Goal: Task Accomplishment & Management: Use online tool/utility

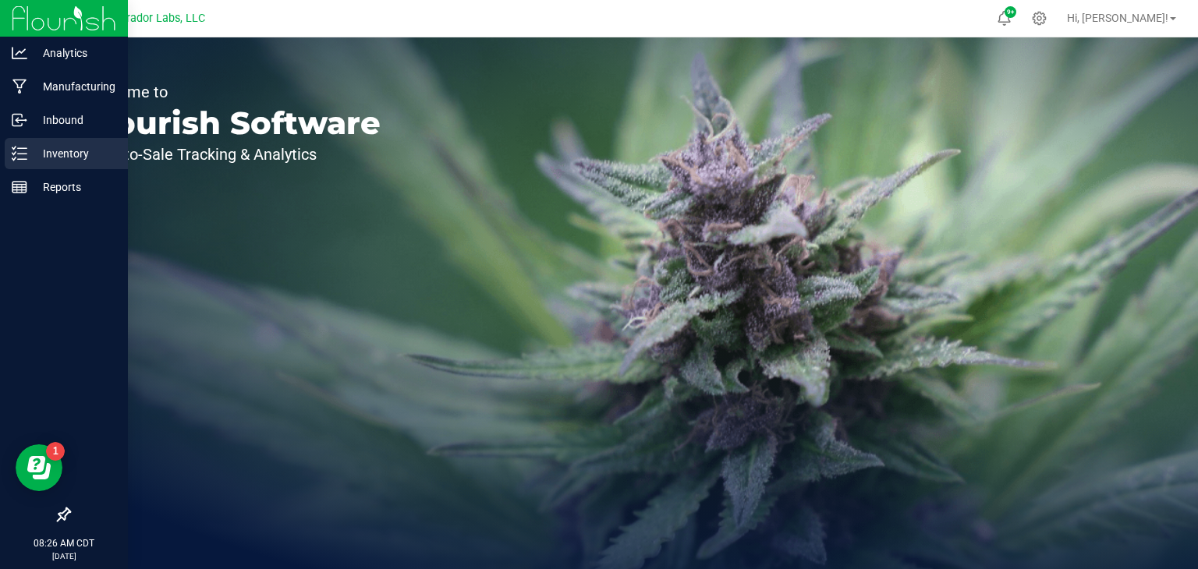
click at [33, 146] on p "Inventory" at bounding box center [74, 153] width 94 height 19
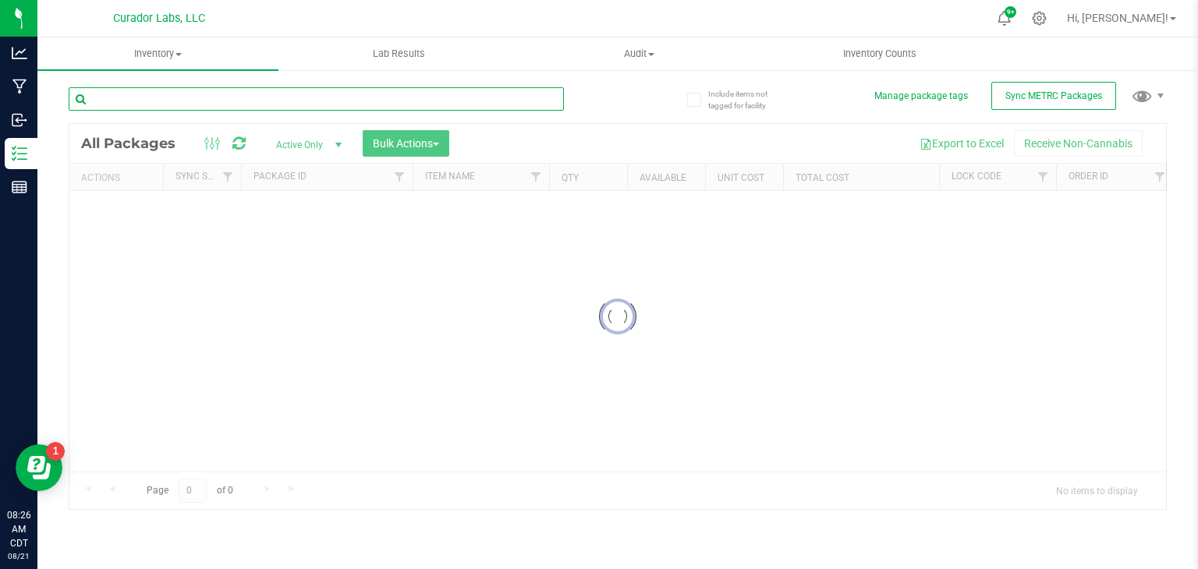
click at [204, 101] on input "text" at bounding box center [316, 98] width 495 height 23
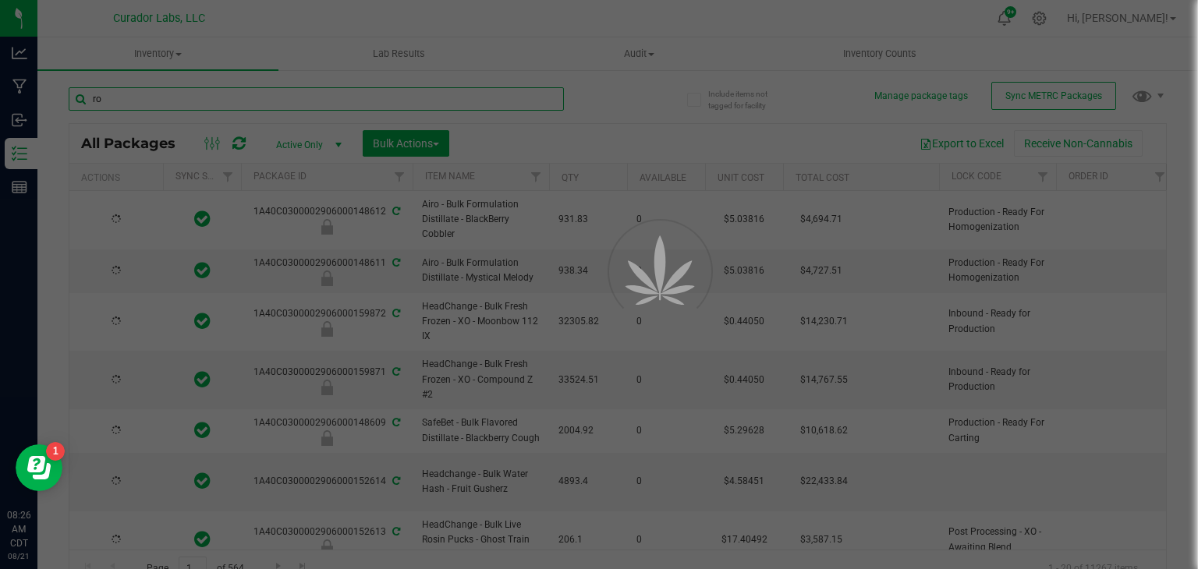
type input "ros"
type input "[DATE]"
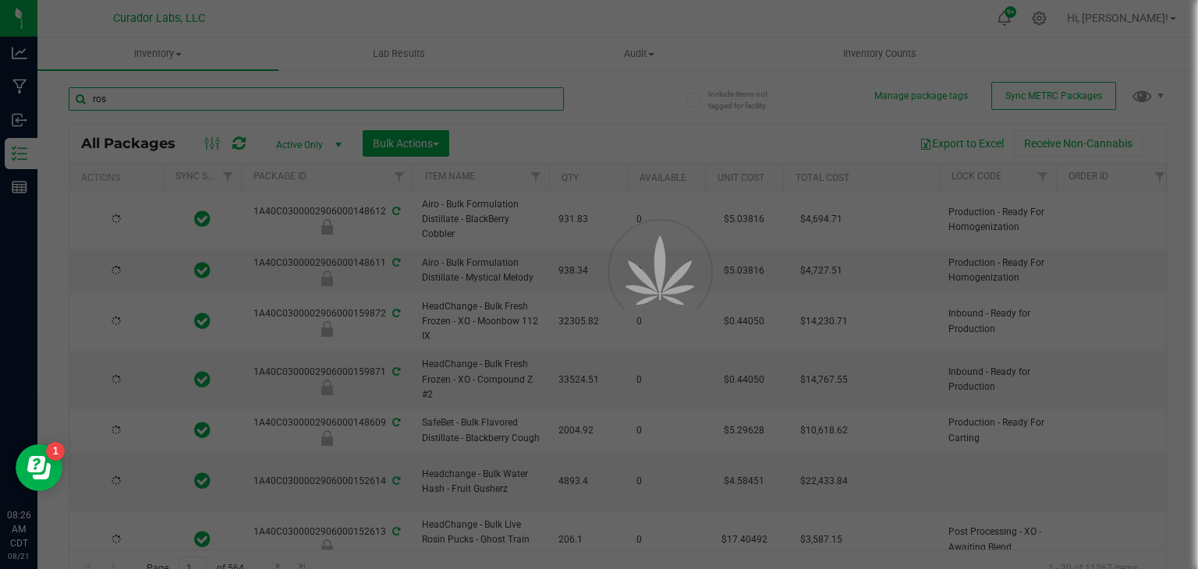
type input "[DATE]"
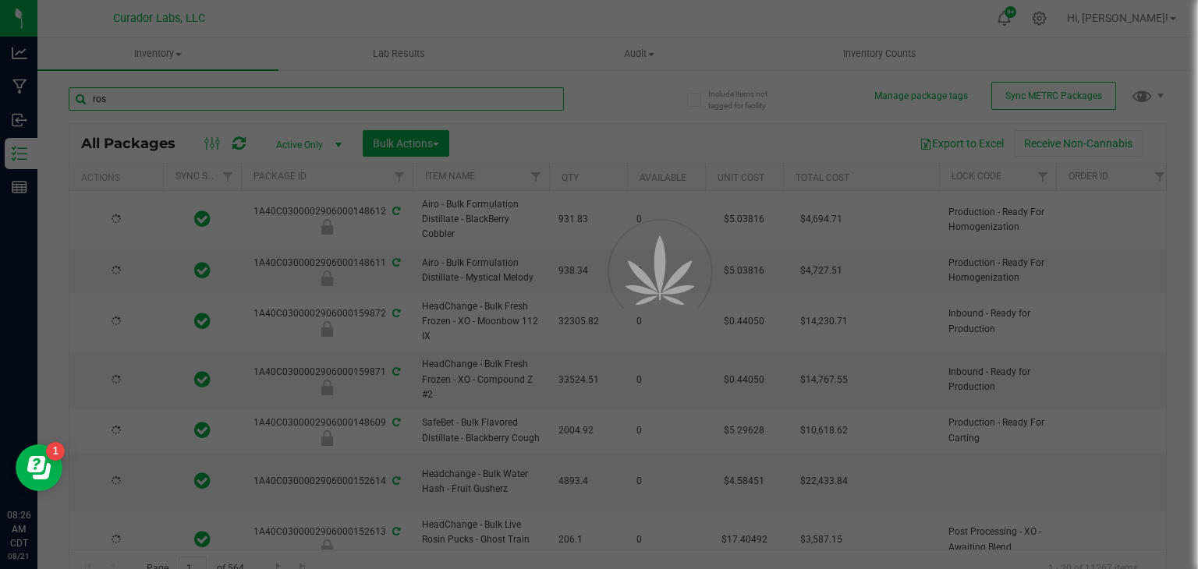
type input "[DATE]"
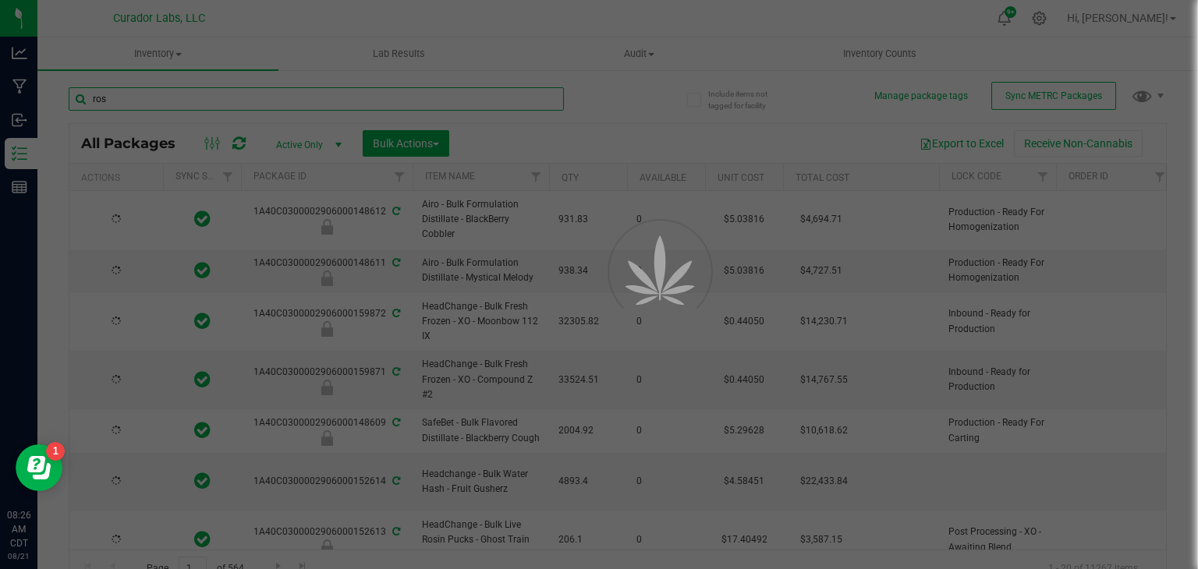
type input "[DATE]"
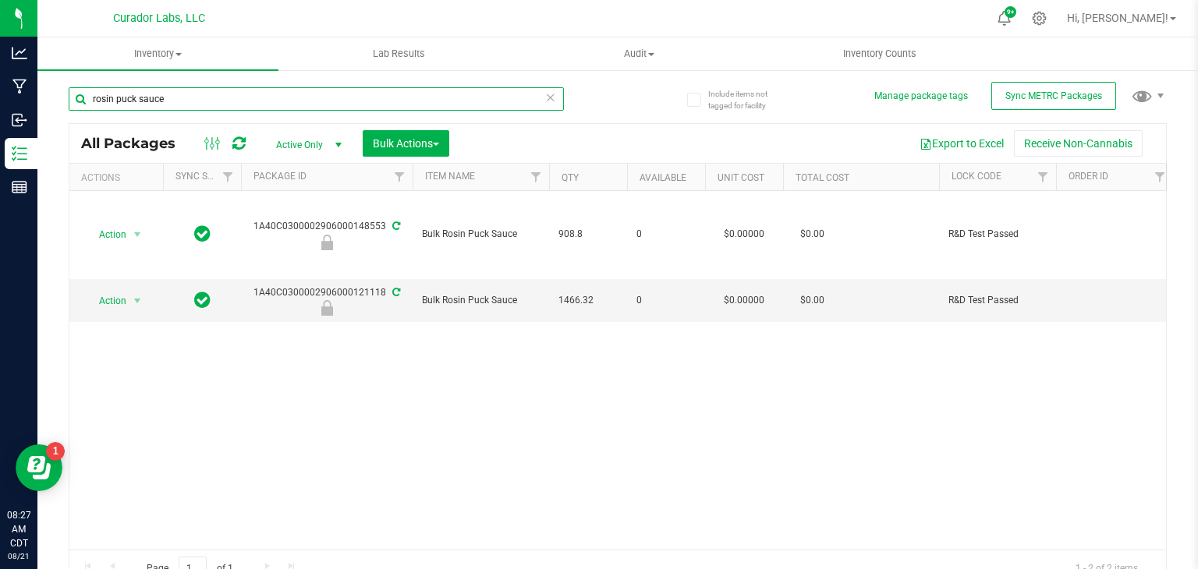
type input "rosin puck sauce"
click at [550, 91] on icon at bounding box center [550, 96] width 11 height 19
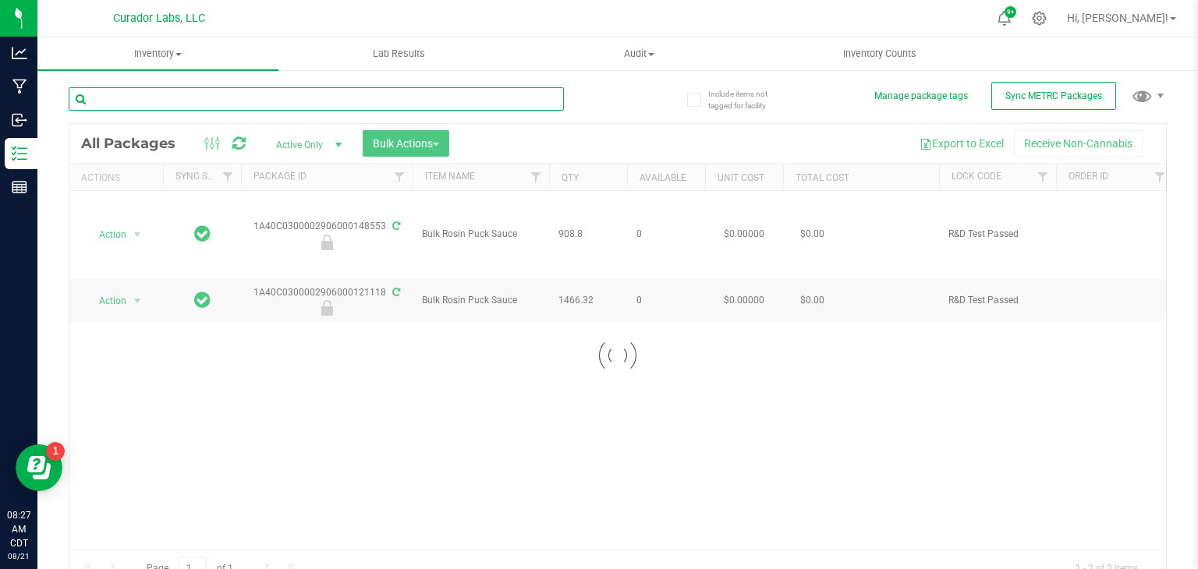
click at [519, 98] on input "text" at bounding box center [316, 98] width 495 height 23
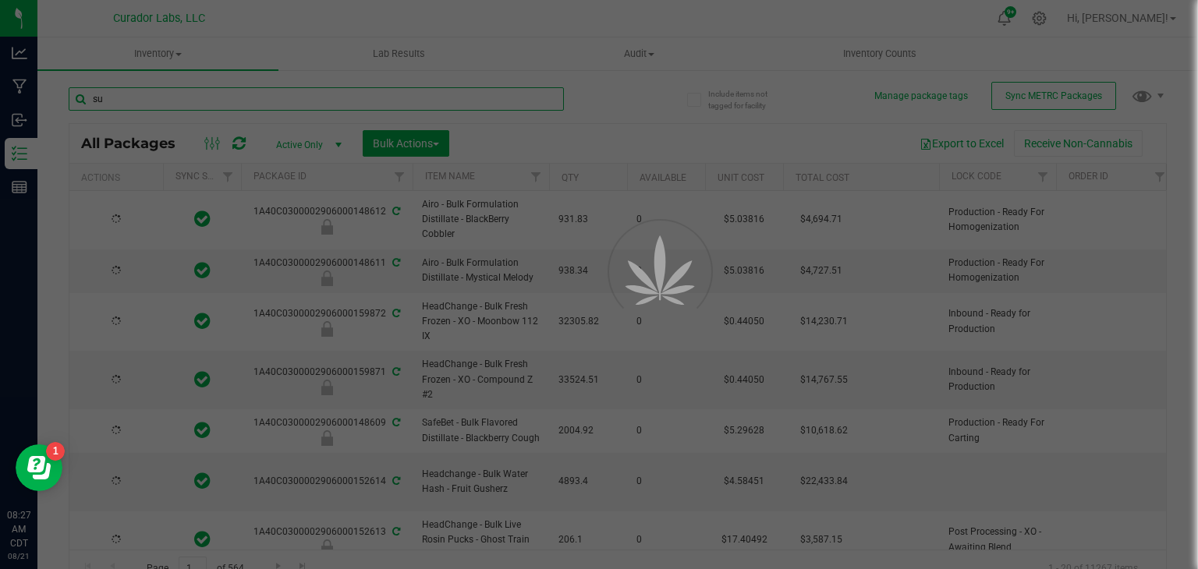
type input "sup"
type input "[DATE]"
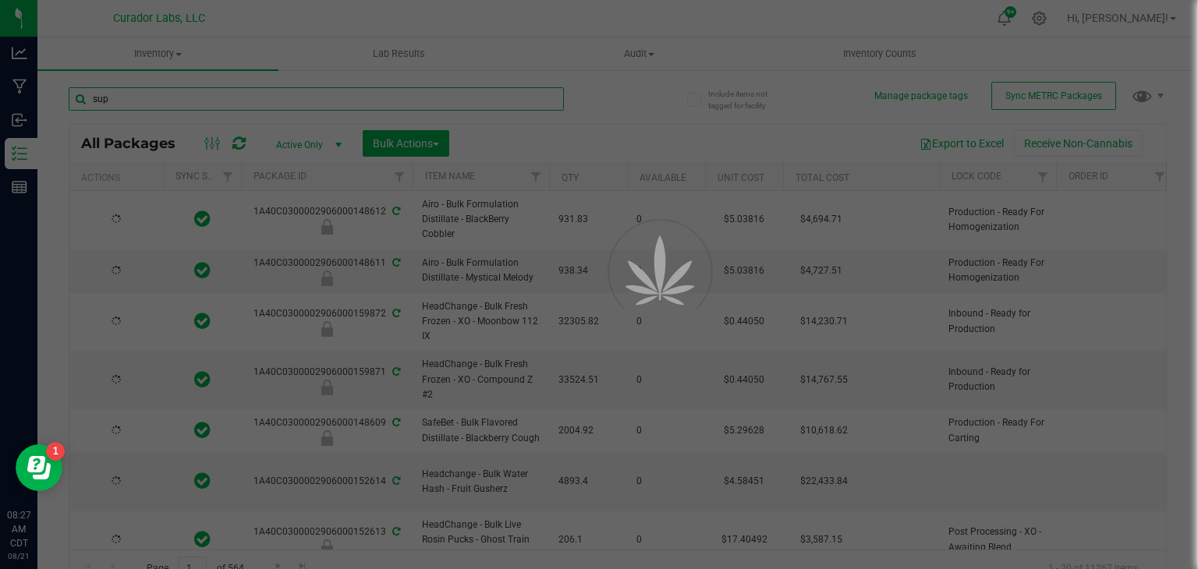
type input "[DATE]"
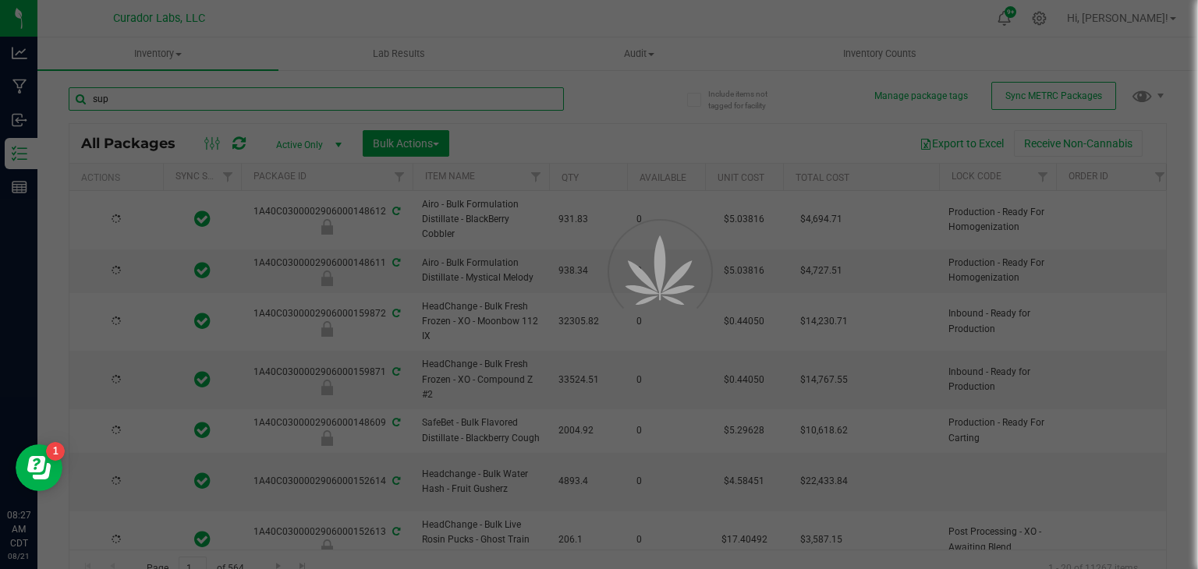
type input "[DATE]"
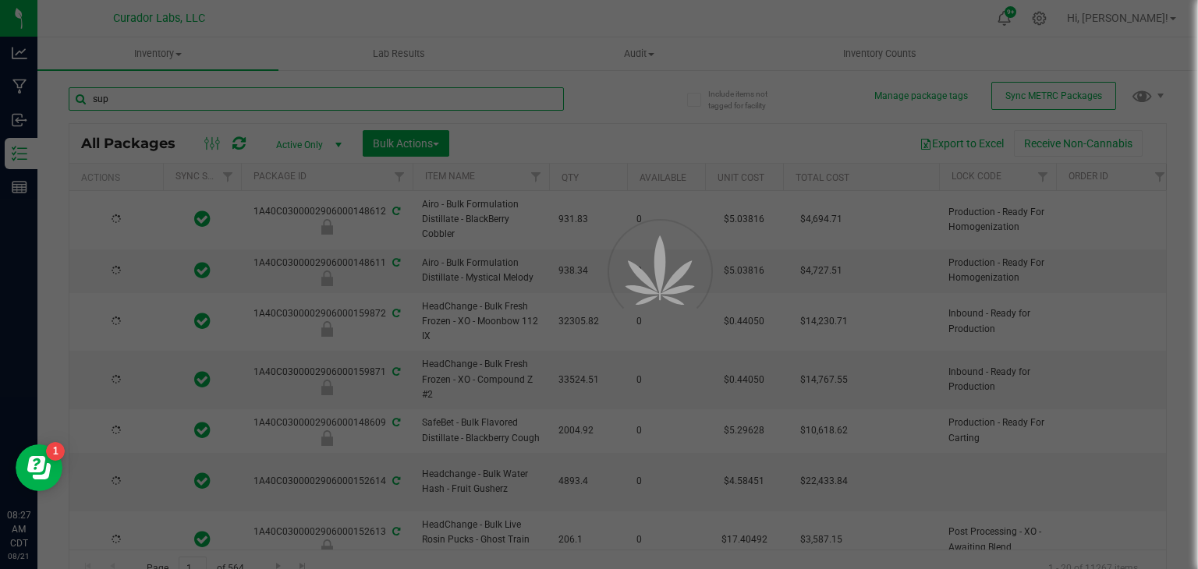
type input "[DATE]"
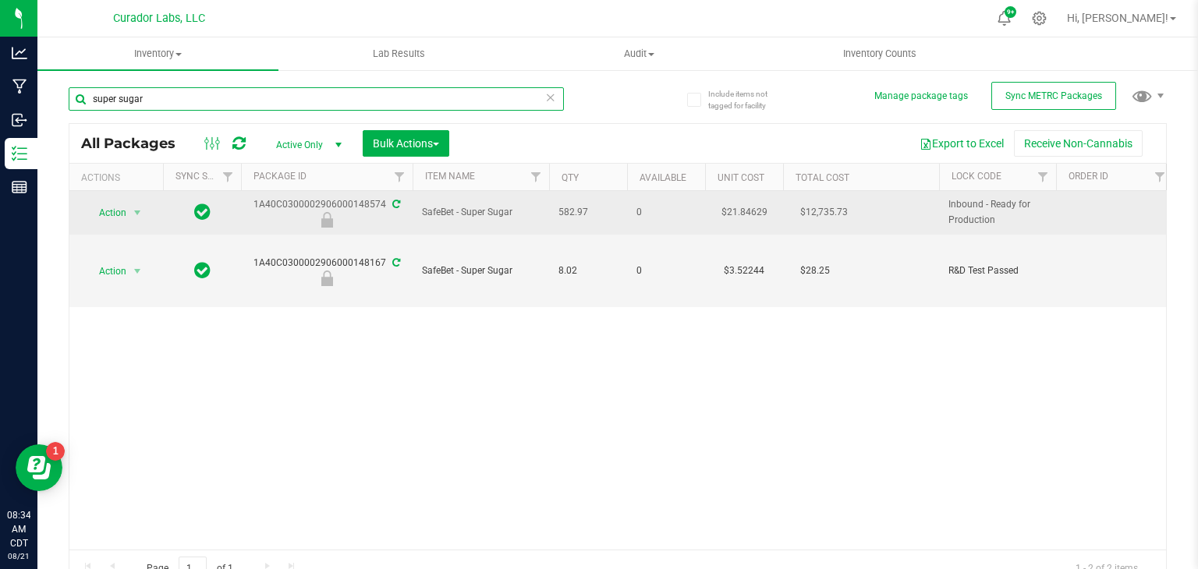
type input "super sugar"
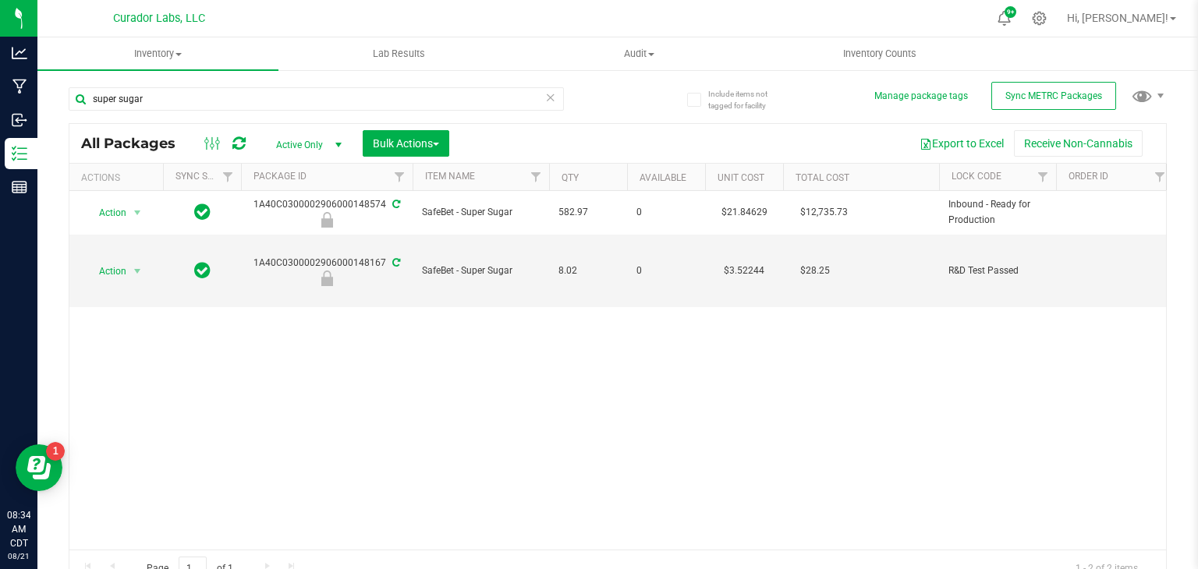
click at [550, 94] on icon at bounding box center [550, 96] width 11 height 19
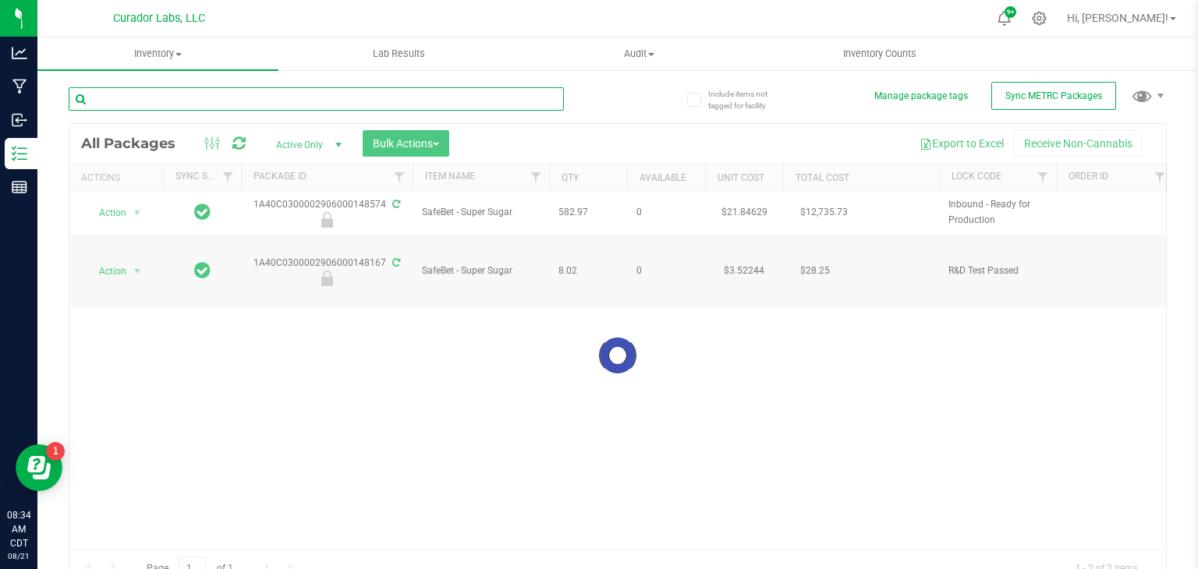
click at [356, 100] on input "text" at bounding box center [316, 98] width 495 height 23
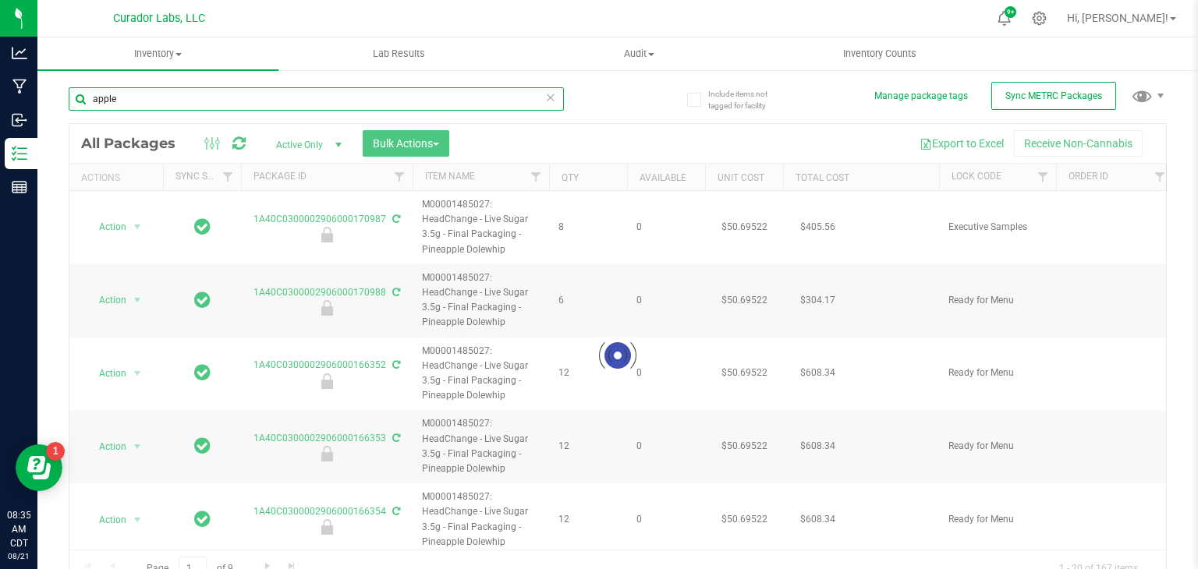
type input "apple"
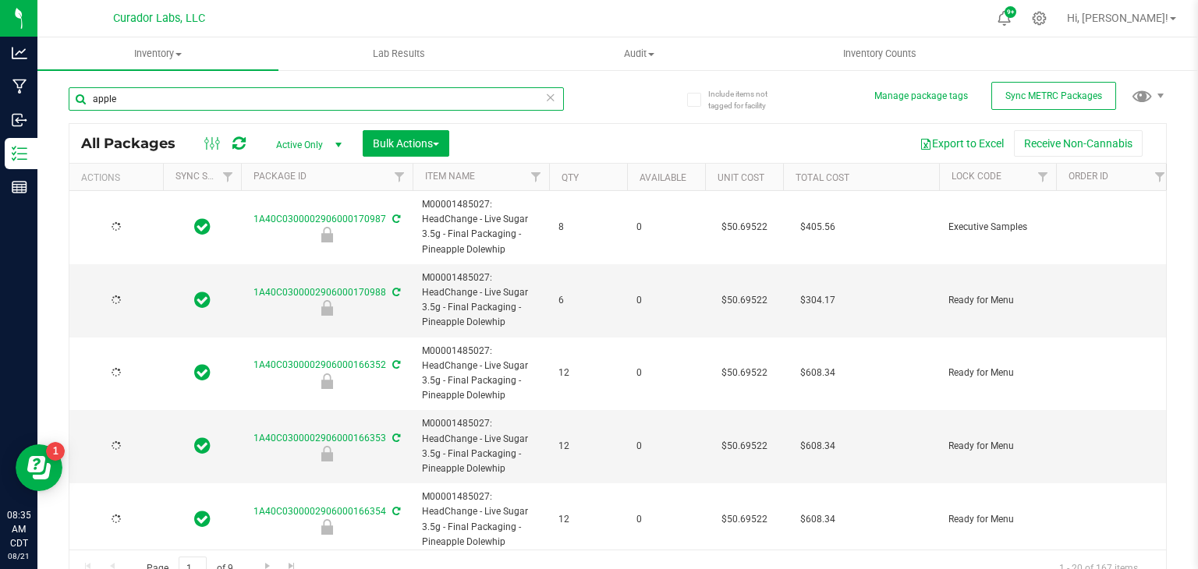
type input "2026-05-07"
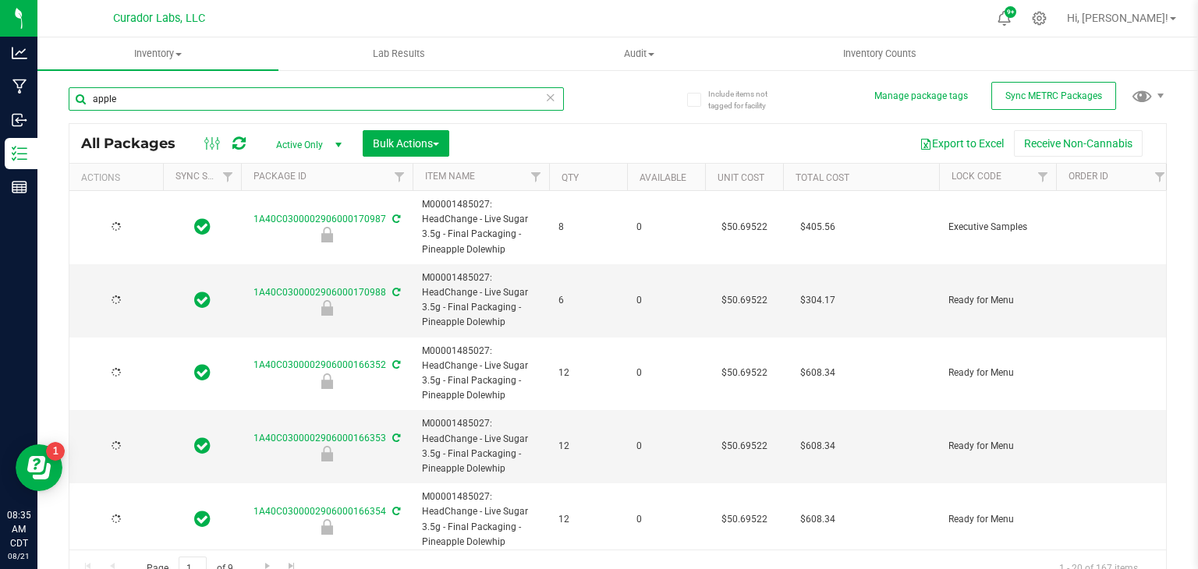
type input "2026-05-07"
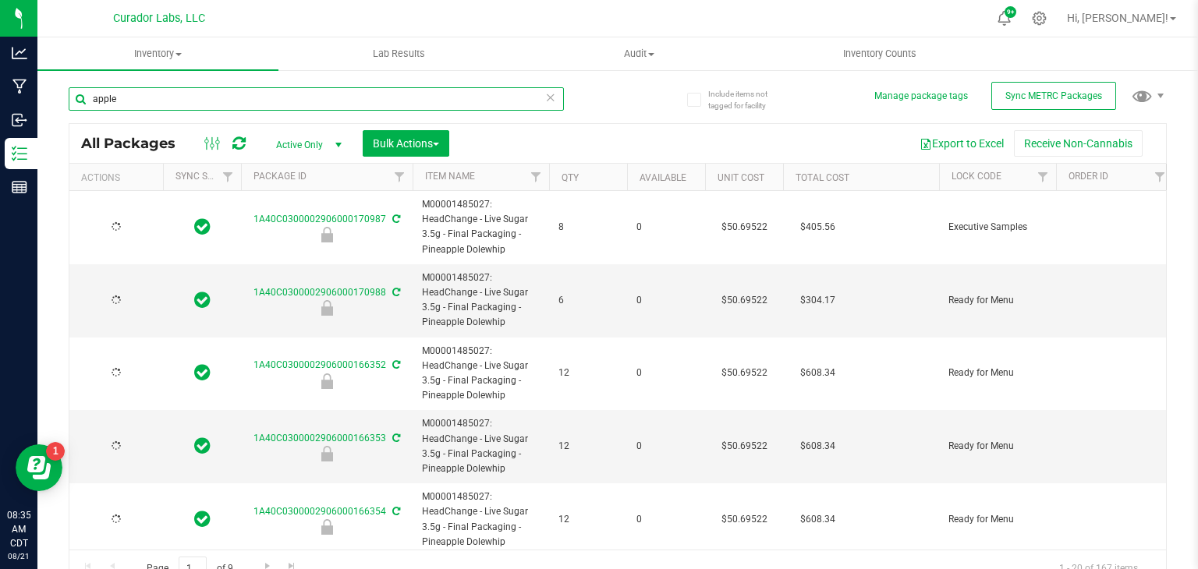
type input "2026-05-07"
type input "[DATE]"
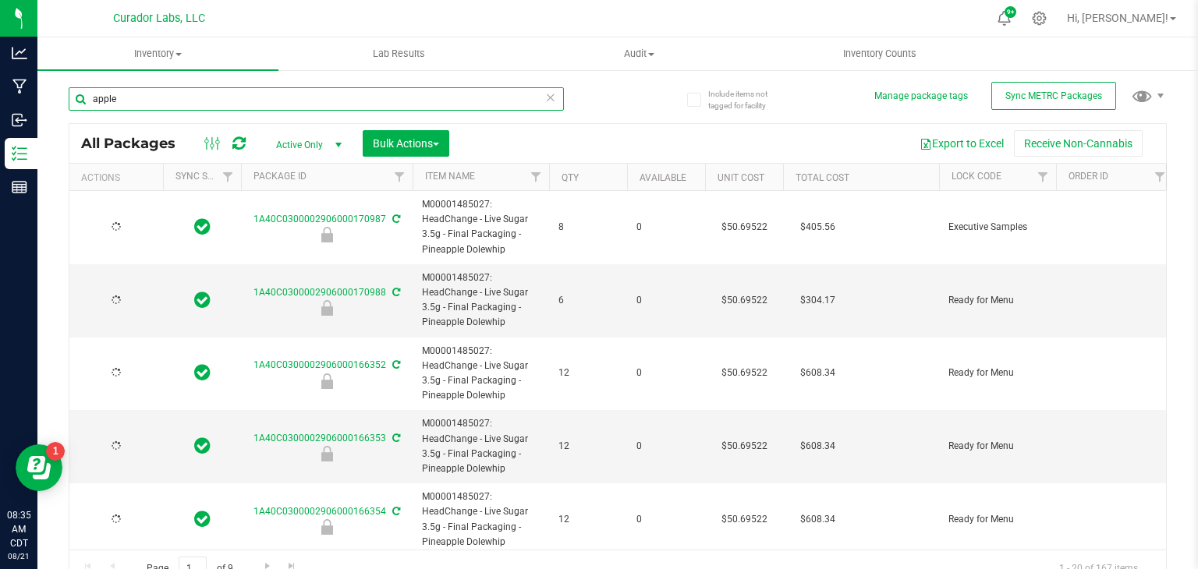
type input "[DATE]"
type input "2026-07-25"
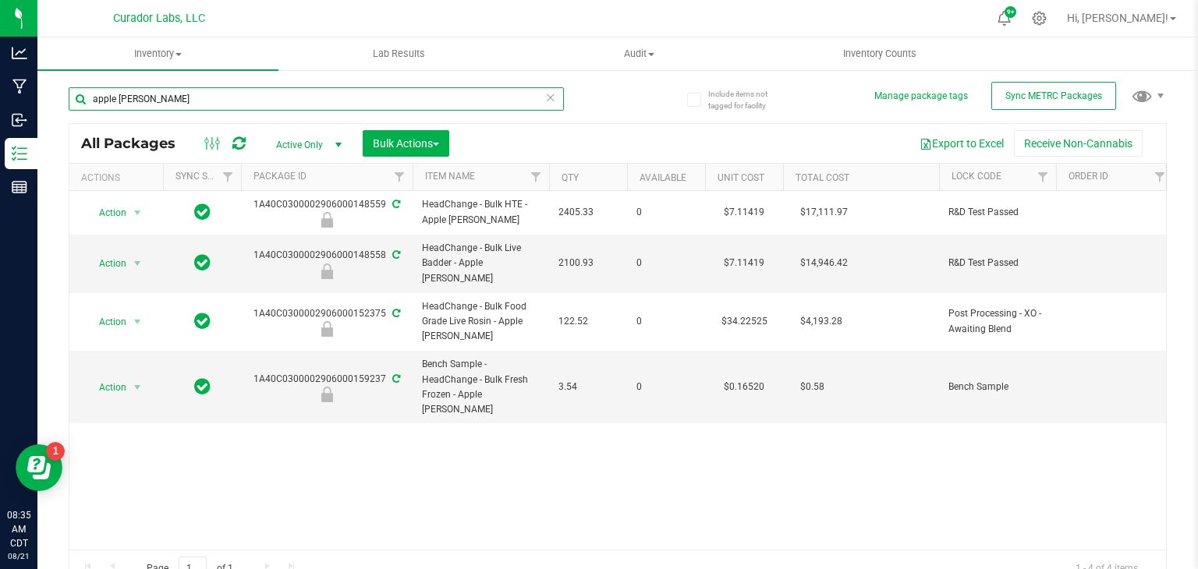
type input "apple [PERSON_NAME]"
click at [549, 91] on icon at bounding box center [550, 96] width 11 height 19
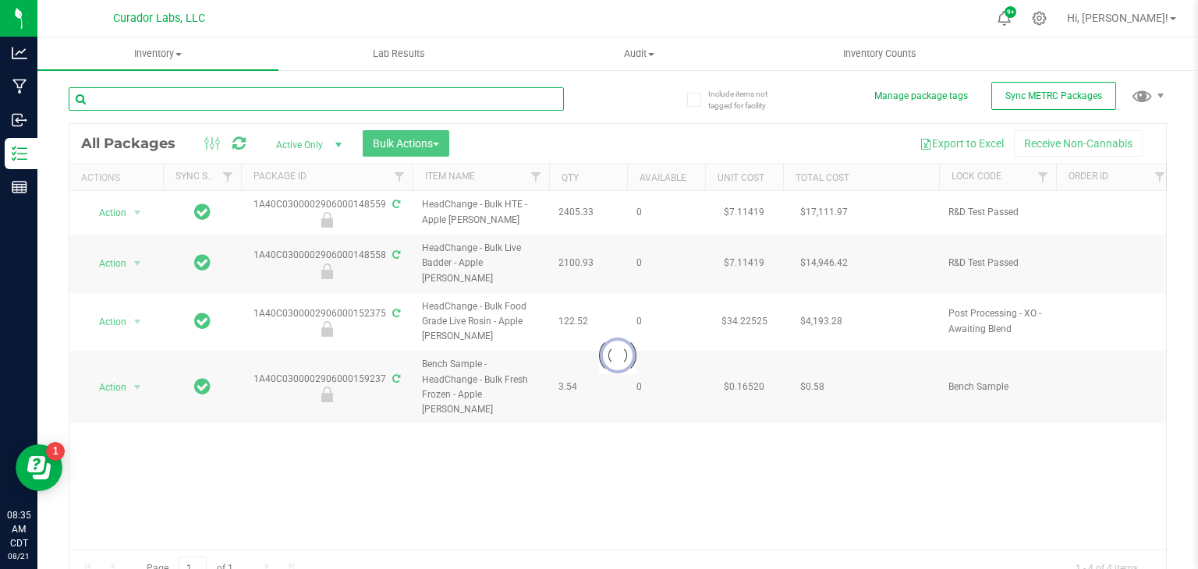
click at [452, 96] on input "text" at bounding box center [316, 98] width 495 height 23
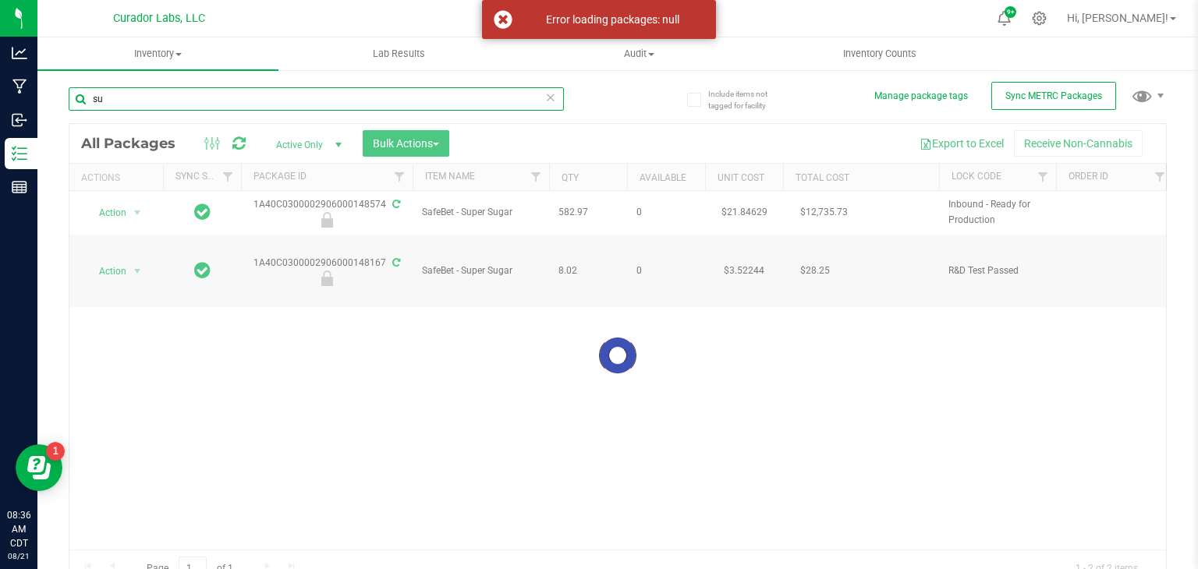
type input "s"
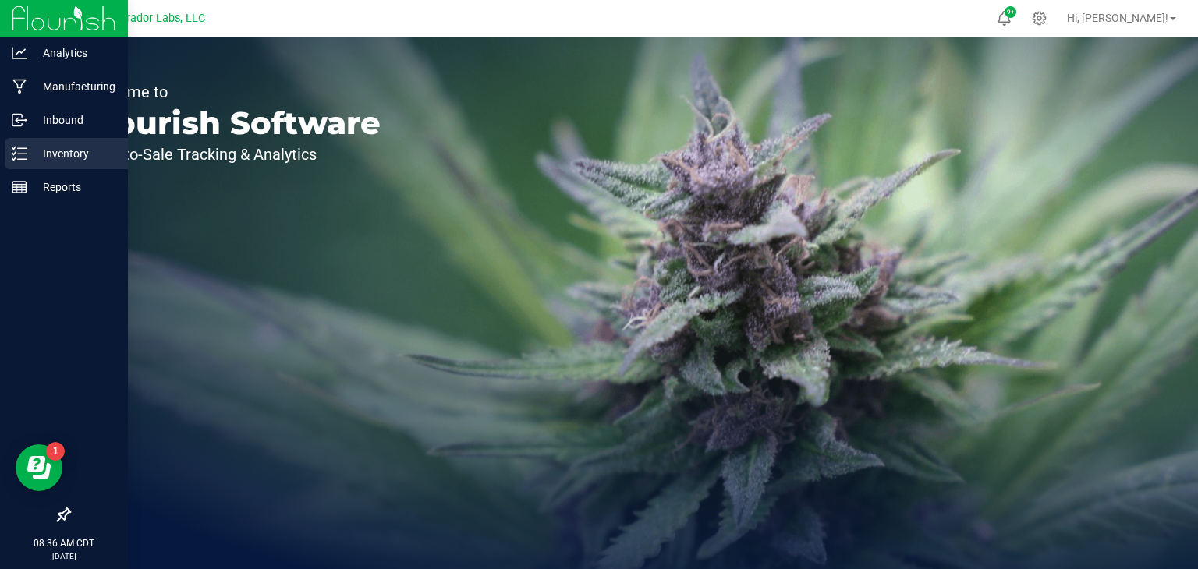
click at [27, 153] on p "Inventory" at bounding box center [74, 153] width 94 height 19
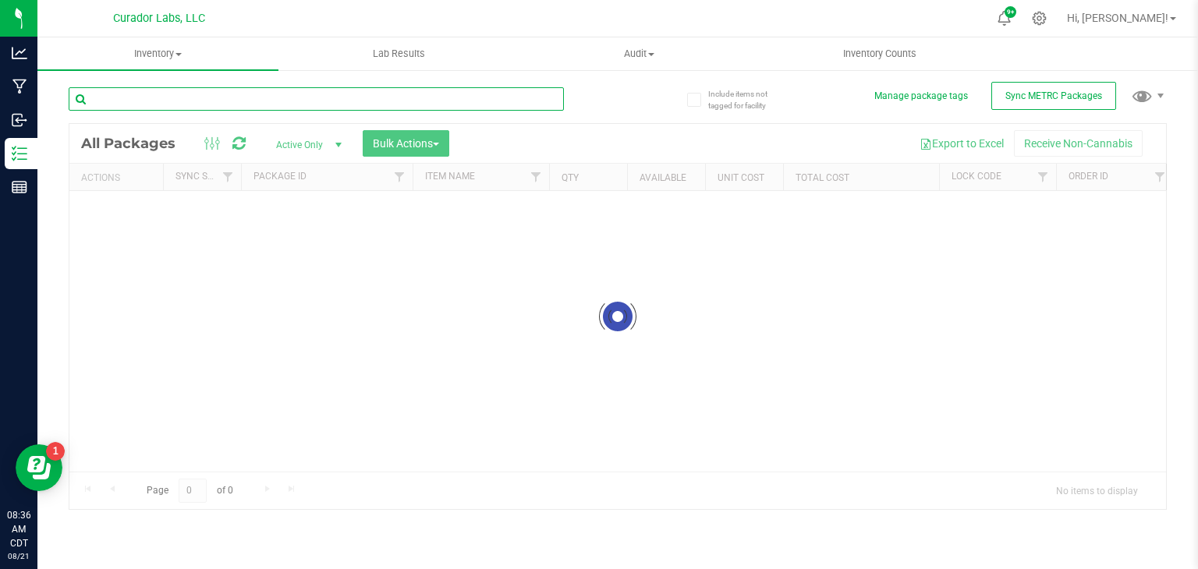
click at [222, 96] on input "text" at bounding box center [316, 98] width 495 height 23
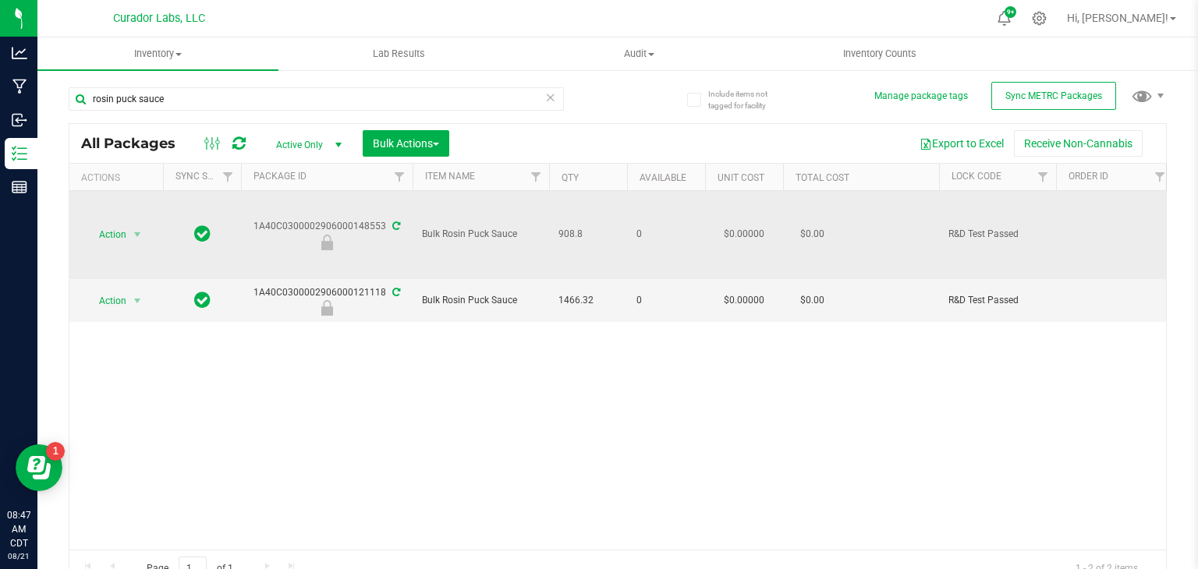
click at [441, 235] on span "Bulk Rosin Puck Sauce" at bounding box center [481, 234] width 118 height 15
copy tr "Bulk Rosin Puck Sauce"
click at [561, 230] on span "908.8" at bounding box center [587, 234] width 59 height 15
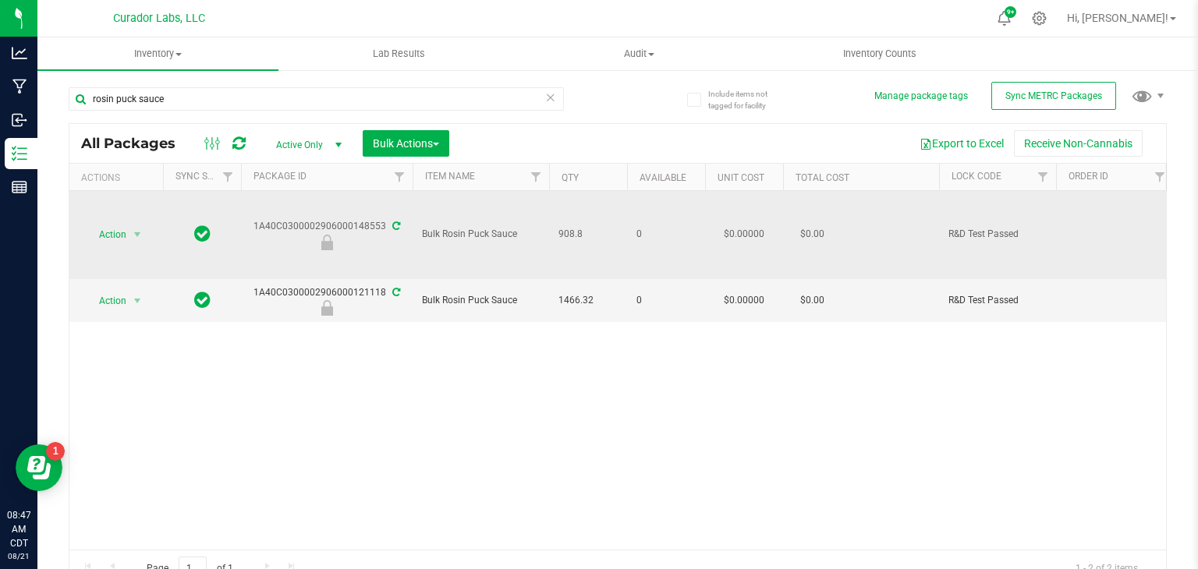
click at [561, 230] on span "908.8" at bounding box center [587, 234] width 59 height 15
click at [366, 229] on div "1A40C0300002906000148553" at bounding box center [327, 234] width 176 height 30
copy div "1A40C0300002906000148553"
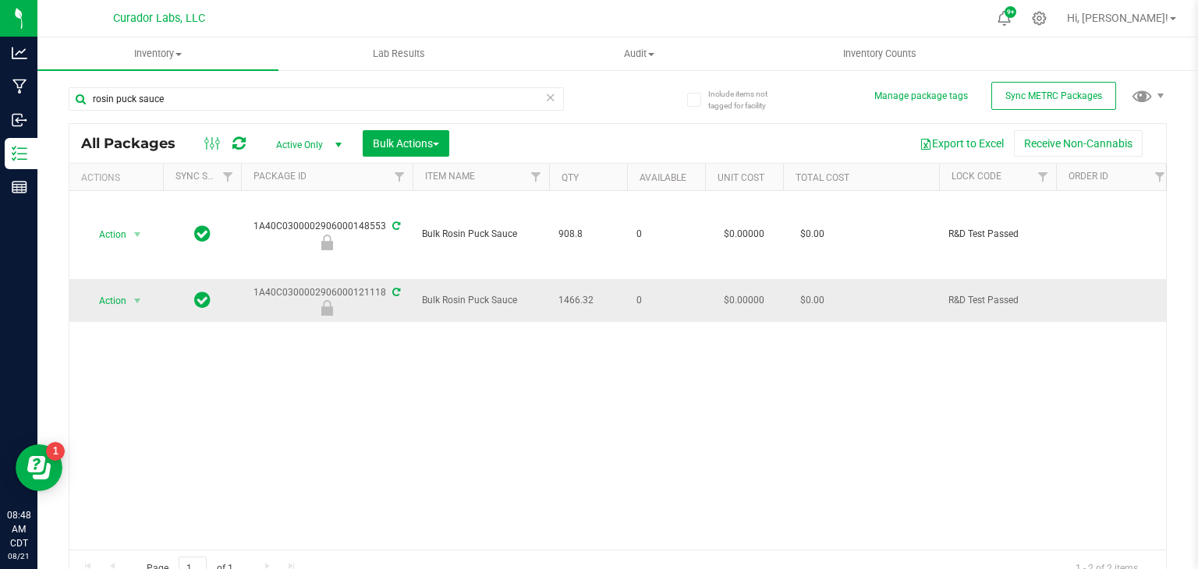
click at [439, 300] on span "Bulk Rosin Puck Sauce" at bounding box center [481, 300] width 118 height 15
copy tr "Bulk Rosin Puck Sauce"
click at [324, 290] on div "1A40C0300002906000121118" at bounding box center [327, 300] width 176 height 30
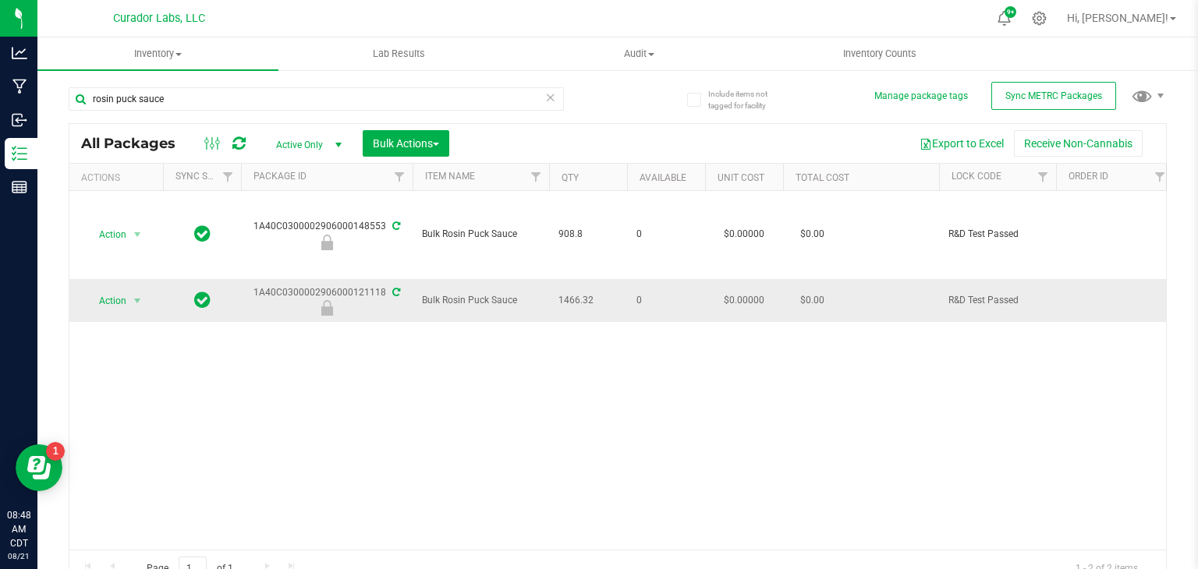
click at [324, 290] on div "1A40C0300002906000121118" at bounding box center [327, 300] width 176 height 30
copy div "1A40C0300002906000121118"
click at [227, 92] on input "rosin puck sauce" at bounding box center [316, 98] width 495 height 23
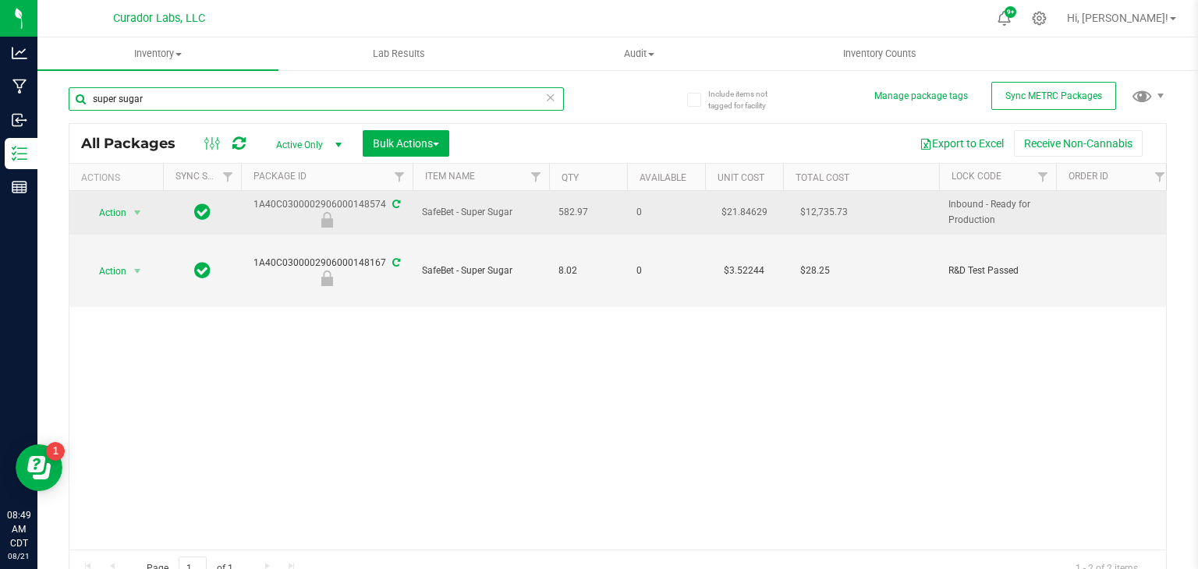
type input "super sugar"
click at [449, 207] on span "SafeBet - Super Sugar" at bounding box center [481, 212] width 118 height 15
copy tr "SafeBet - Super Sugar"
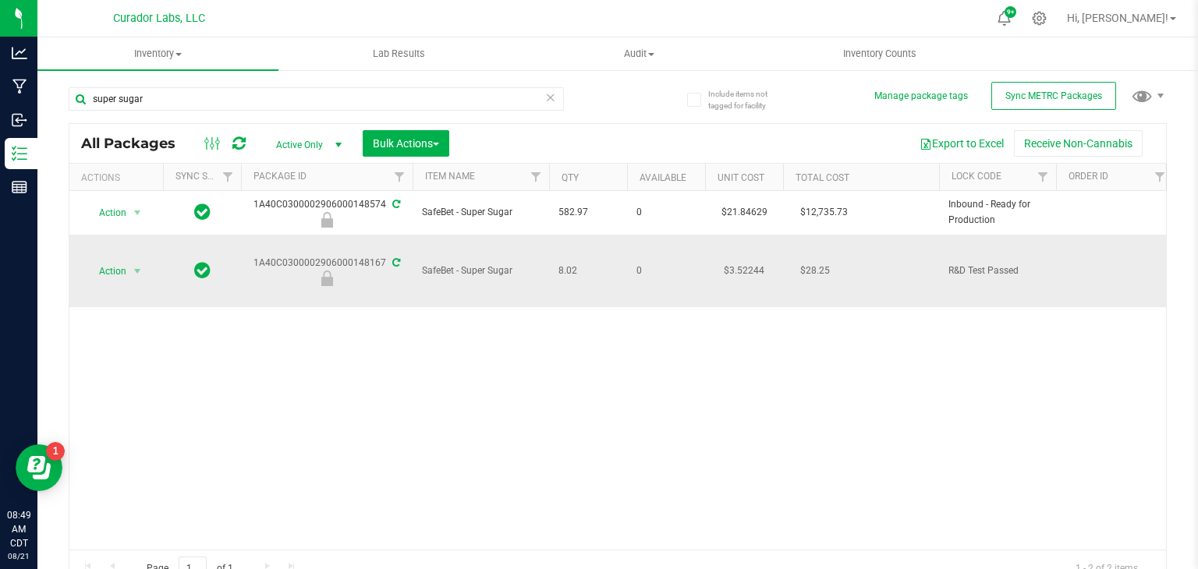
click at [362, 256] on div "1A40C0300002906000148167" at bounding box center [327, 271] width 176 height 30
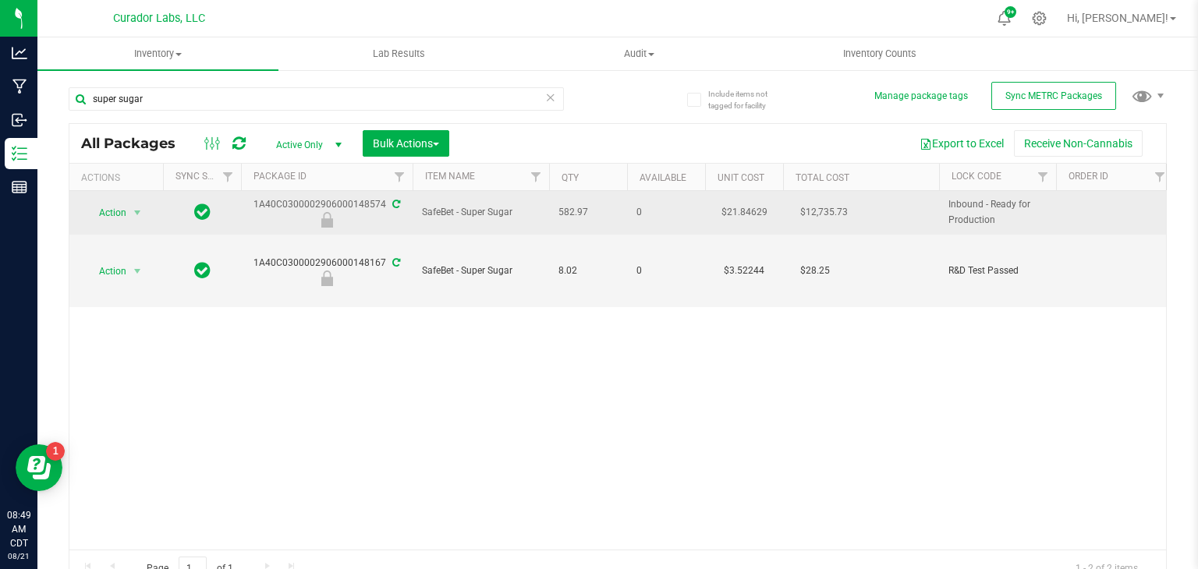
click at [363, 203] on div "1A40C0300002906000148574" at bounding box center [327, 212] width 176 height 30
copy div "1A40C0300002906000148574"
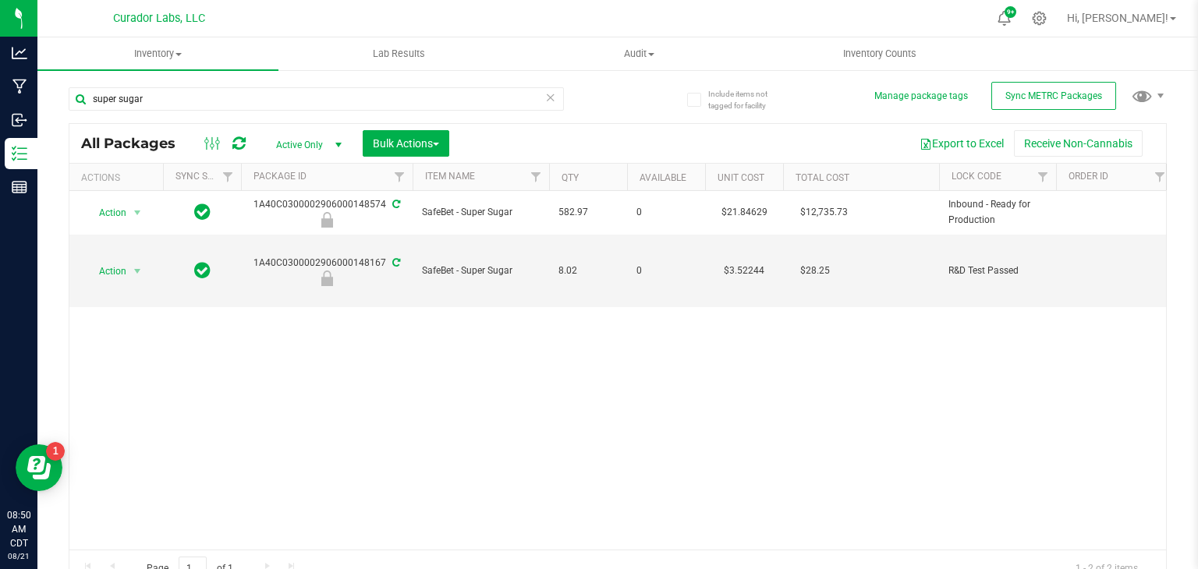
click at [555, 105] on icon at bounding box center [550, 96] width 11 height 19
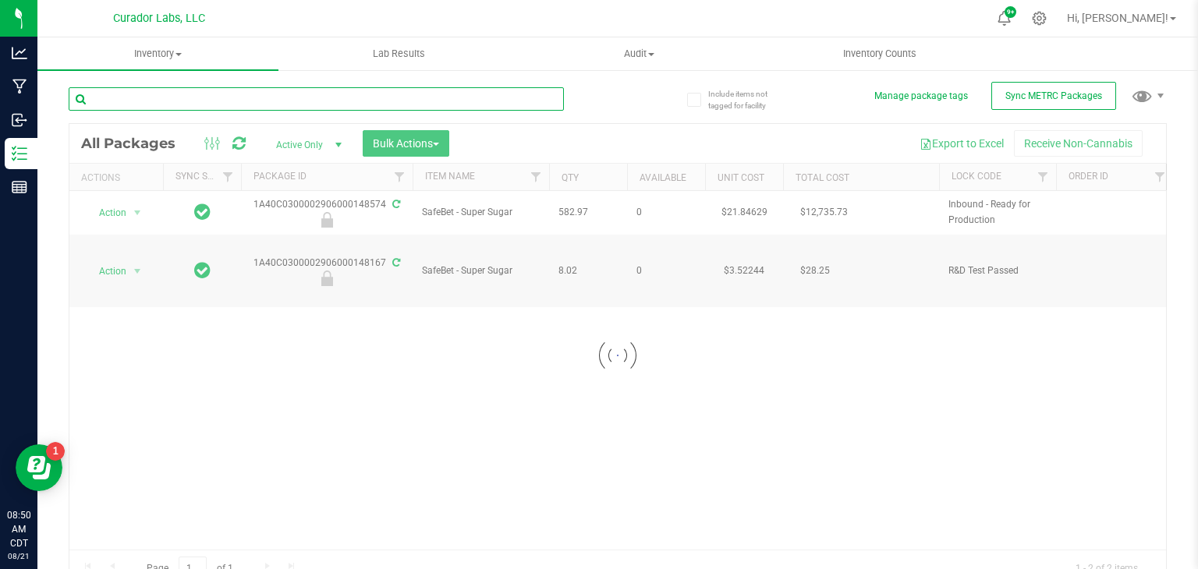
click at [303, 102] on input "text" at bounding box center [316, 98] width 495 height 23
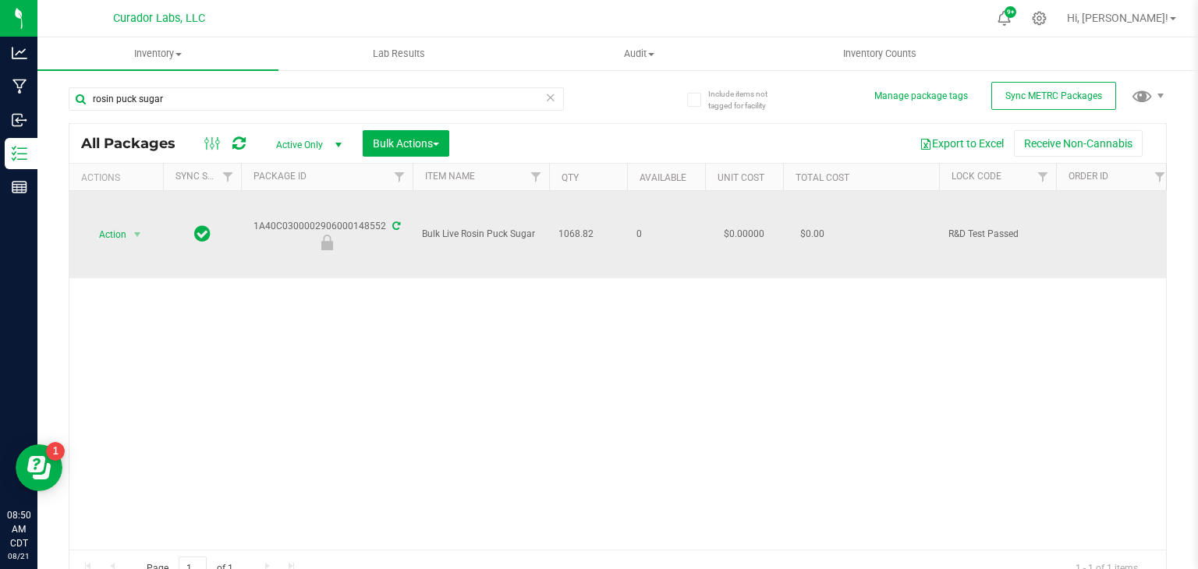
click at [458, 238] on span "Bulk Live Rosin Puck Sugar" at bounding box center [481, 234] width 118 height 15
copy tr "Bulk Live Rosin Puck Sugar"
click at [342, 226] on div "1A40C0300002906000148552" at bounding box center [327, 234] width 176 height 30
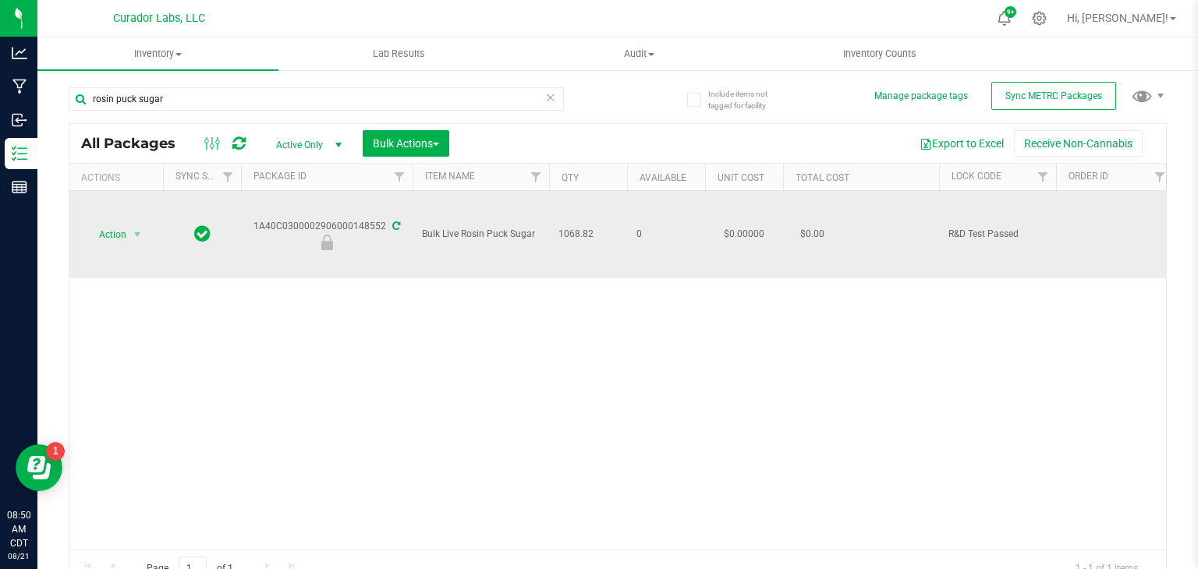
click at [342, 226] on div "1A40C0300002906000148552" at bounding box center [327, 234] width 176 height 30
copy div "1A40C0300002906000148552"
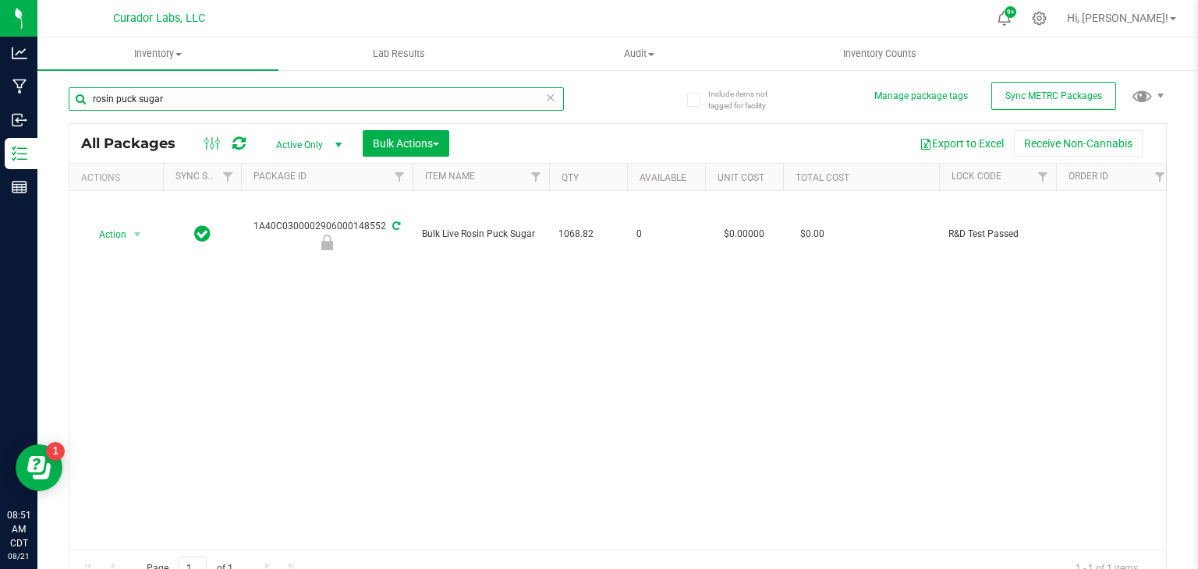
click at [316, 96] on input "rosin puck sugar" at bounding box center [316, 98] width 495 height 23
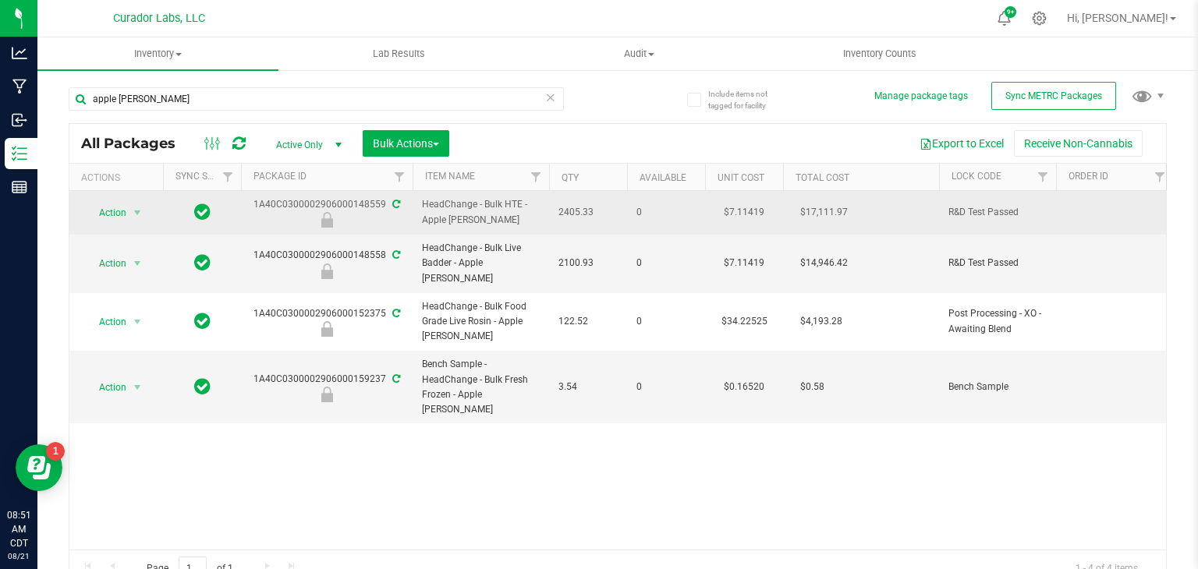
click at [481, 201] on span "HeadChange - Bulk HTE - Apple [PERSON_NAME]" at bounding box center [481, 212] width 118 height 30
copy tr "HeadChange - Bulk HTE - Apple [PERSON_NAME]"
click at [294, 207] on div "1A40C0300002906000148559" at bounding box center [327, 212] width 176 height 30
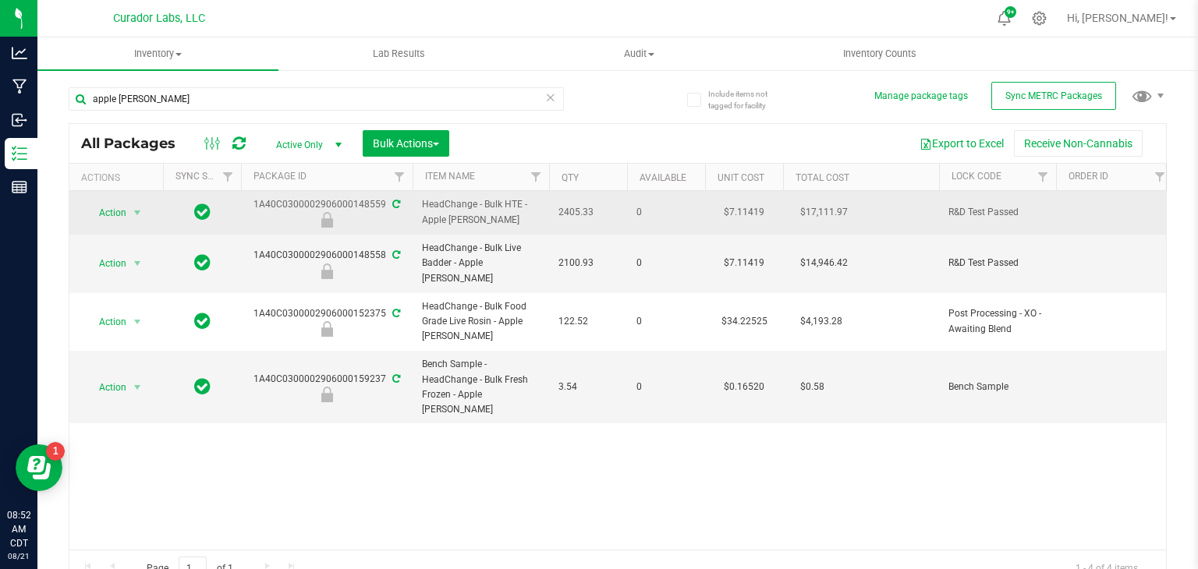
click at [294, 207] on div "1A40C0300002906000148559" at bounding box center [327, 212] width 176 height 30
copy div "1A40C0300002906000148559"
click at [578, 213] on span "2405.33" at bounding box center [587, 212] width 59 height 15
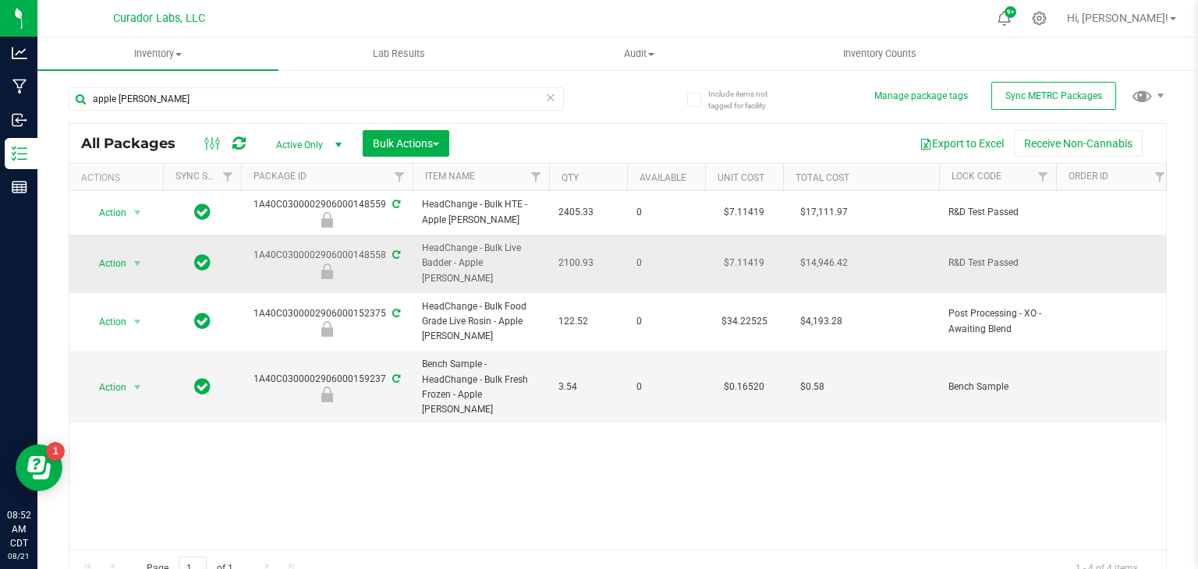
click at [491, 245] on span "HeadChange - Bulk Live Badder - Apple [PERSON_NAME]" at bounding box center [481, 263] width 118 height 45
click at [310, 248] on div "1A40C0300002906000148558" at bounding box center [327, 263] width 176 height 30
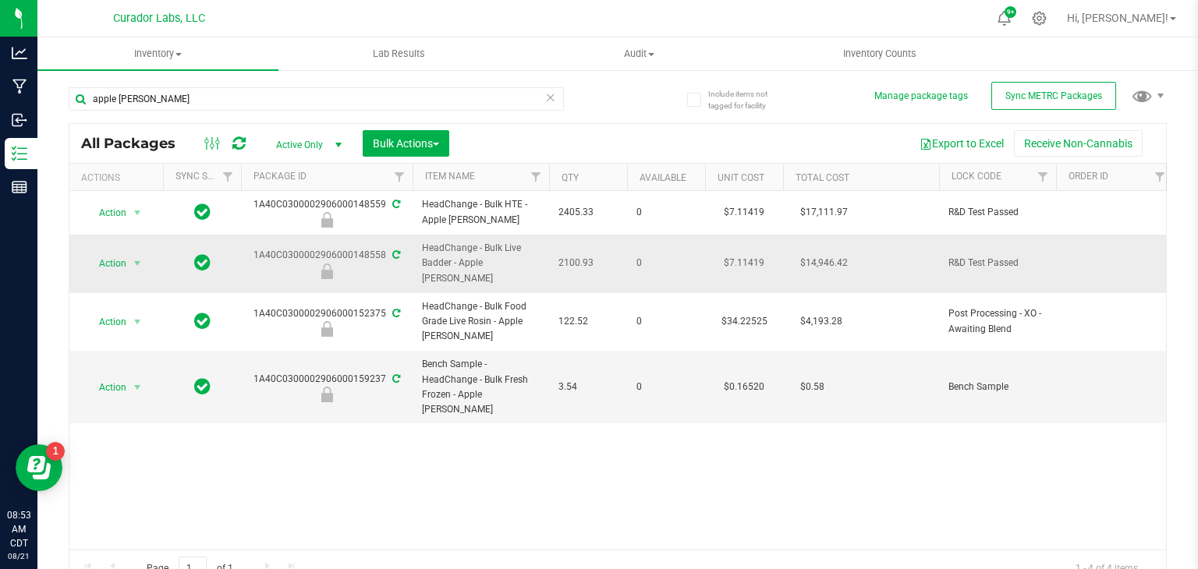
click at [576, 256] on span "2100.93" at bounding box center [587, 263] width 59 height 15
click at [173, 95] on input "apple [PERSON_NAME]" at bounding box center [316, 98] width 495 height 23
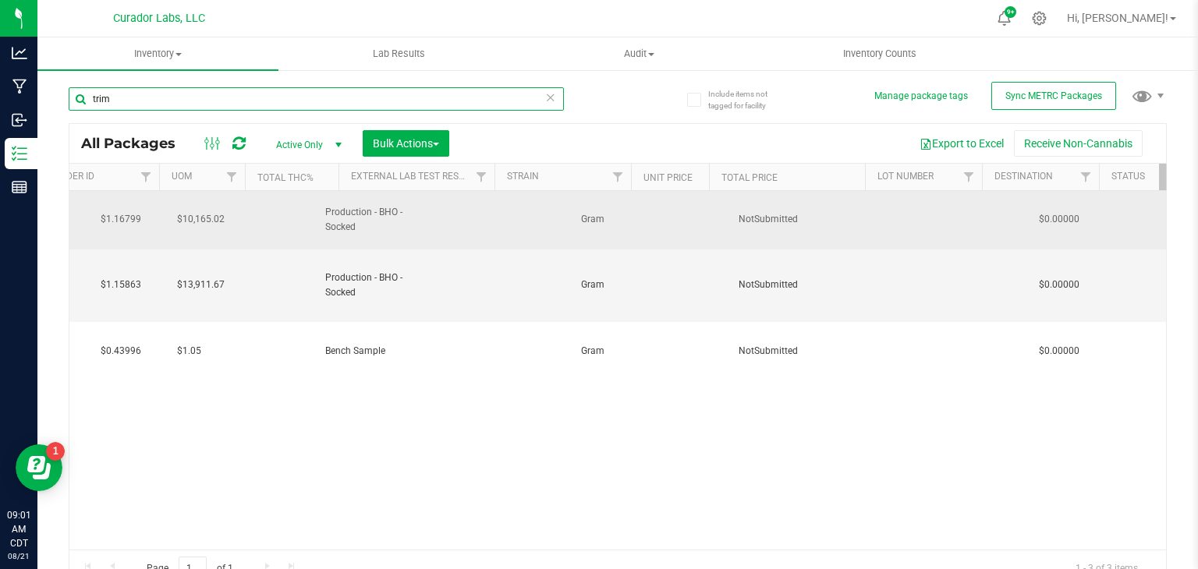
scroll to position [0, 250]
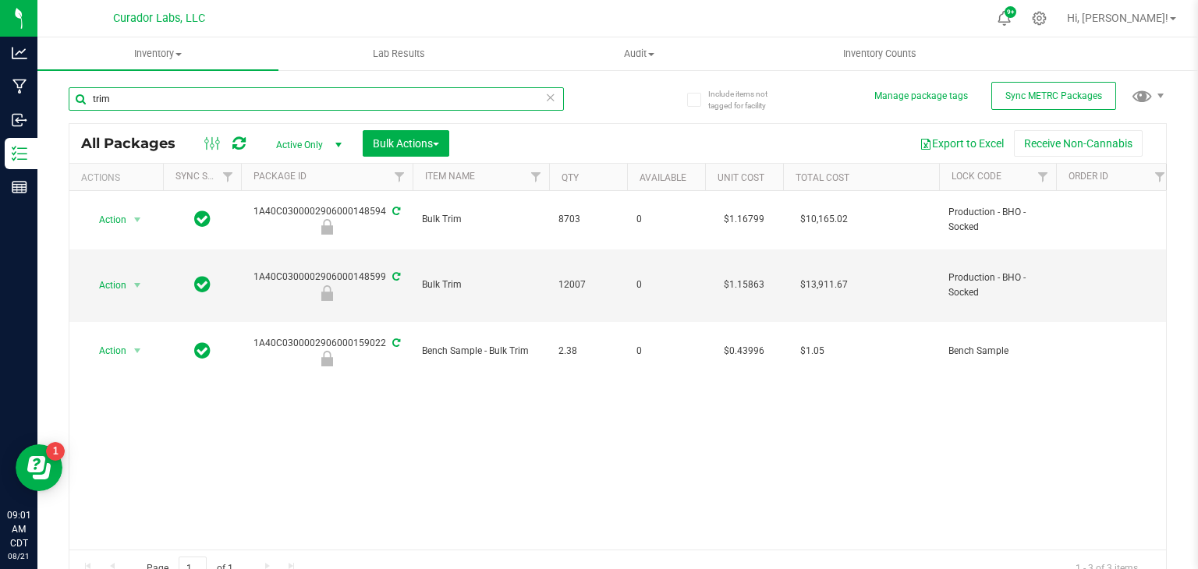
type input "trim"
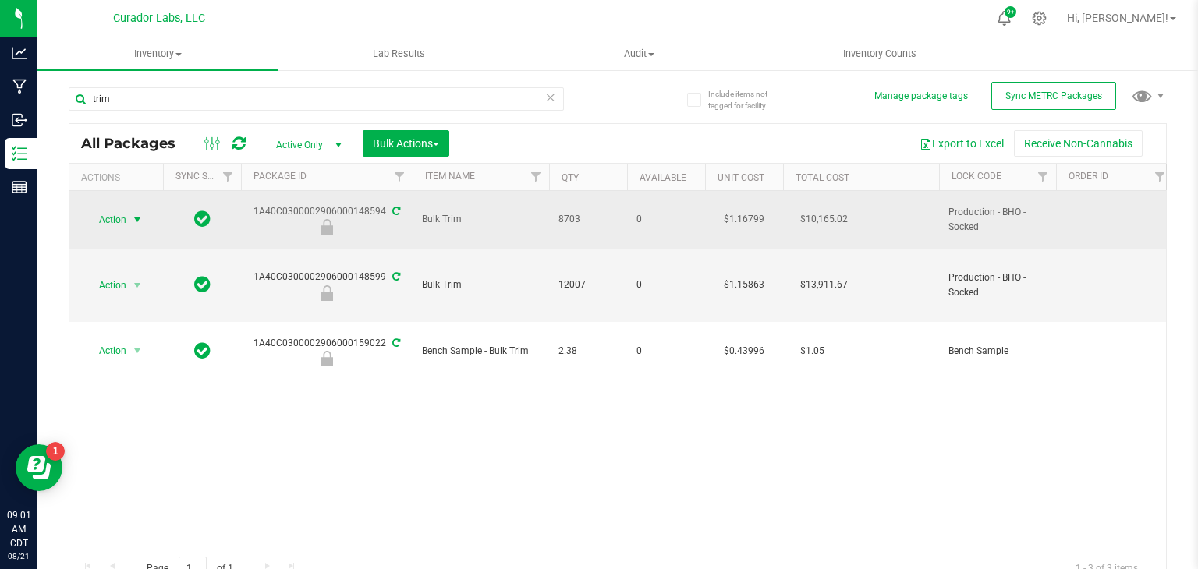
click at [116, 220] on span "Action" at bounding box center [106, 220] width 42 height 22
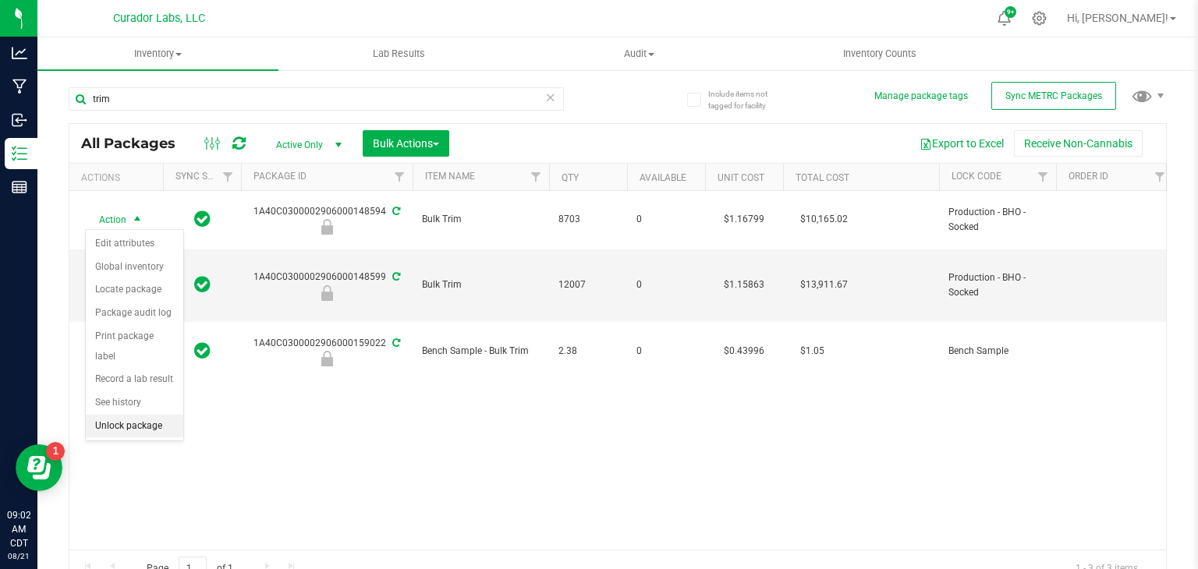
click at [128, 415] on li "Unlock package" at bounding box center [134, 426] width 97 height 23
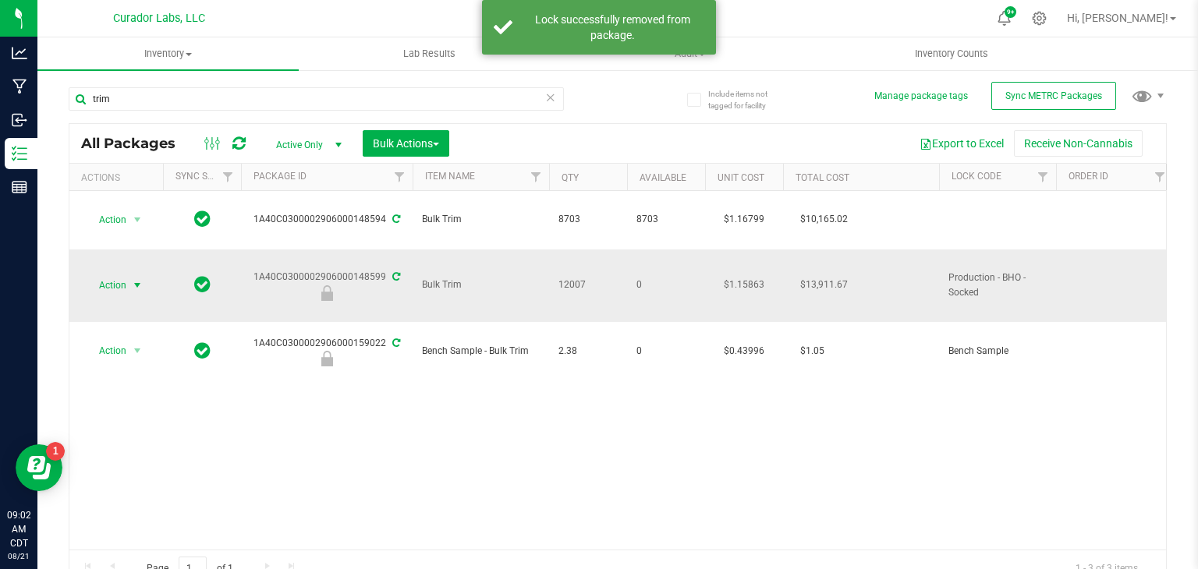
click at [131, 282] on span "select" at bounding box center [137, 285] width 12 height 12
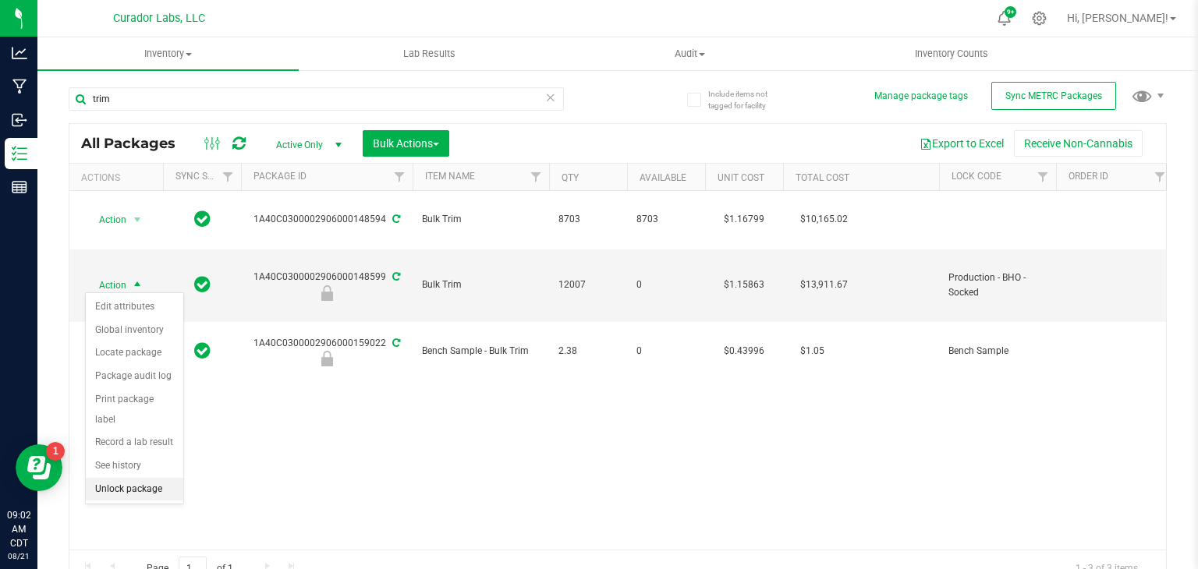
click at [133, 478] on li "Unlock package" at bounding box center [134, 489] width 97 height 23
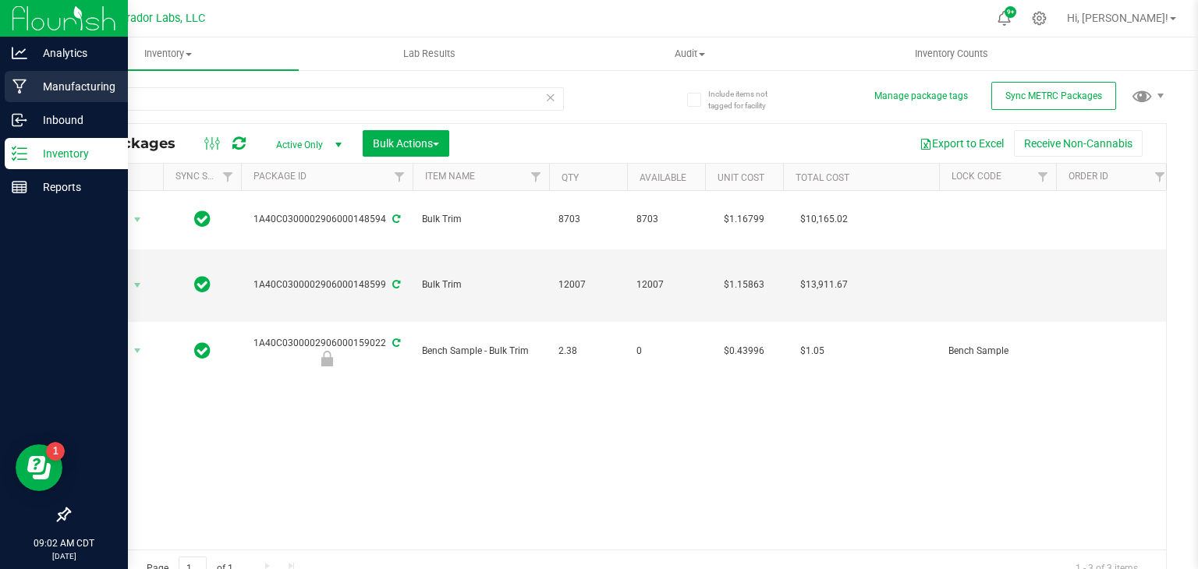
click at [30, 89] on p "Manufacturing" at bounding box center [74, 86] width 94 height 19
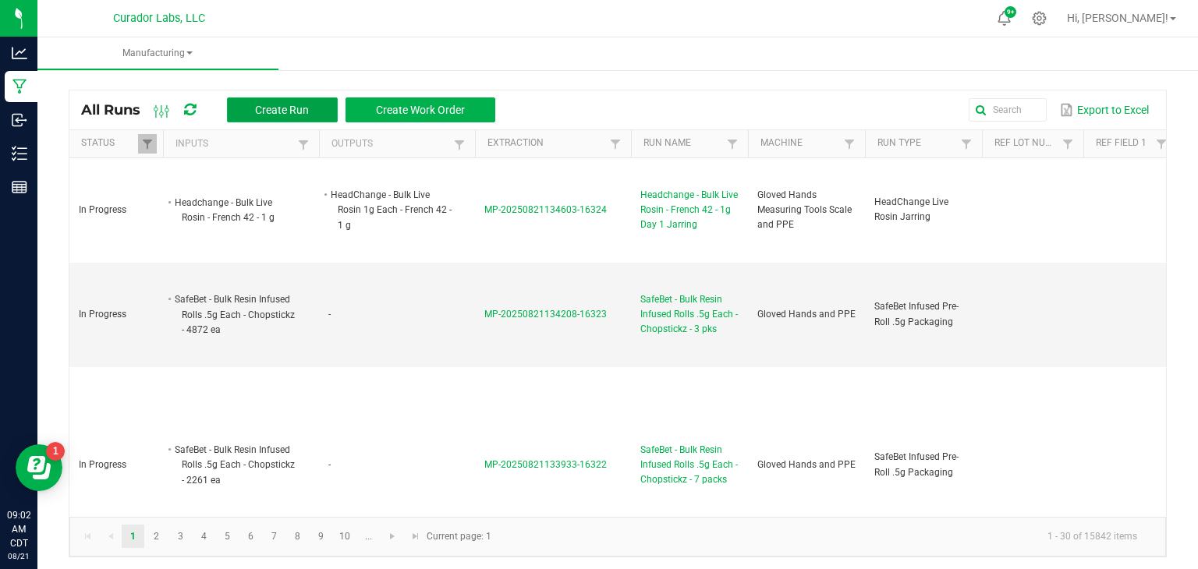
click at [250, 108] on button "Create Run" at bounding box center [282, 109] width 111 height 25
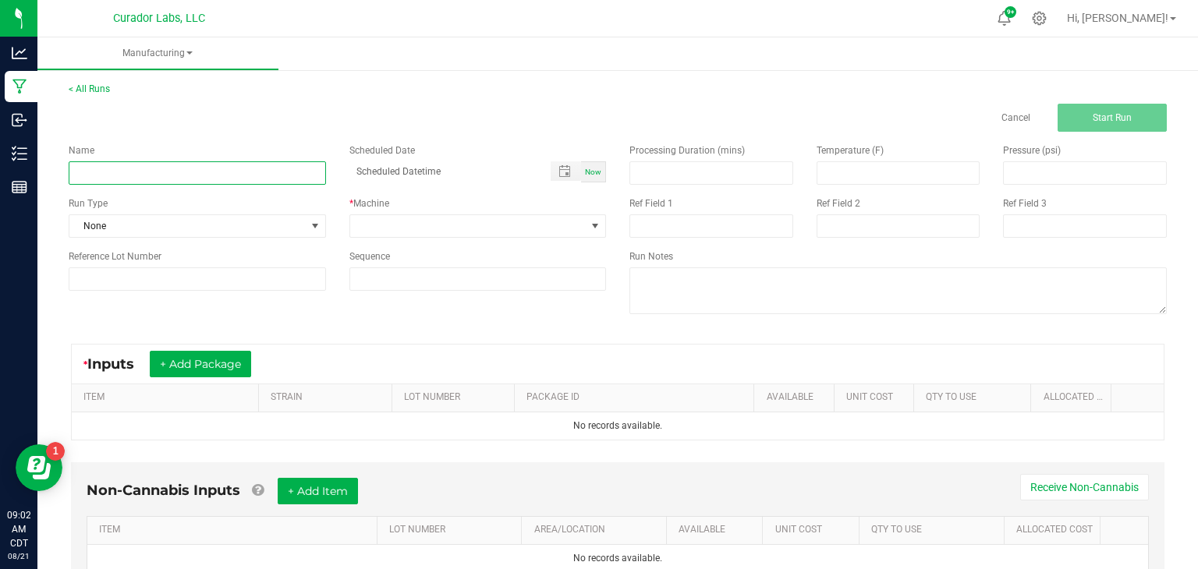
click at [229, 175] on input at bounding box center [197, 172] width 257 height 23
type input "Bulk Crude"
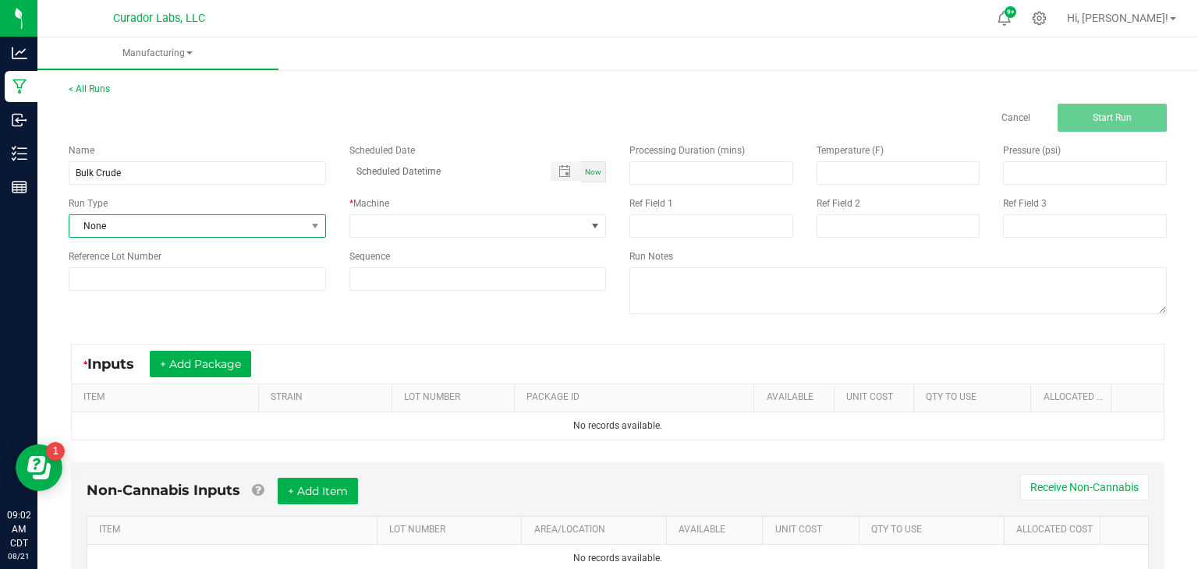
click at [218, 229] on span "None" at bounding box center [187, 226] width 236 height 22
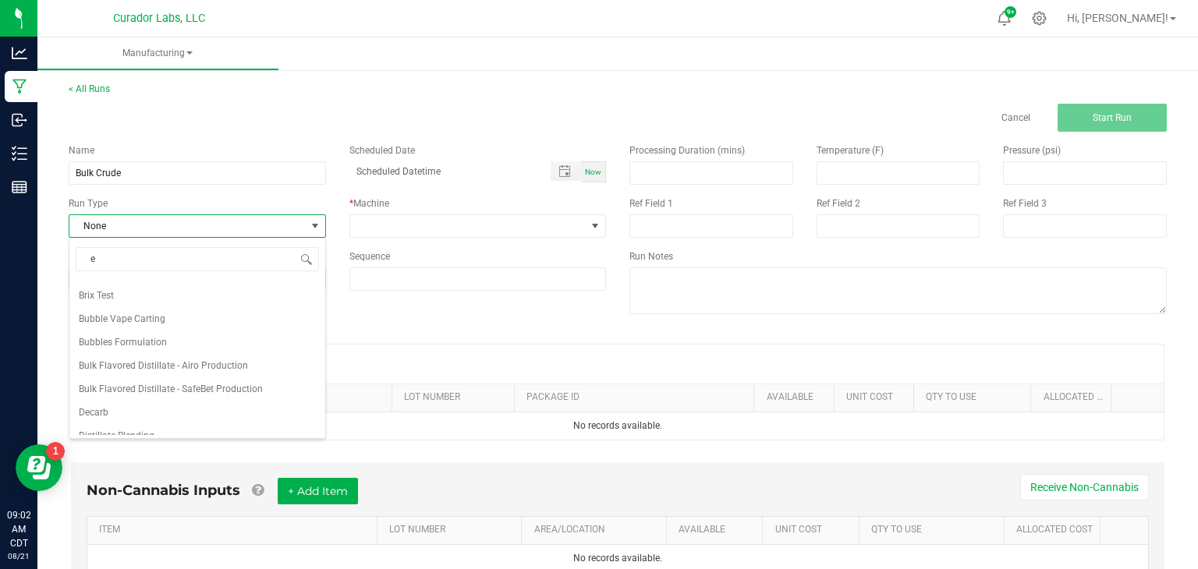
type input "ex"
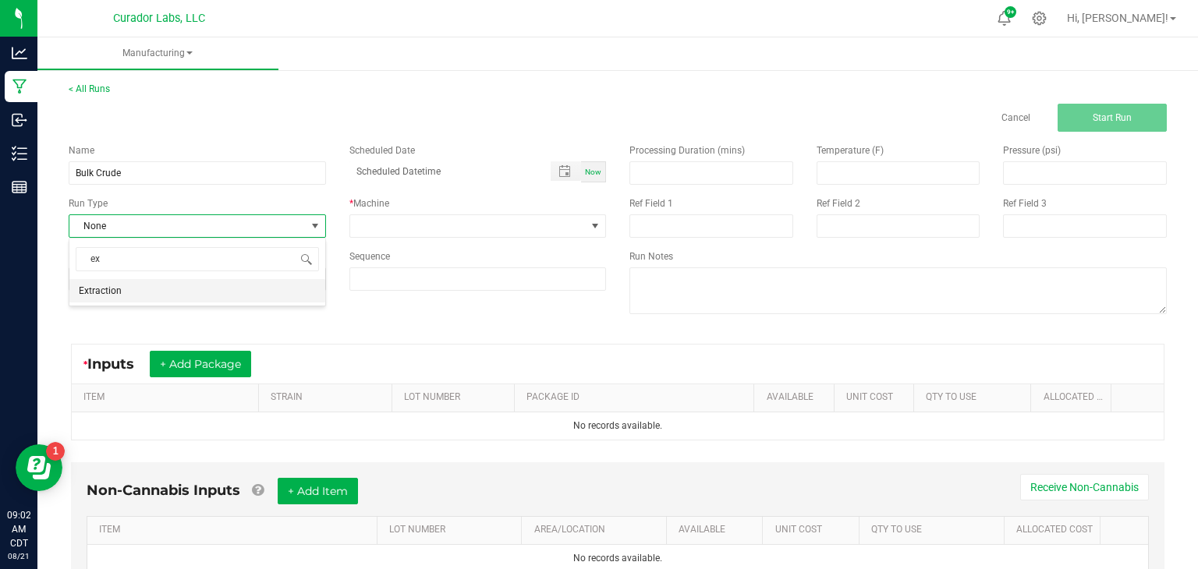
click at [191, 293] on li "Extraction" at bounding box center [197, 290] width 256 height 23
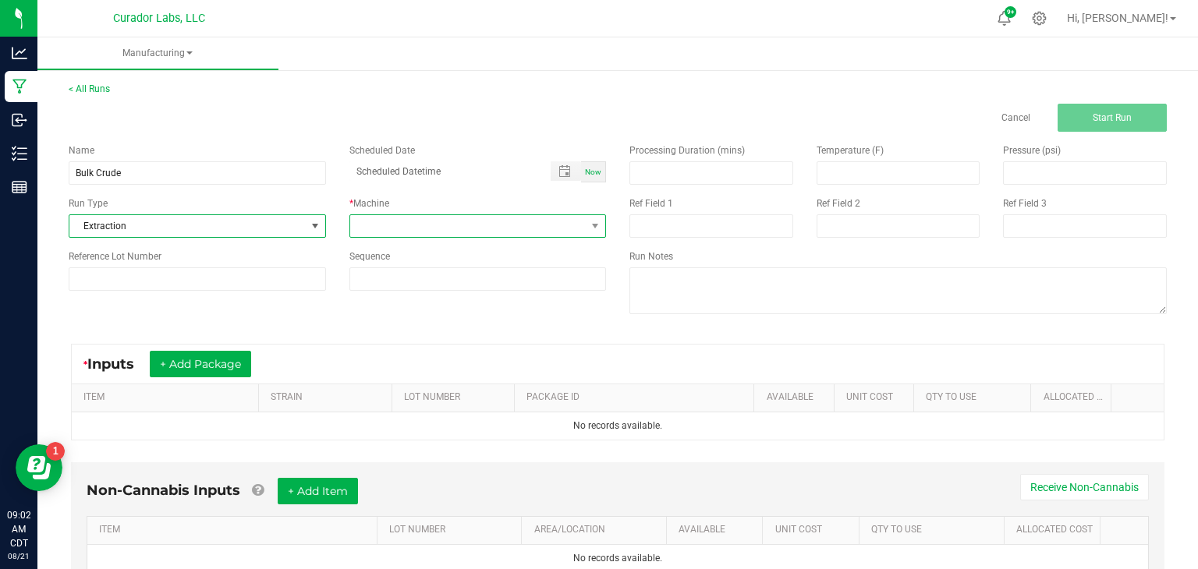
click at [434, 233] on span at bounding box center [468, 226] width 236 height 22
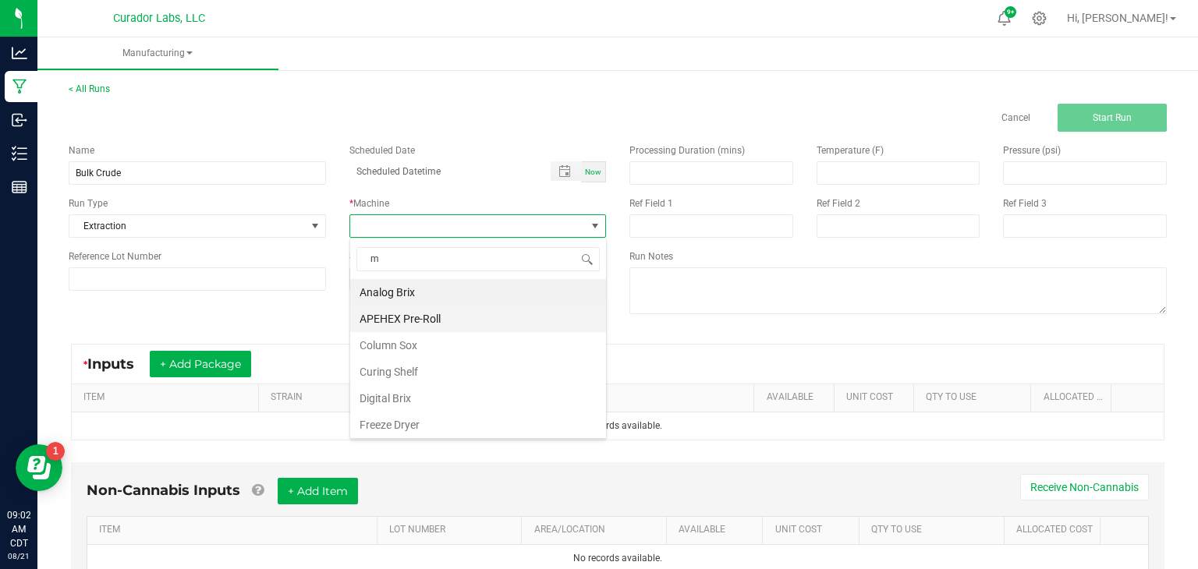
type input "me"
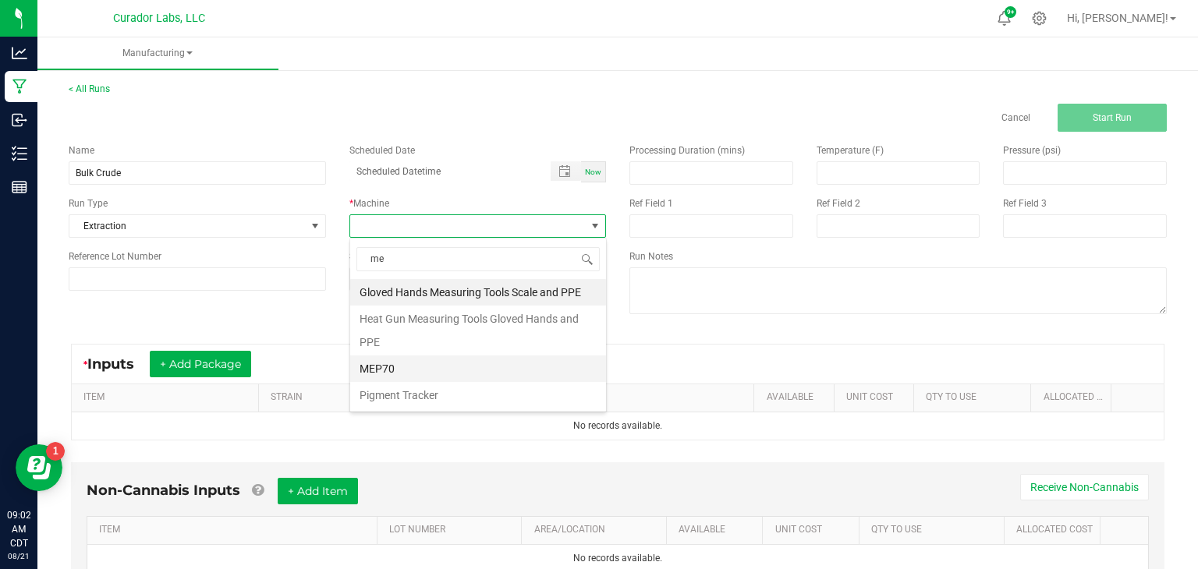
click at [388, 372] on li "MEP70" at bounding box center [478, 369] width 256 height 27
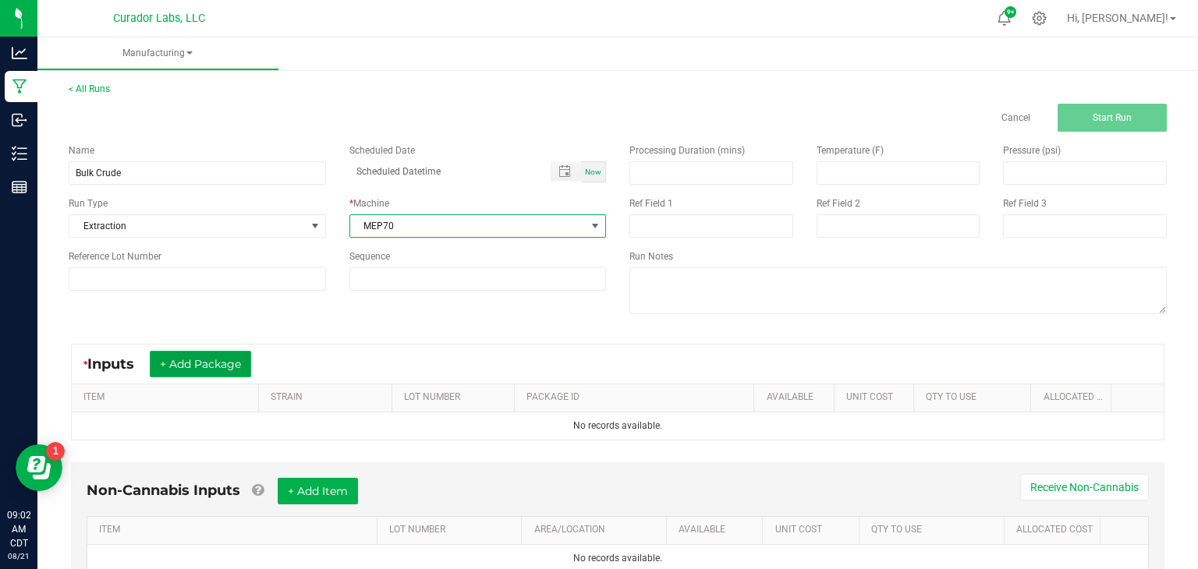
click at [236, 351] on button "+ Add Package" at bounding box center [200, 364] width 101 height 27
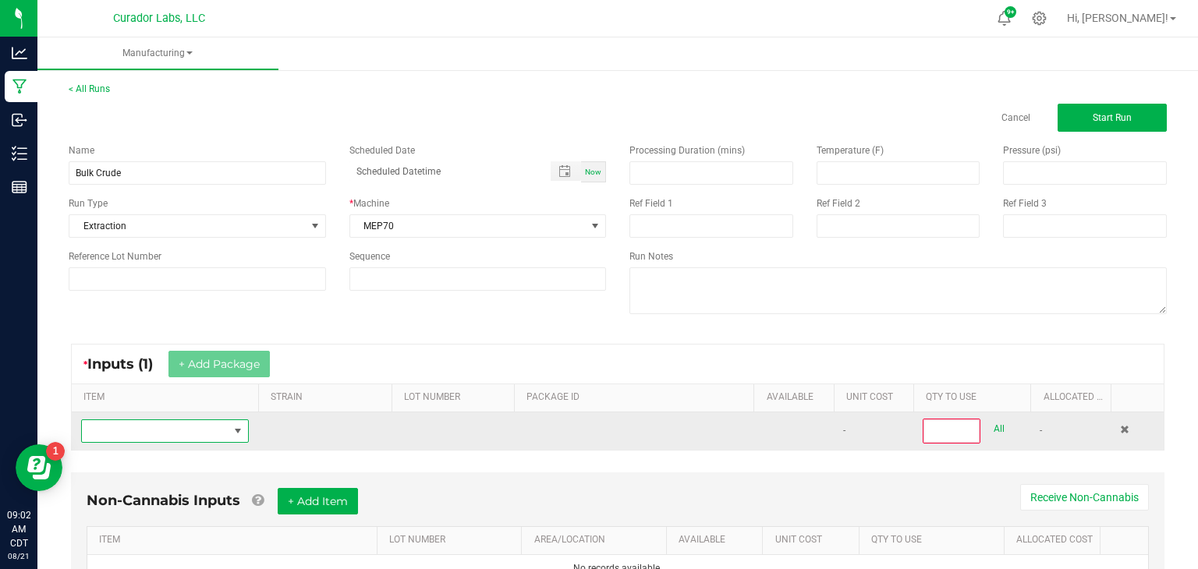
click at [206, 431] on span "NO DATA FOUND" at bounding box center [155, 431] width 147 height 22
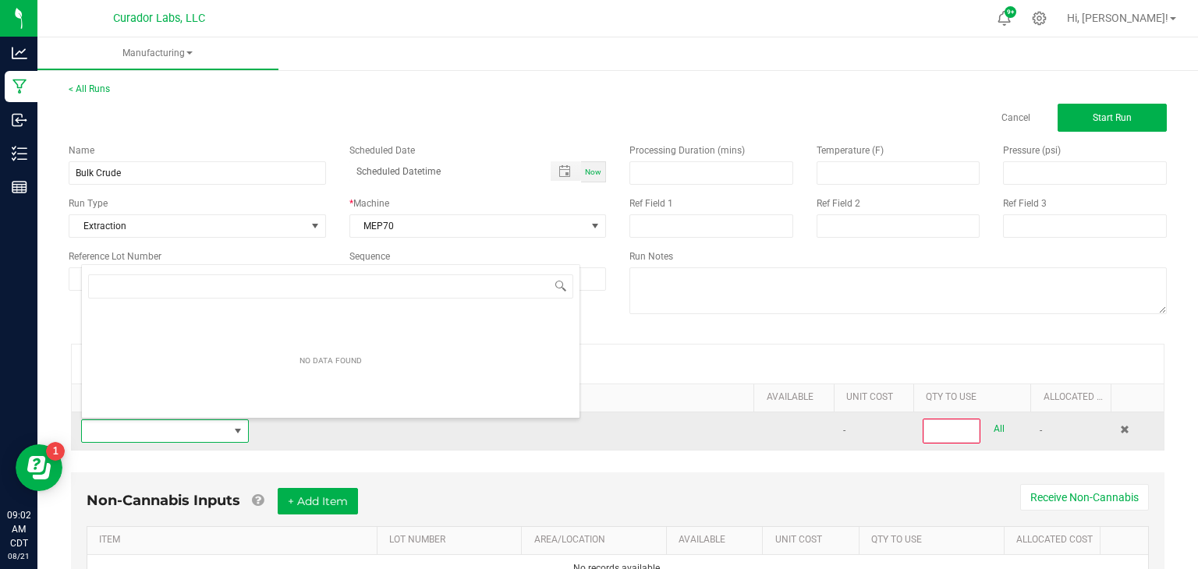
scroll to position [23, 168]
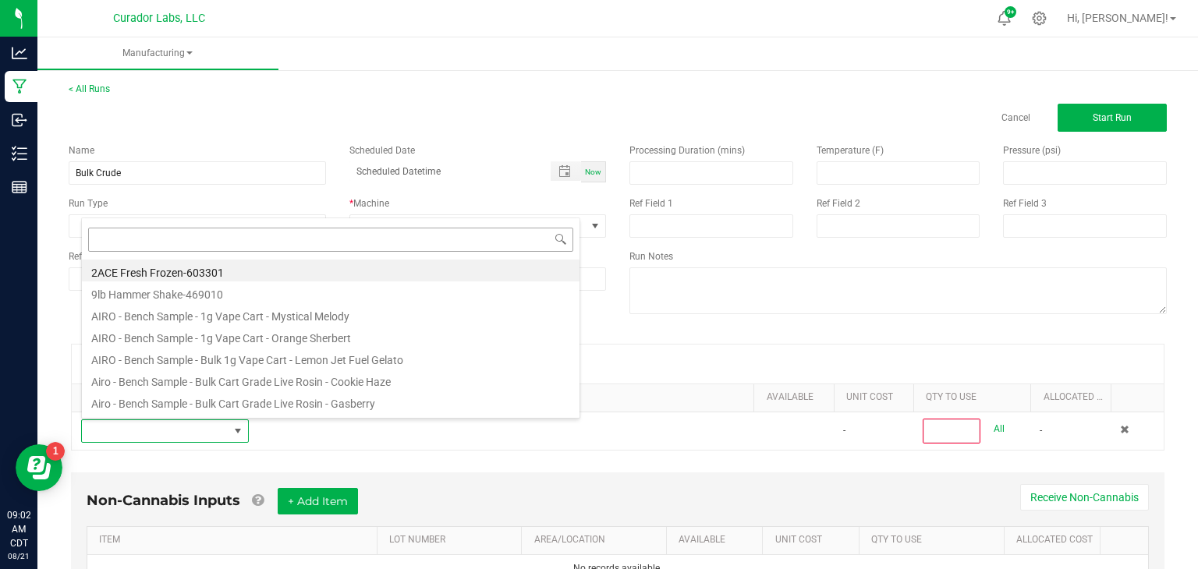
click at [407, 241] on input at bounding box center [330, 240] width 485 height 24
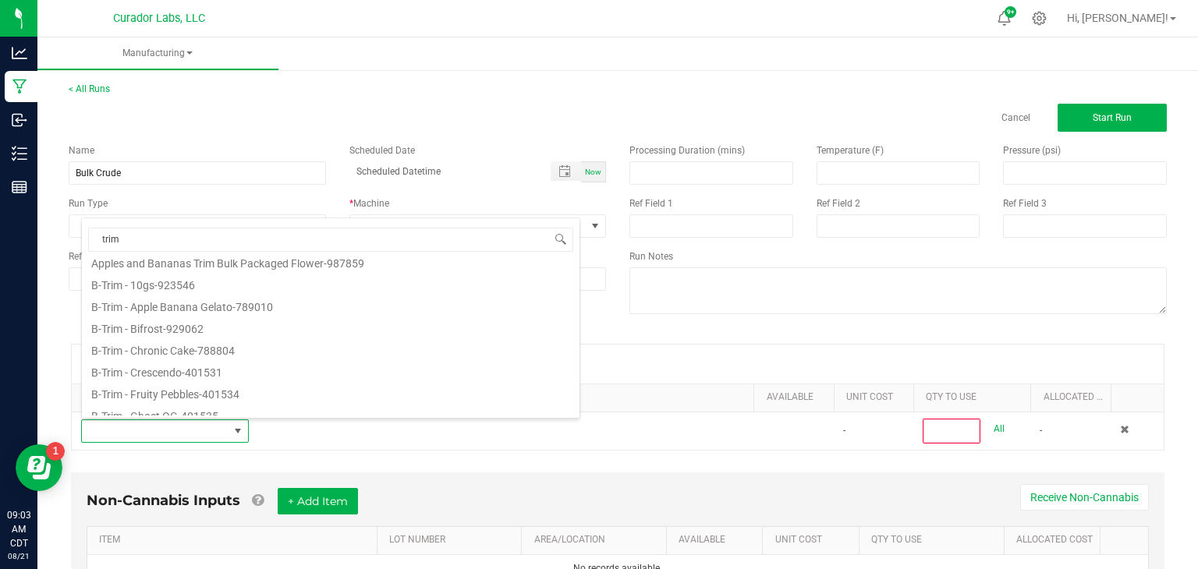
scroll to position [122, 0]
type input "t"
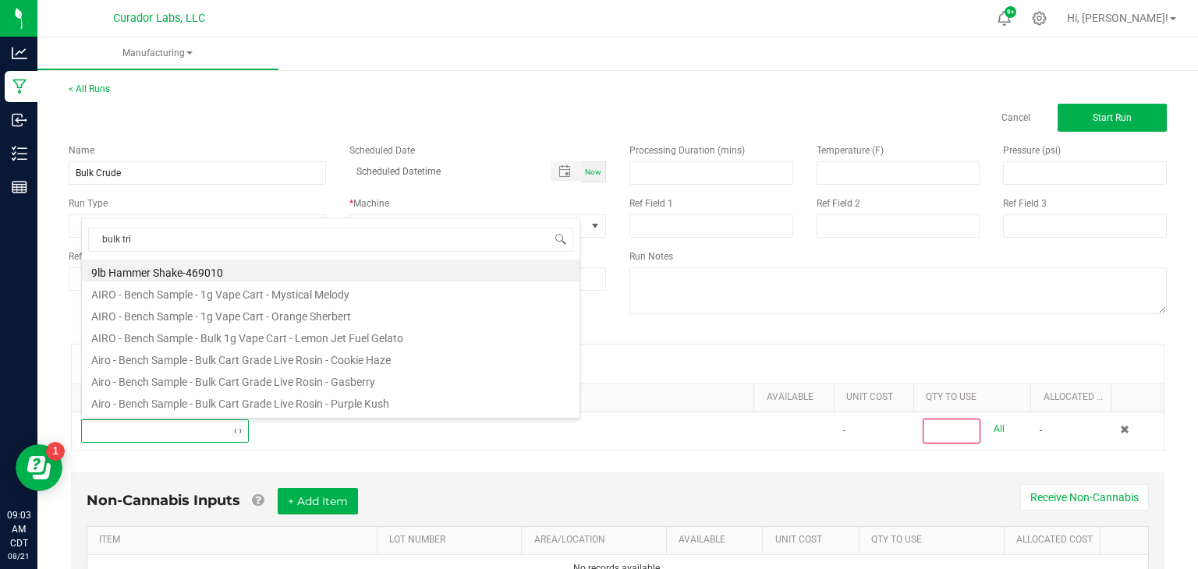
type input "bulk trim"
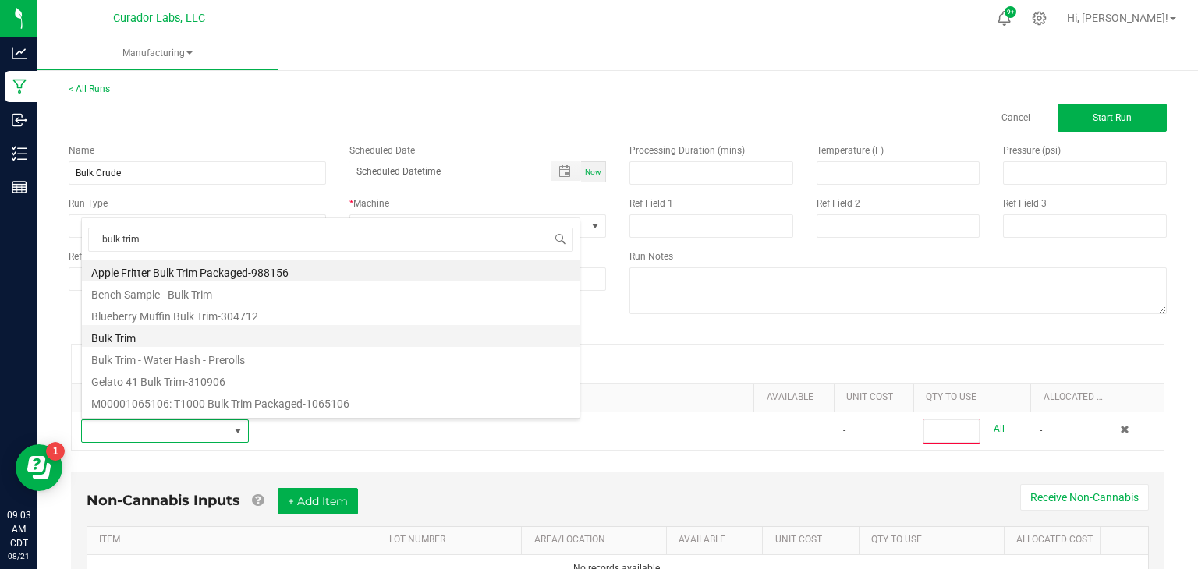
click at [184, 340] on li "Bulk Trim" at bounding box center [331, 336] width 498 height 22
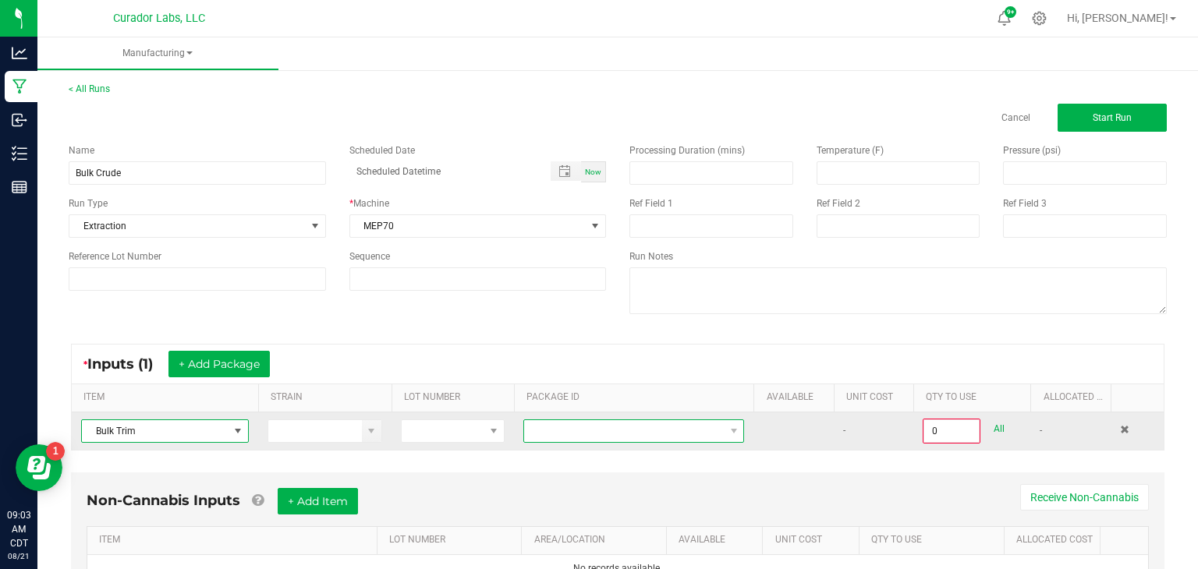
click at [548, 431] on span at bounding box center [624, 431] width 200 height 22
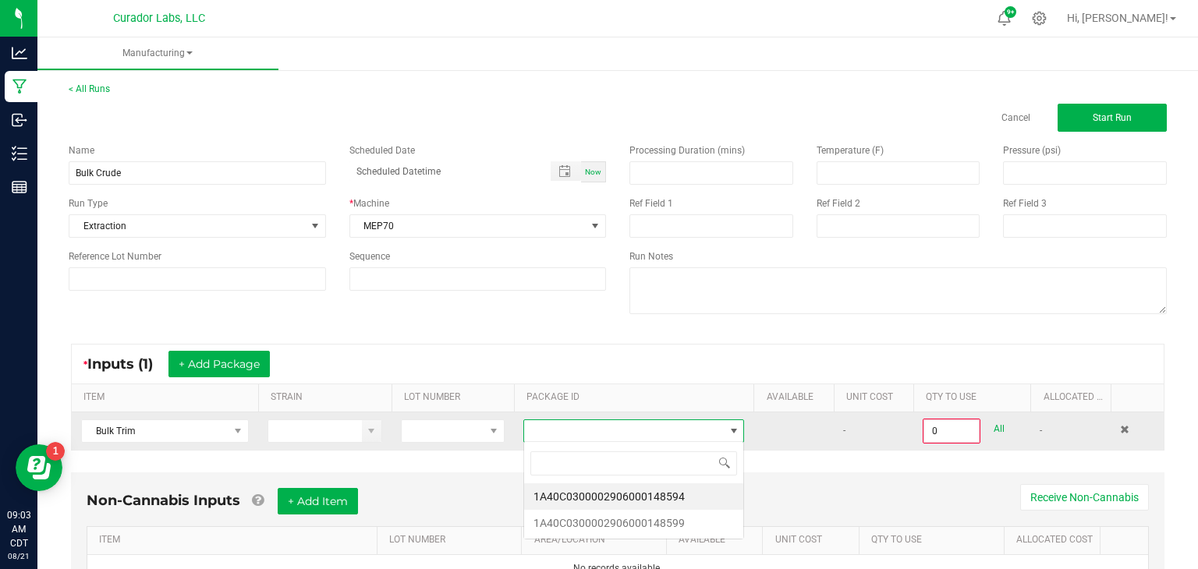
scroll to position [23, 222]
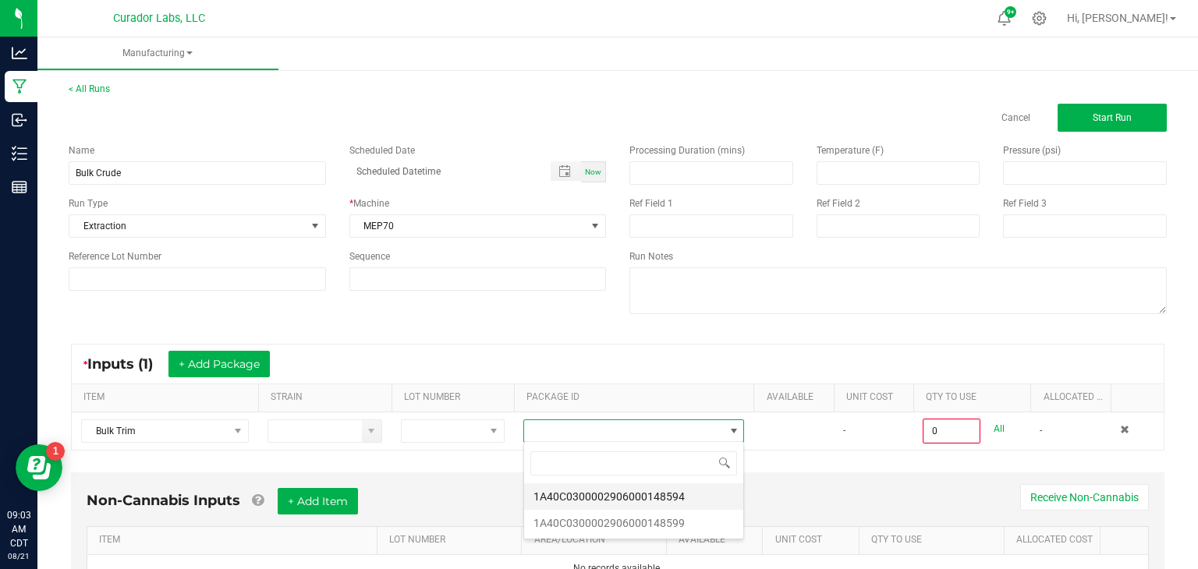
click at [576, 497] on li "1A40C0300002906000148594" at bounding box center [633, 497] width 219 height 27
type input "0.0000 g"
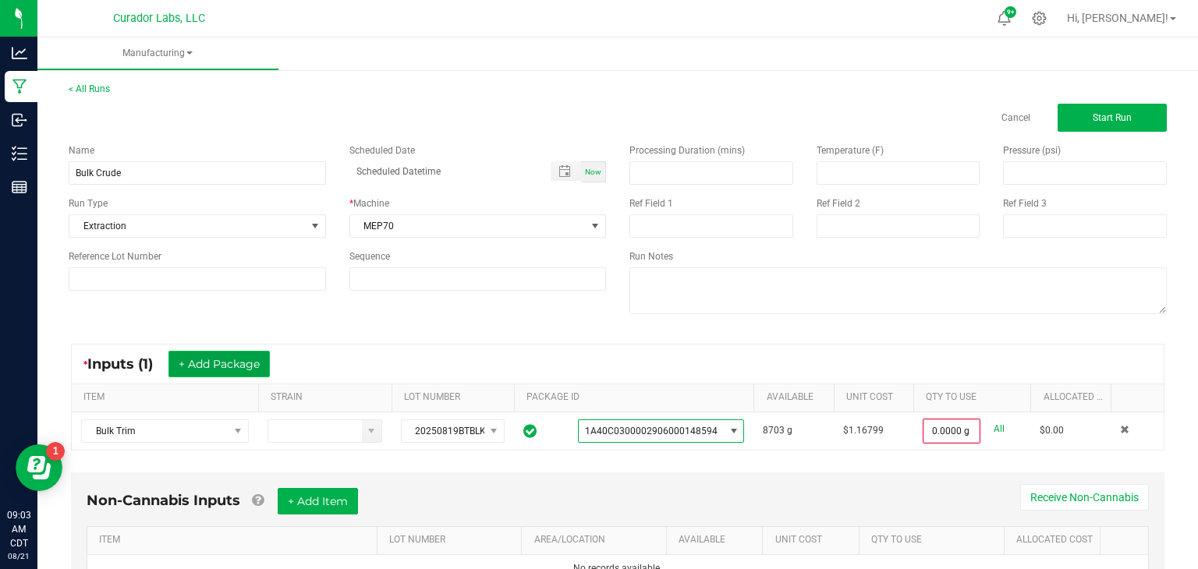
click at [255, 365] on button "+ Add Package" at bounding box center [218, 364] width 101 height 27
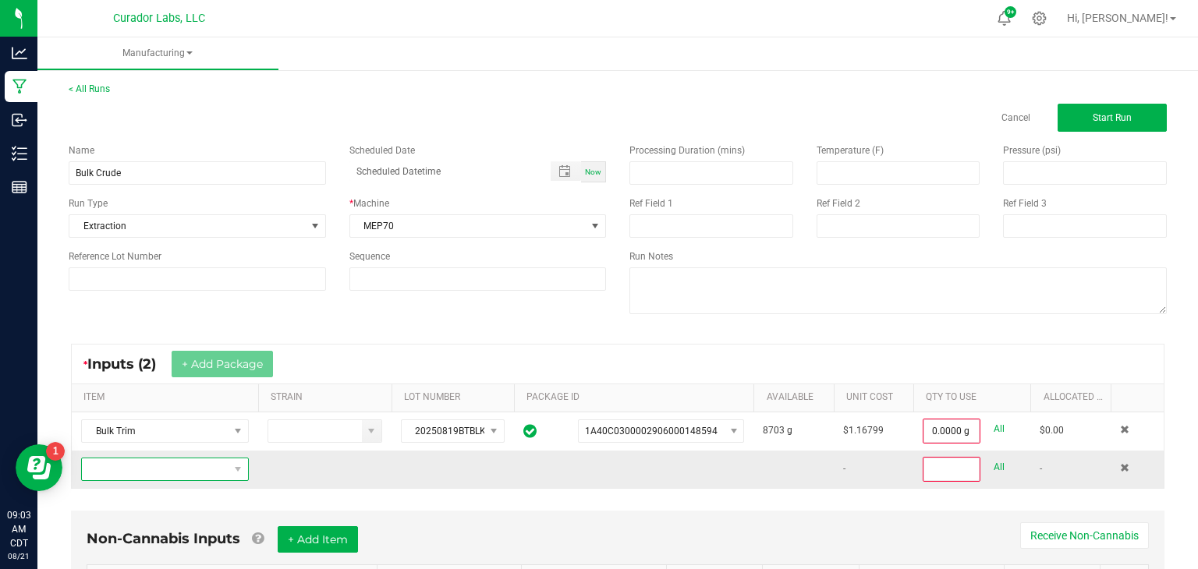
click at [229, 465] on span "NO DATA FOUND" at bounding box center [238, 470] width 19 height 22
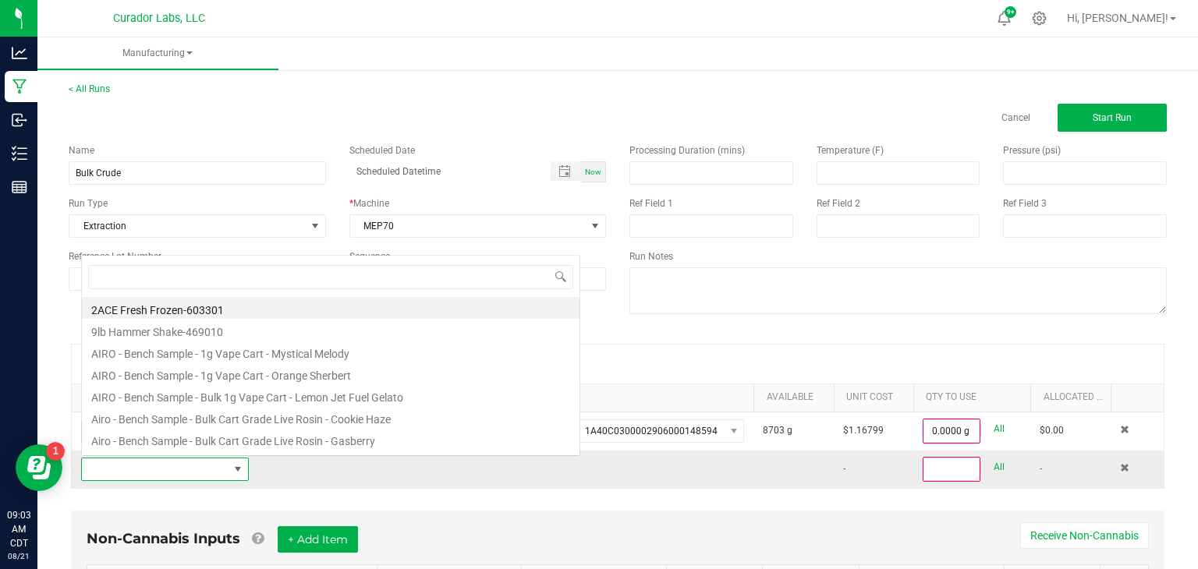
scroll to position [23, 168]
click at [360, 277] on input at bounding box center [330, 277] width 485 height 24
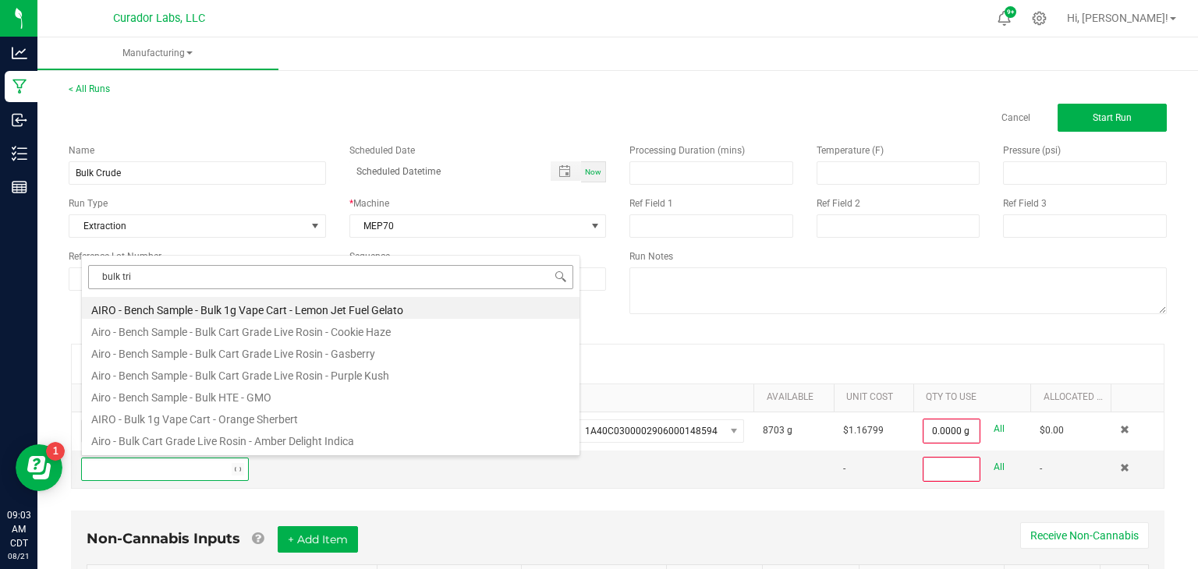
type input "bulk trim"
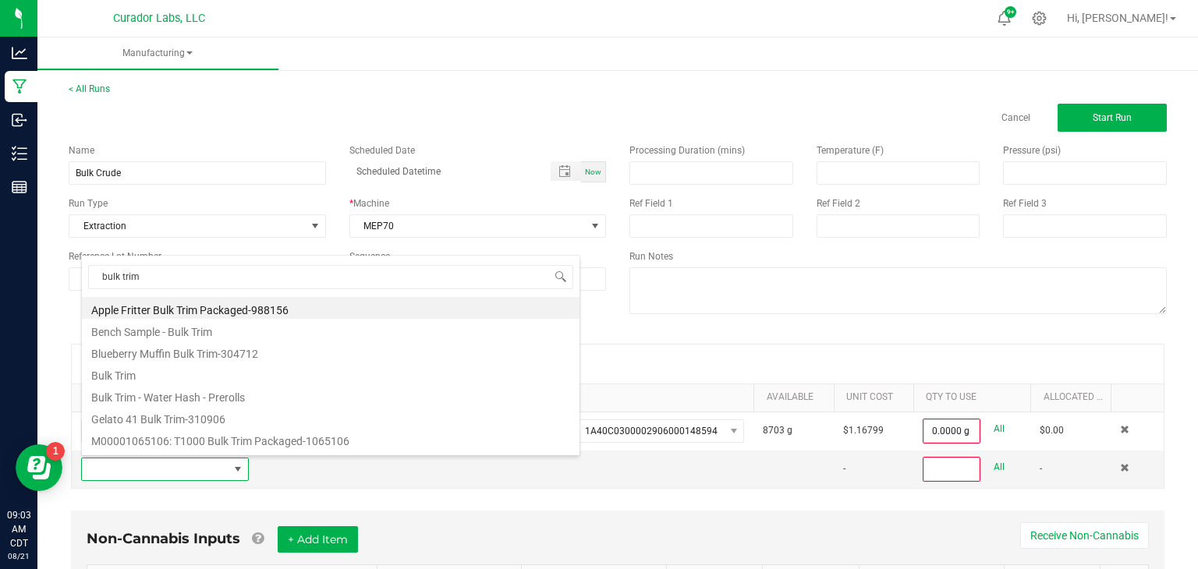
click at [186, 372] on li "Bulk Trim" at bounding box center [331, 374] width 498 height 22
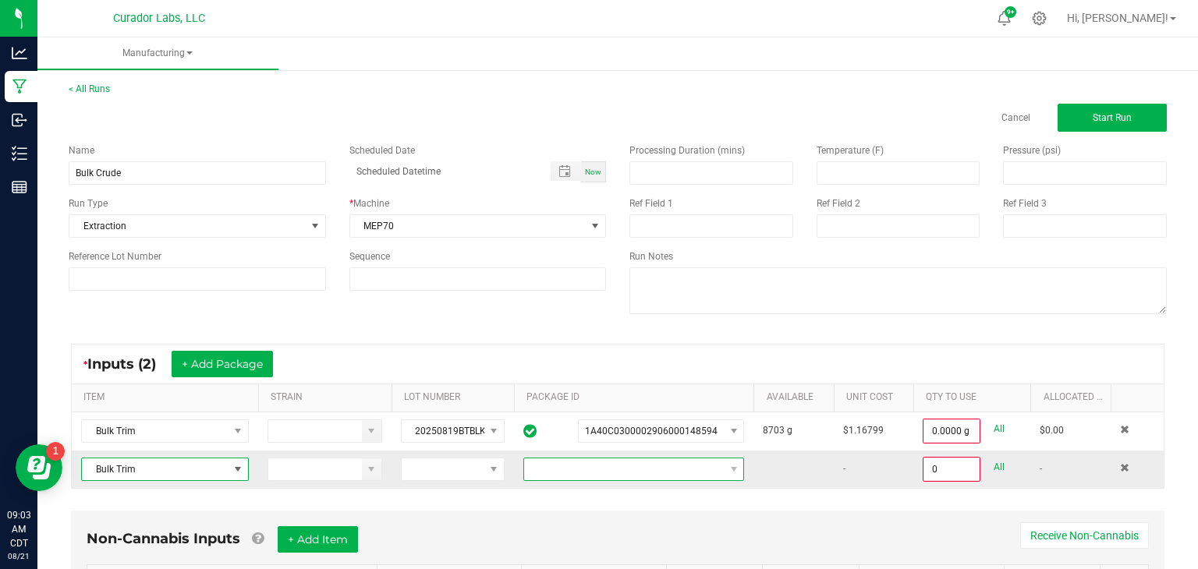
click at [619, 470] on span at bounding box center [624, 470] width 200 height 22
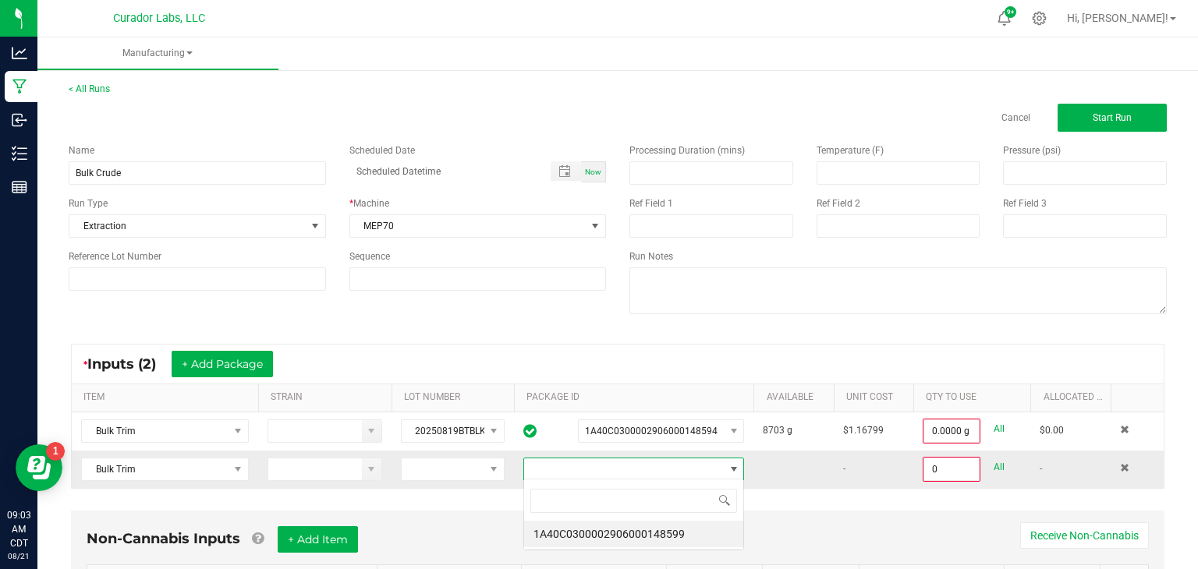
scroll to position [23, 222]
click at [647, 537] on li "1A40C0300002906000148599" at bounding box center [633, 534] width 219 height 27
type input "0.0000 g"
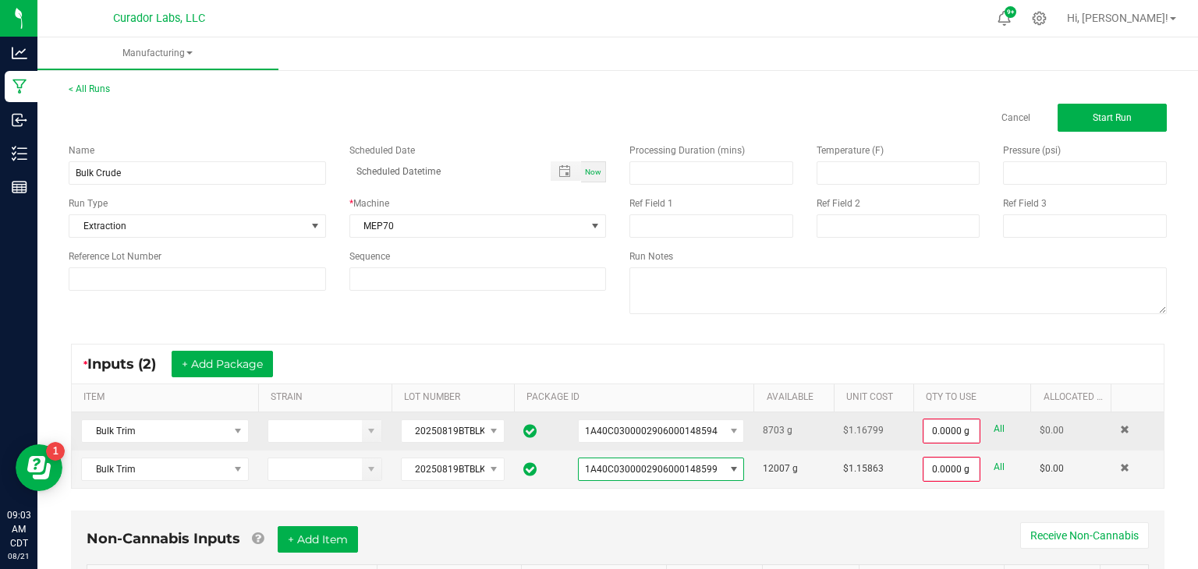
click at [1002, 427] on link "All" at bounding box center [999, 429] width 11 height 21
type input "8703.0000 g"
click at [997, 466] on link "All" at bounding box center [999, 466] width 11 height 21
type input "12007.0000 g"
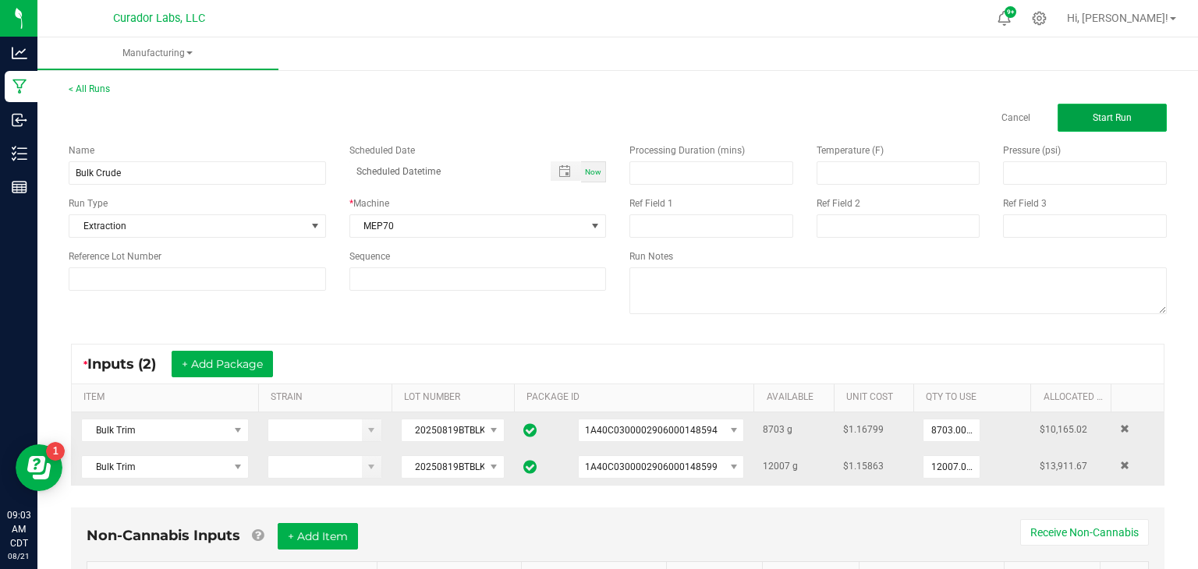
click at [1134, 108] on button "Start Run" at bounding box center [1112, 118] width 109 height 28
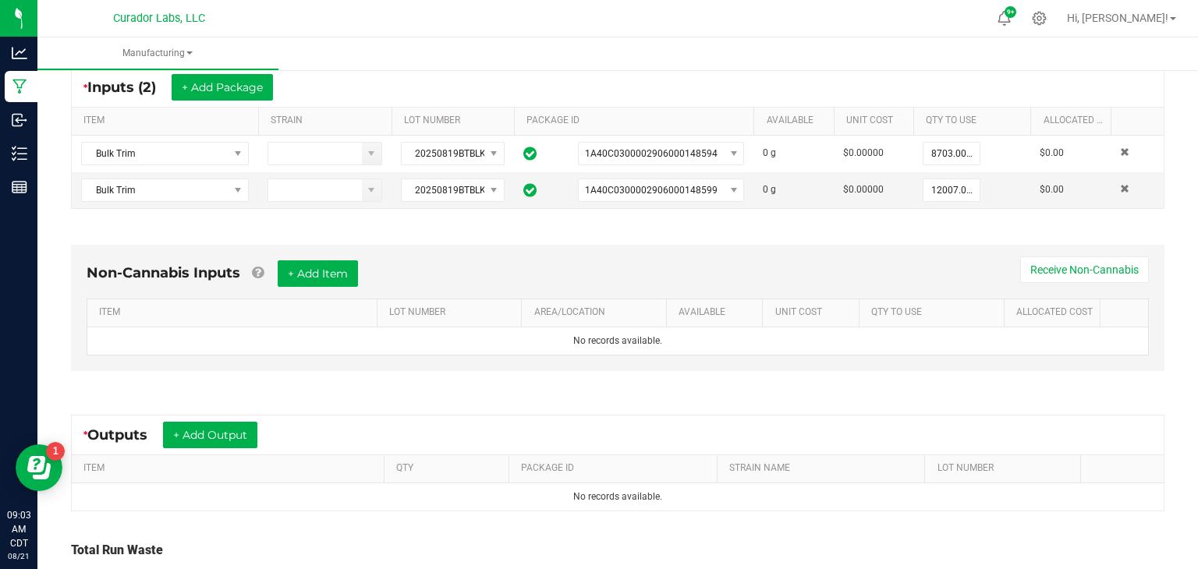
scroll to position [318, 0]
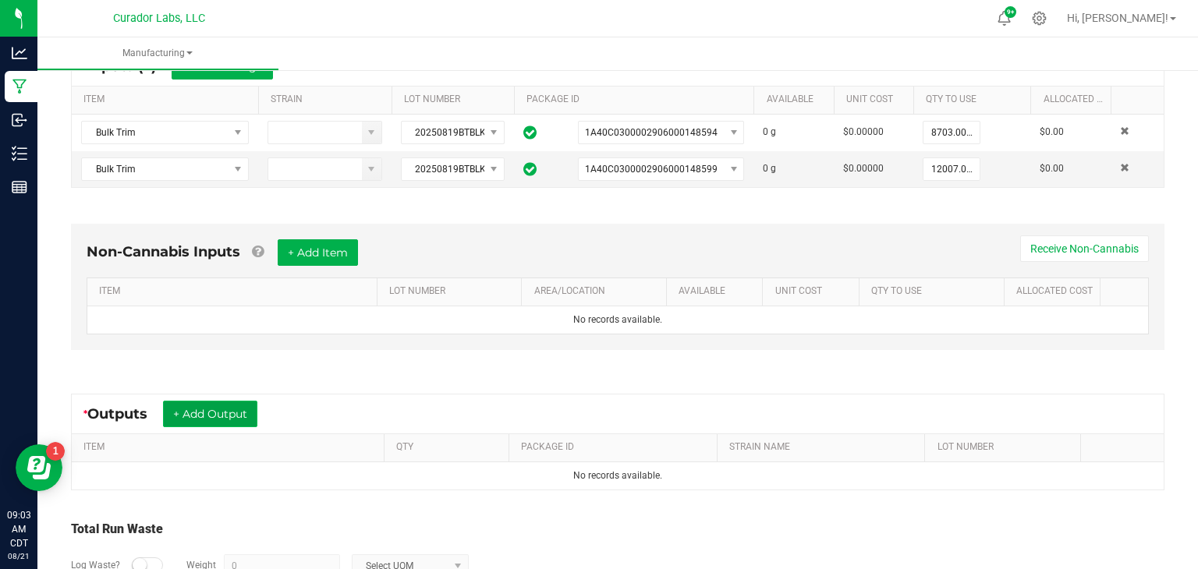
click at [197, 412] on button "+ Add Output" at bounding box center [210, 414] width 94 height 27
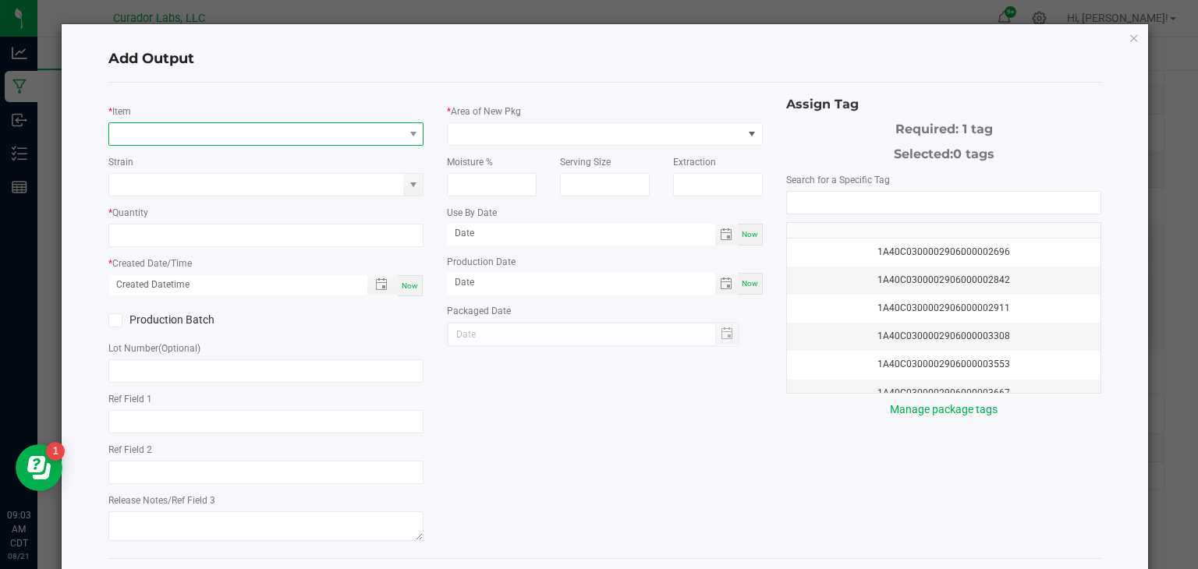
click at [308, 126] on span "NO DATA FOUND" at bounding box center [256, 134] width 295 height 22
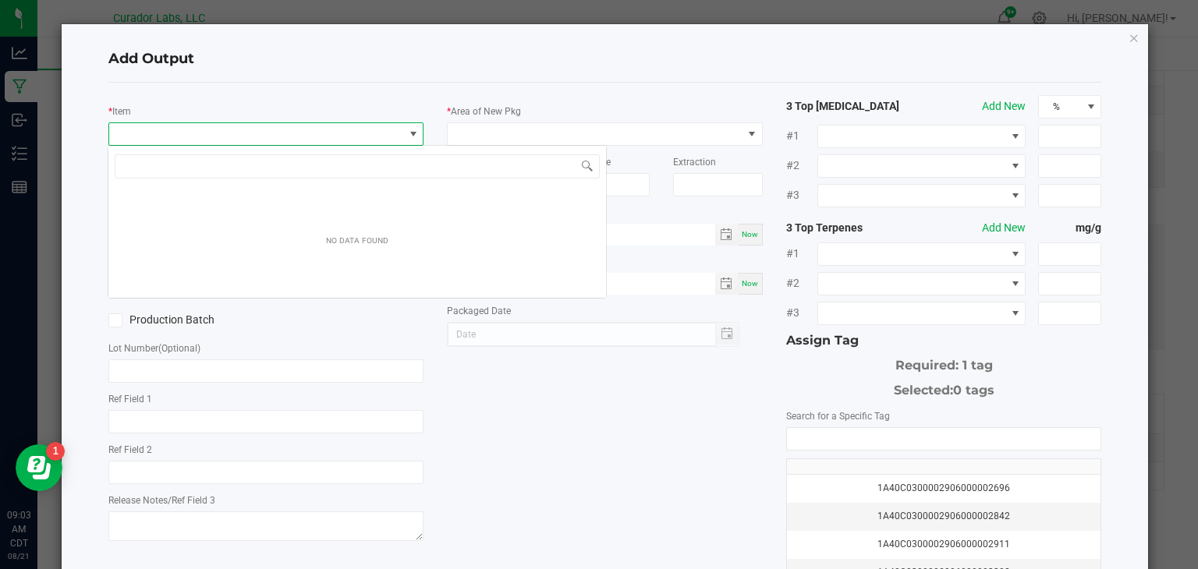
scroll to position [23, 315]
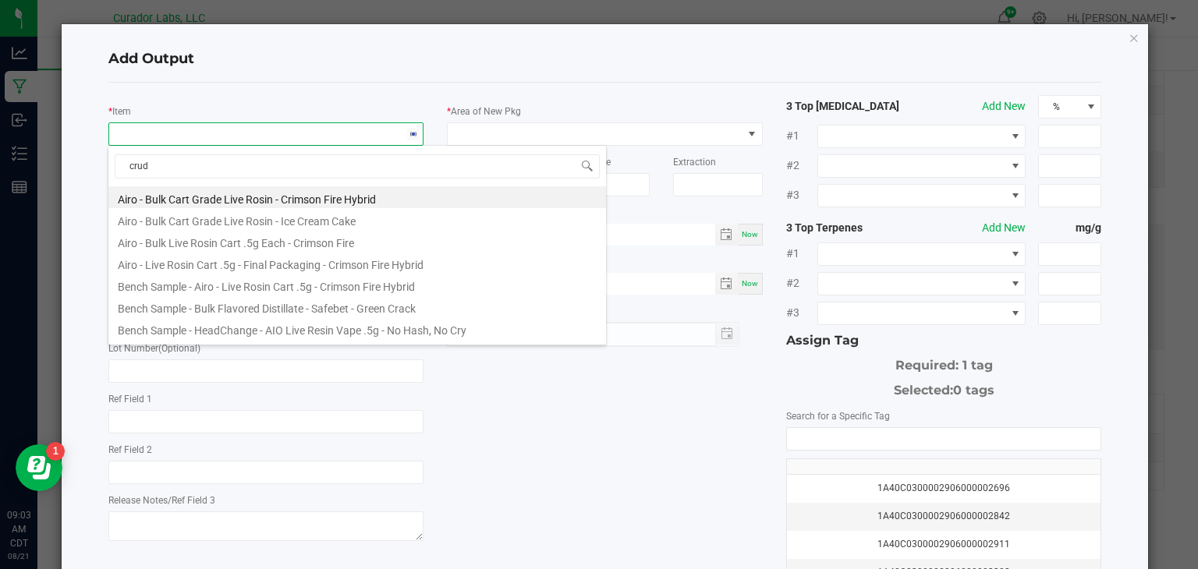
type input "crude"
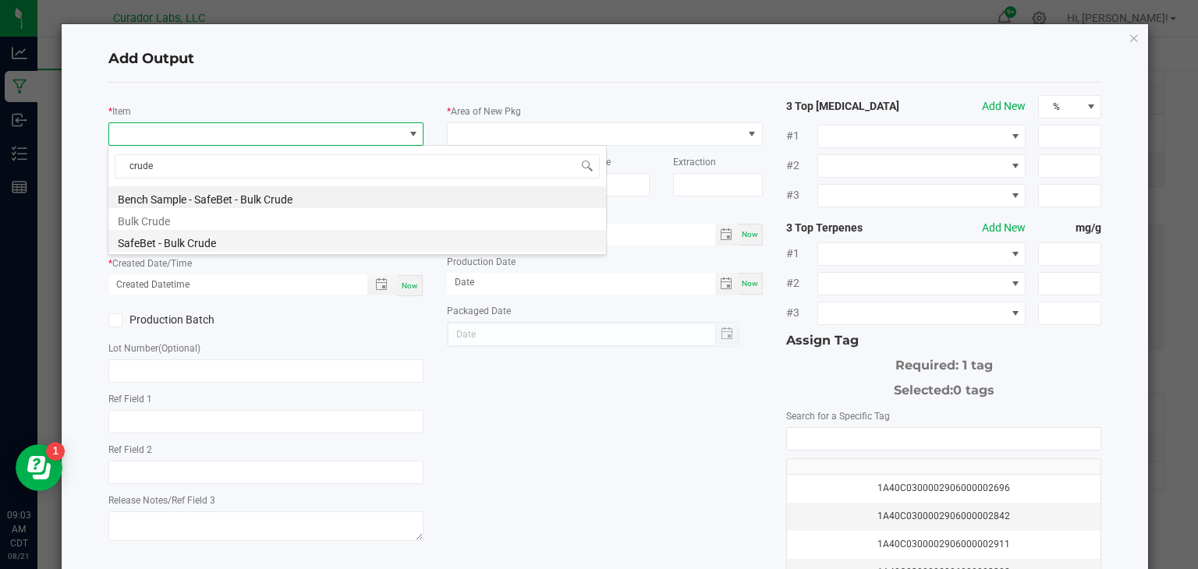
click at [237, 244] on li "SafeBet - Bulk Crude" at bounding box center [357, 241] width 498 height 22
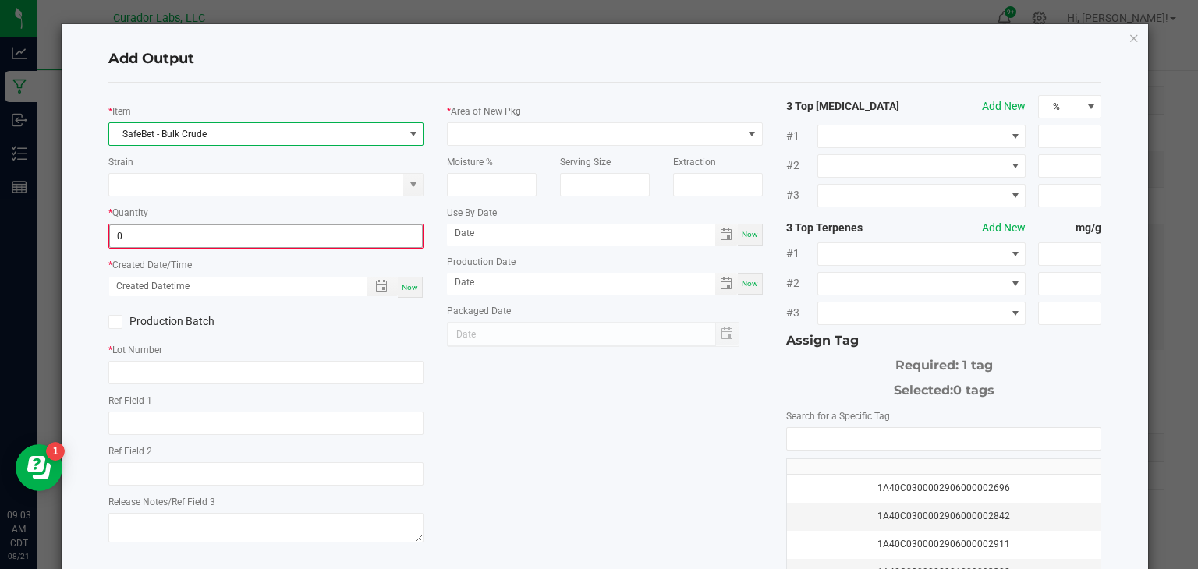
click at [246, 234] on input "0" at bounding box center [266, 236] width 313 height 22
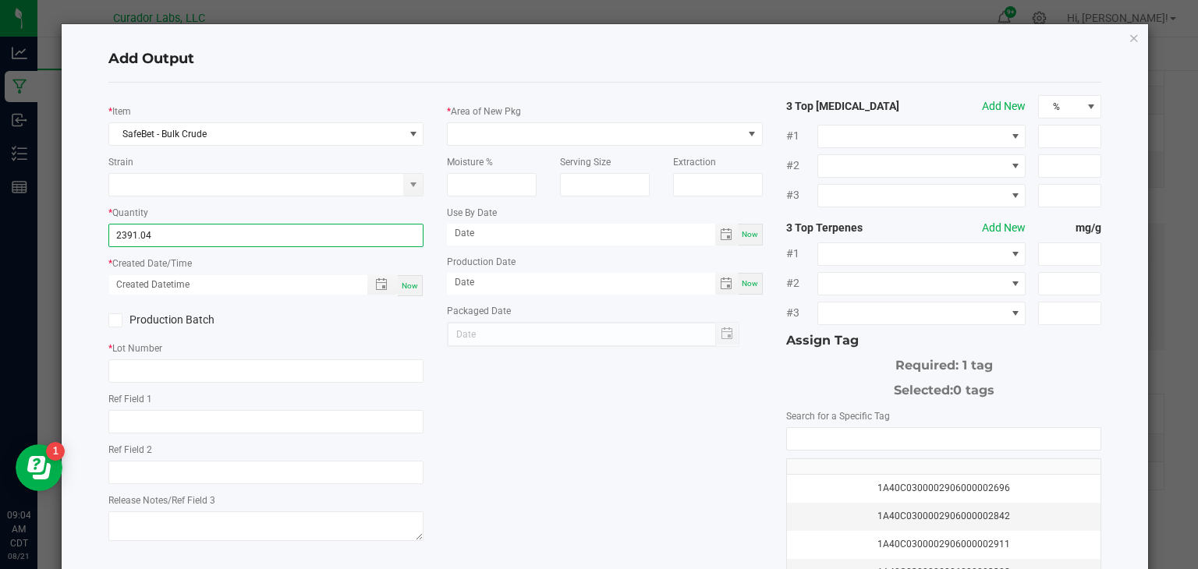
type input "2391.0400 g"
click at [414, 283] on span "Now" at bounding box center [410, 286] width 16 height 9
type input "[DATE] 9:04 AM"
type input "[DATE]"
click at [113, 321] on icon at bounding box center [115, 321] width 10 height 0
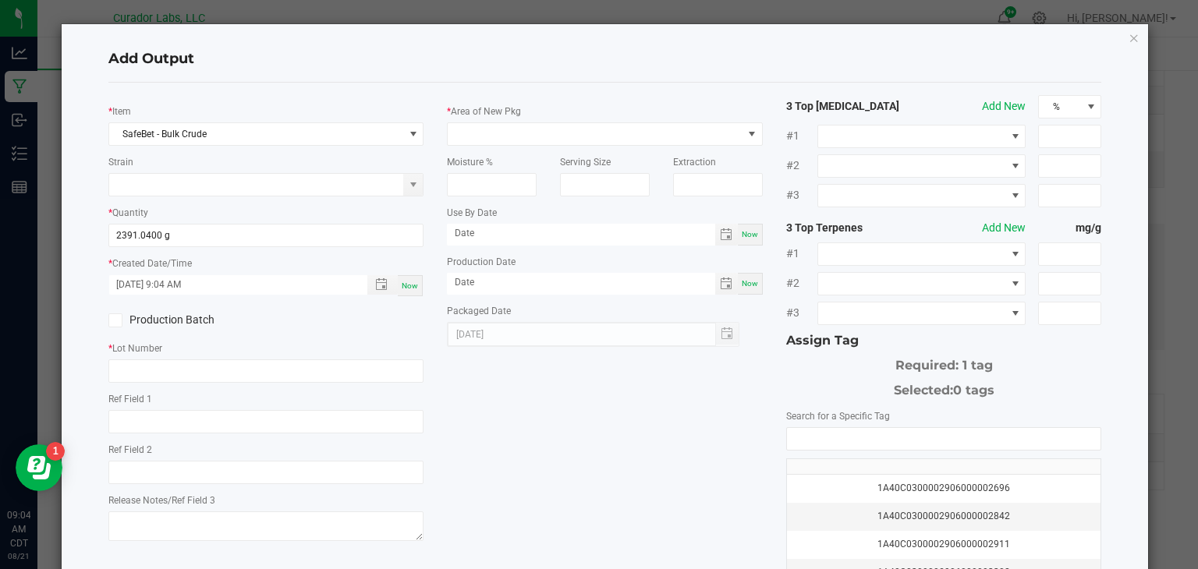
click at [0, 0] on input "Production Batch" at bounding box center [0, 0] width 0 height 0
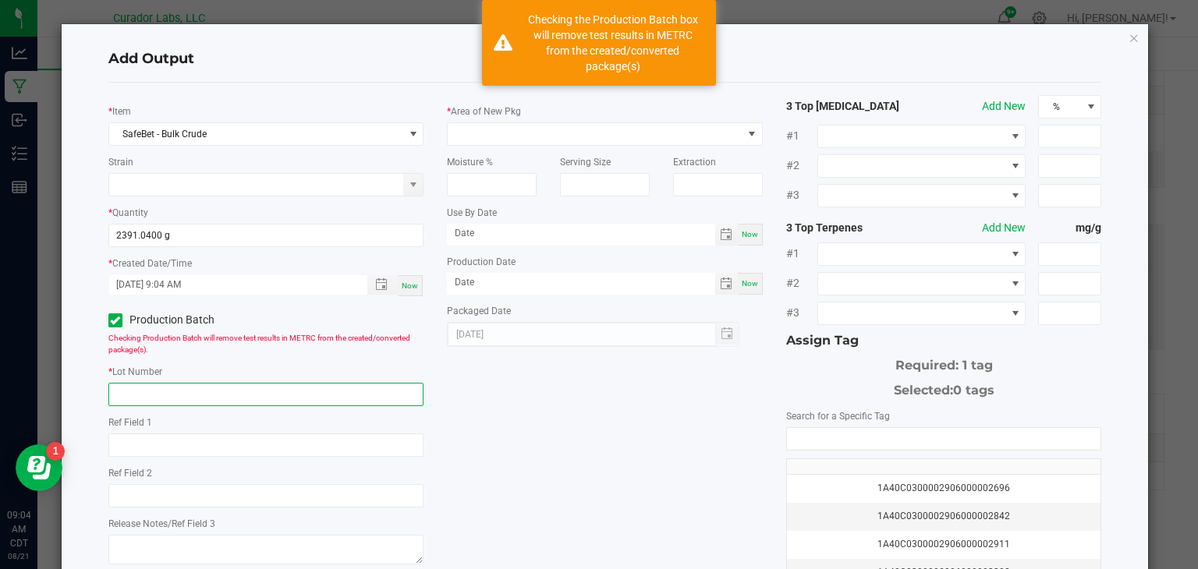
click at [151, 390] on input "text" at bounding box center [266, 394] width 316 height 23
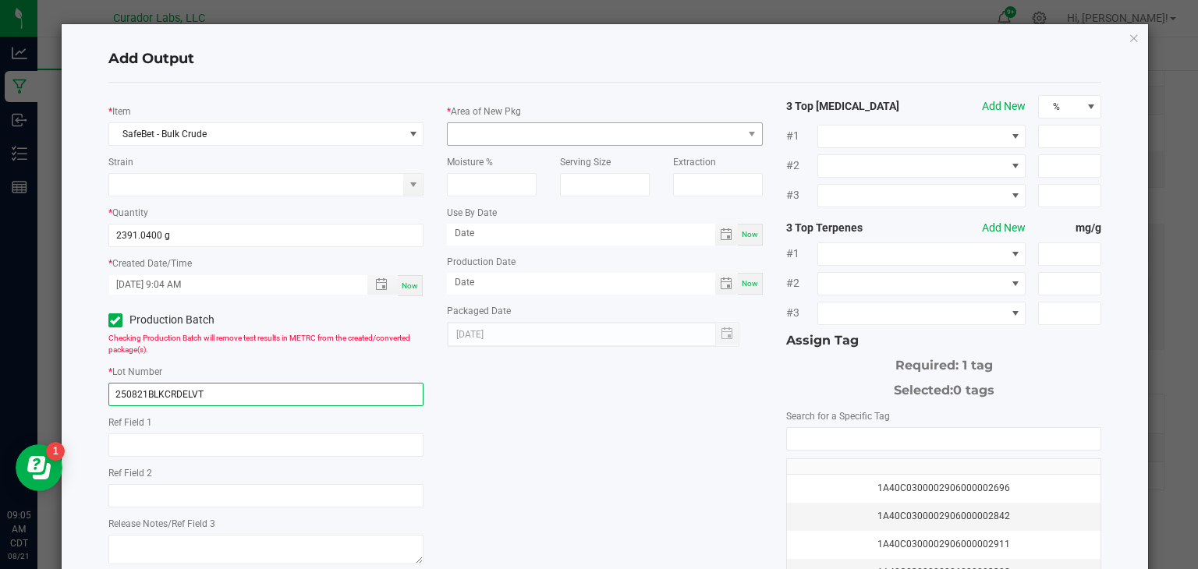
type input "250821BLKCRDELVT"
click at [490, 139] on span at bounding box center [595, 134] width 295 height 22
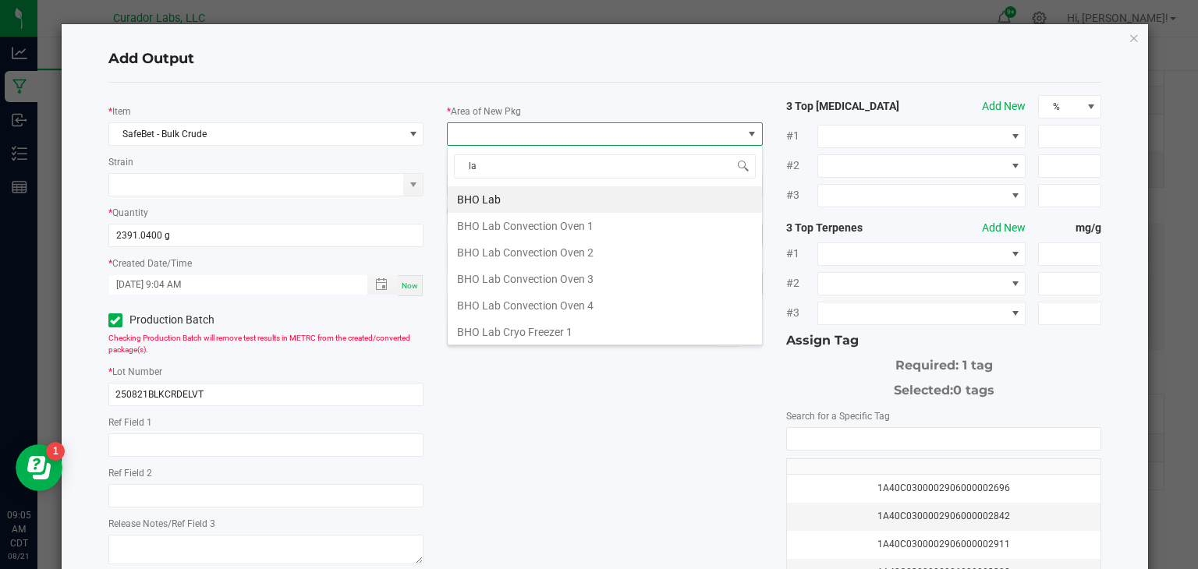
type input "lab"
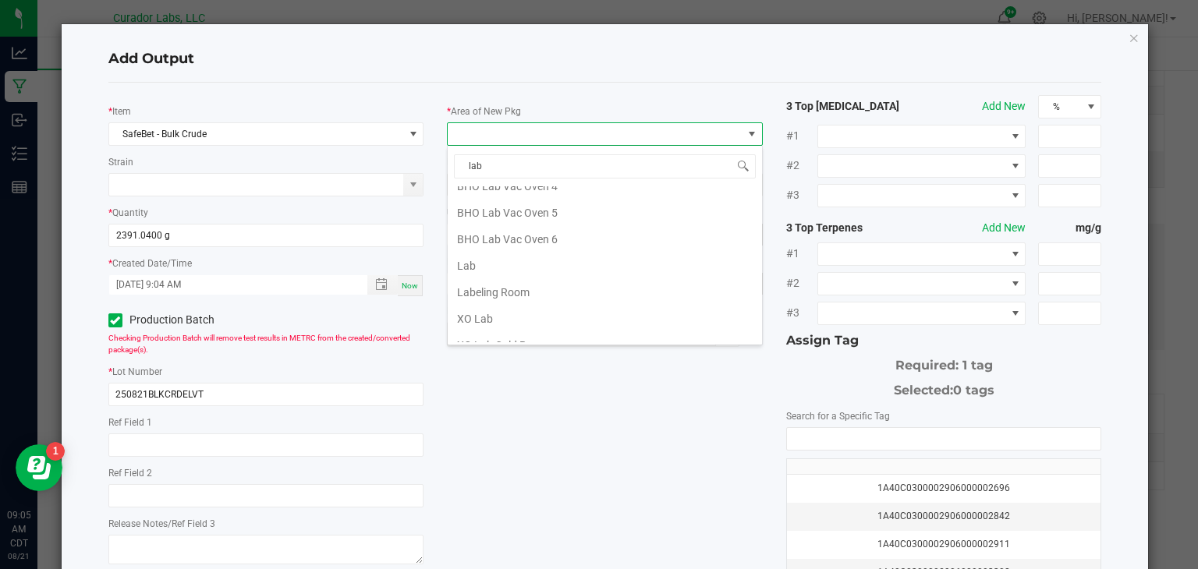
scroll to position [332, 0]
click at [504, 265] on li "Lab" at bounding box center [605, 265] width 314 height 27
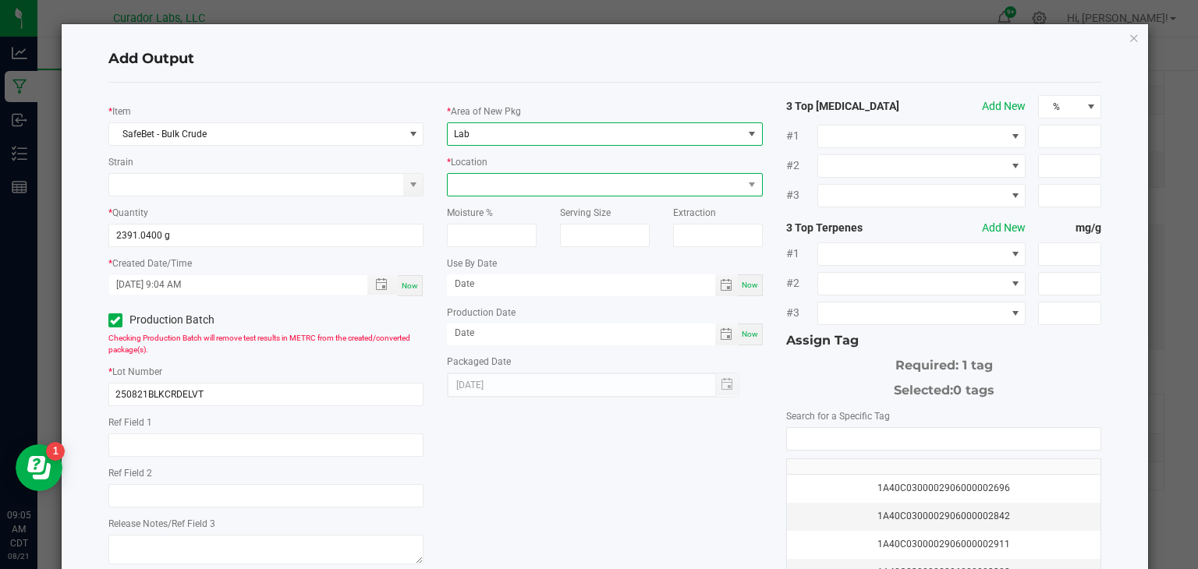
click at [563, 190] on span at bounding box center [595, 185] width 295 height 22
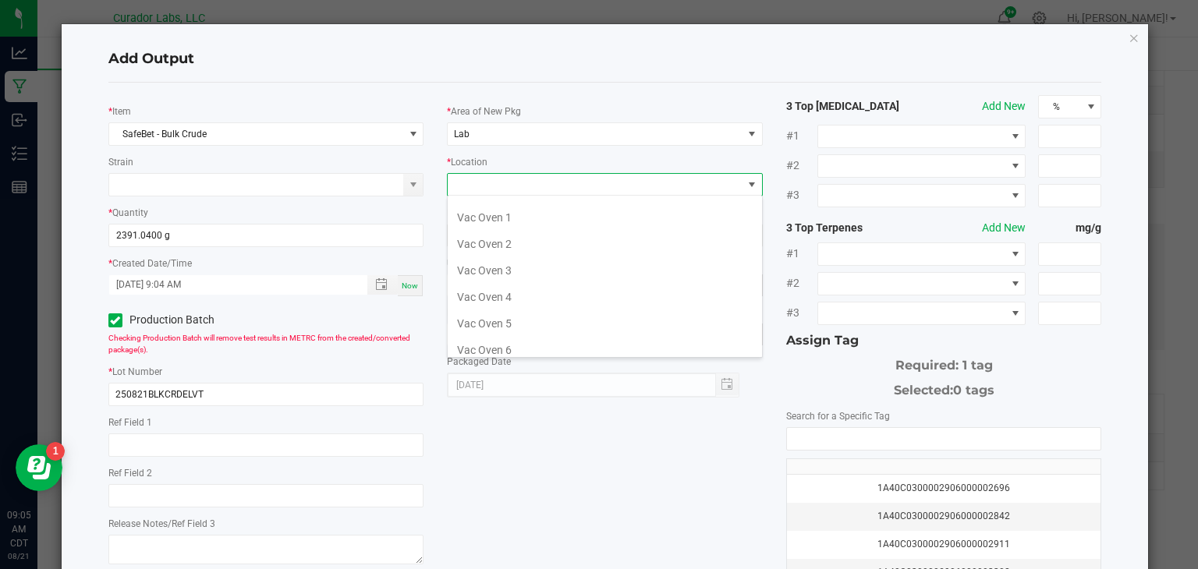
scroll to position [263, 0]
click at [558, 280] on li "Vac Oven 4" at bounding box center [605, 293] width 314 height 27
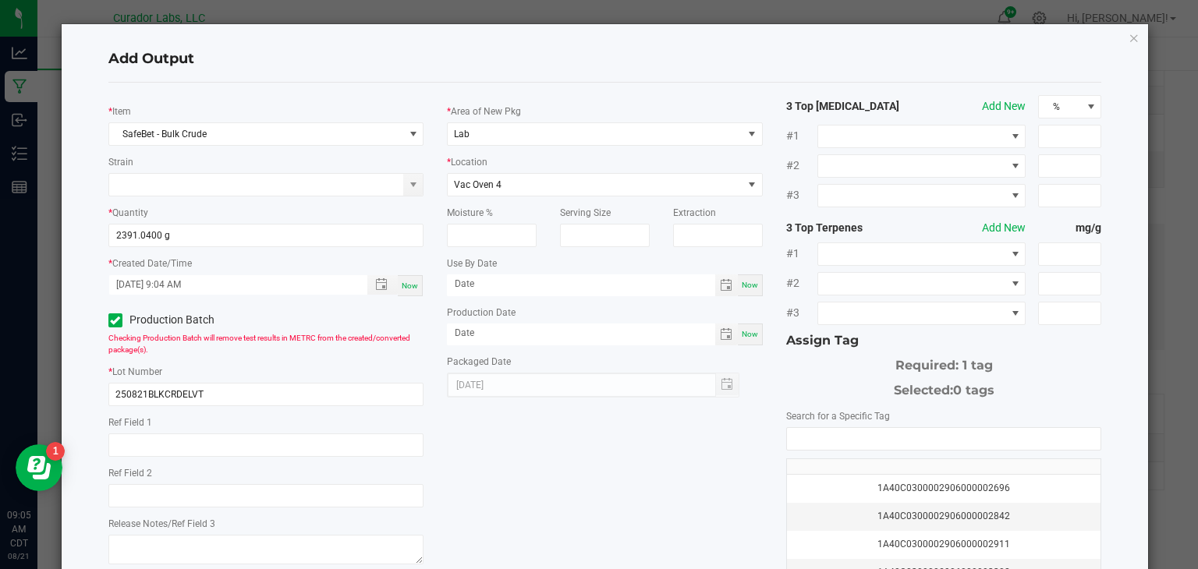
click at [757, 281] on span "Now" at bounding box center [750, 285] width 16 height 9
click at [653, 282] on input "[DATE]" at bounding box center [581, 284] width 268 height 19
type input "[DATE]"
click at [749, 335] on span "Now" at bounding box center [750, 334] width 16 height 9
type input "[DATE]"
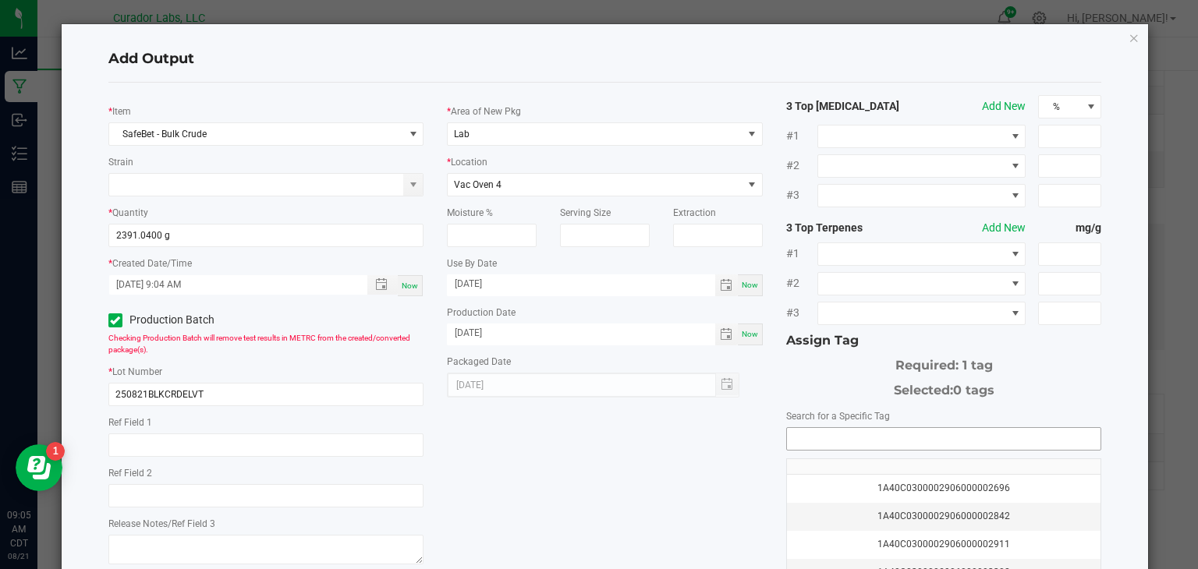
click at [814, 431] on input "NO DATA FOUND" at bounding box center [944, 439] width 314 height 22
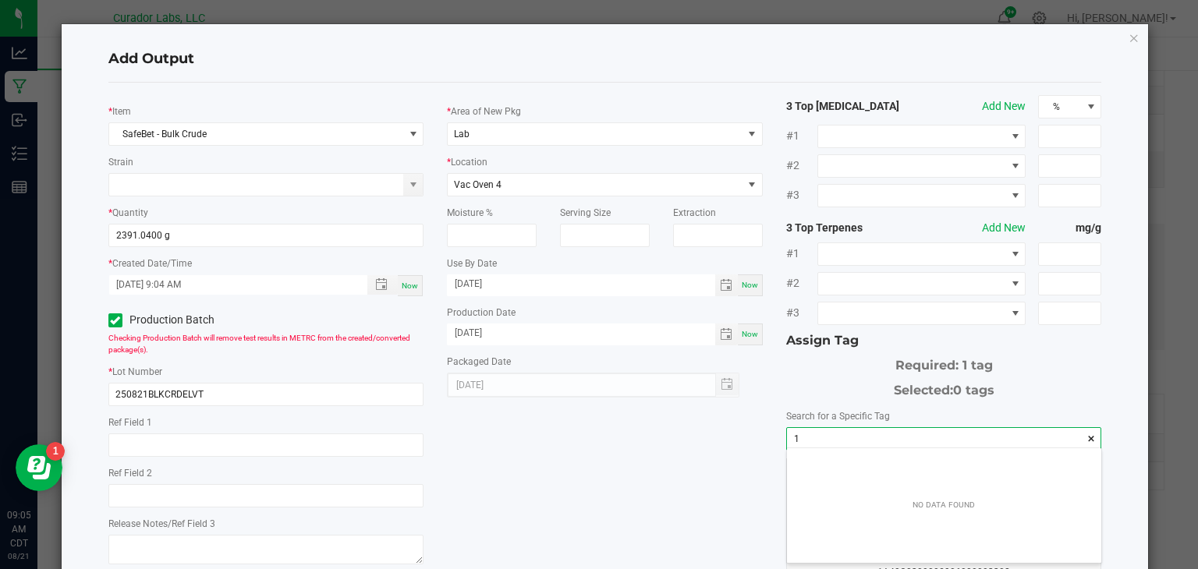
scroll to position [22, 314]
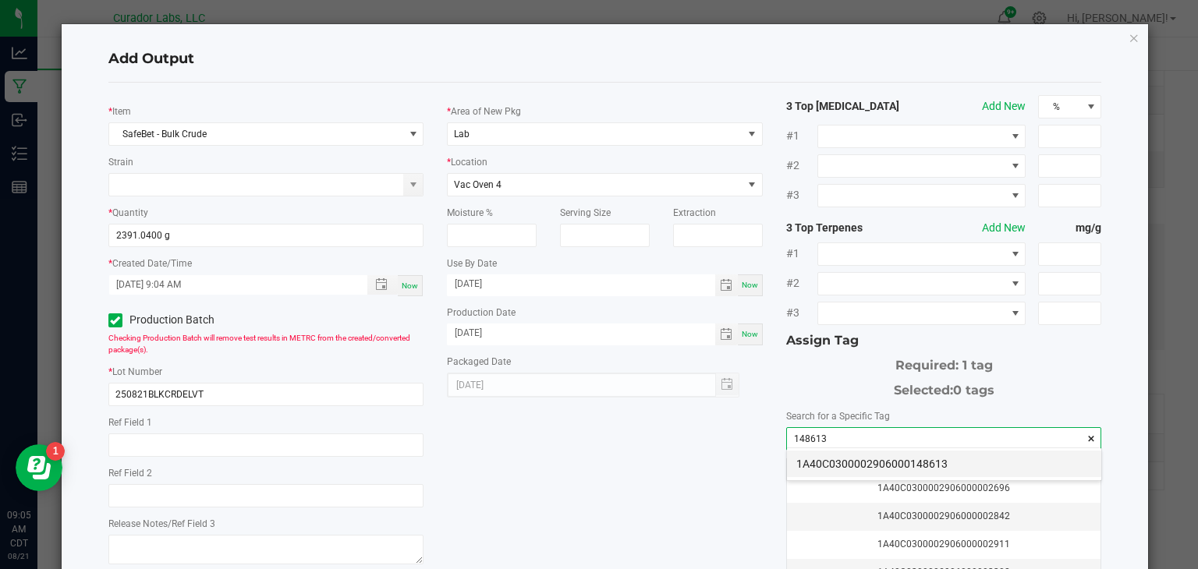
click at [845, 460] on li "1A40C0300002906000148613" at bounding box center [944, 464] width 314 height 27
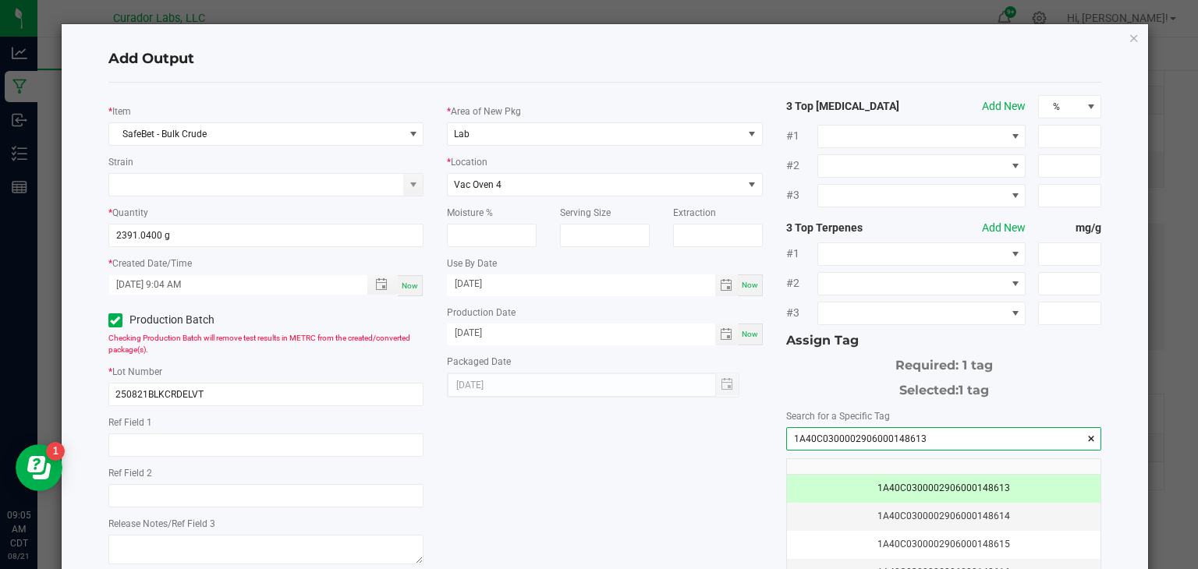
type input "1A40C0300002906000148613"
click at [583, 471] on div "* Item SafeBet - Bulk Crude Strain * Quantity 2391.0400 g * Created Date/Time […" at bounding box center [605, 374] width 1017 height 559
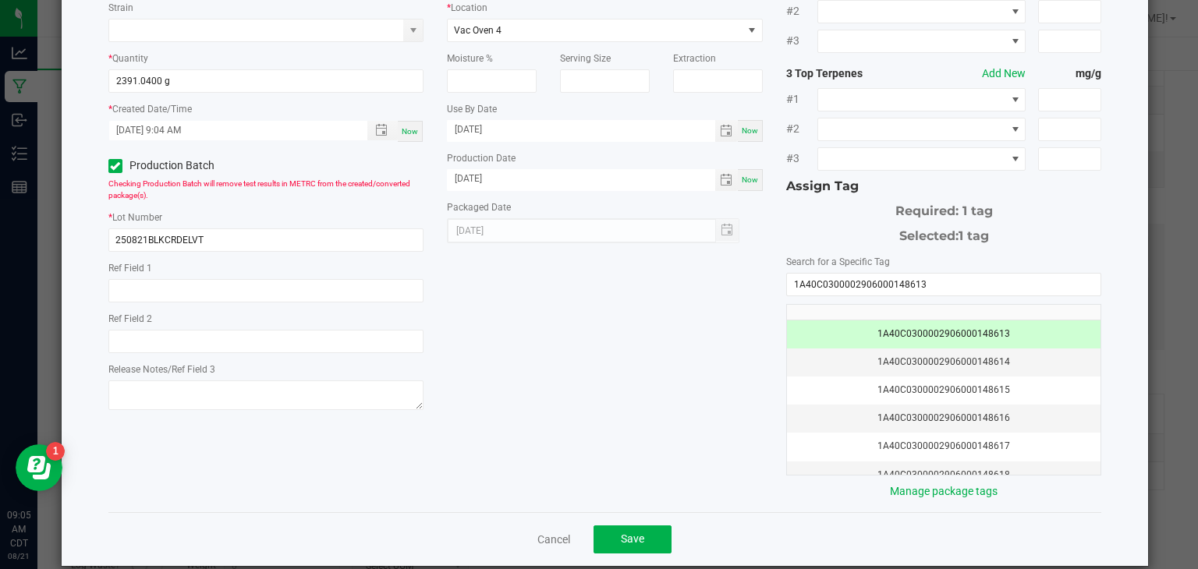
scroll to position [172, 0]
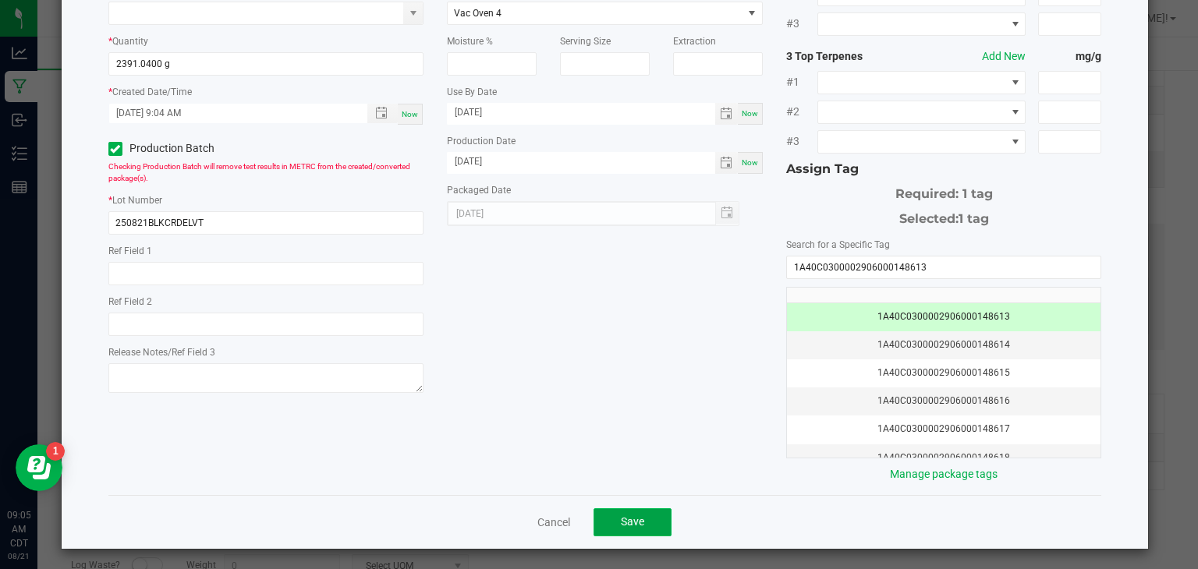
click at [619, 521] on button "Save" at bounding box center [633, 523] width 78 height 28
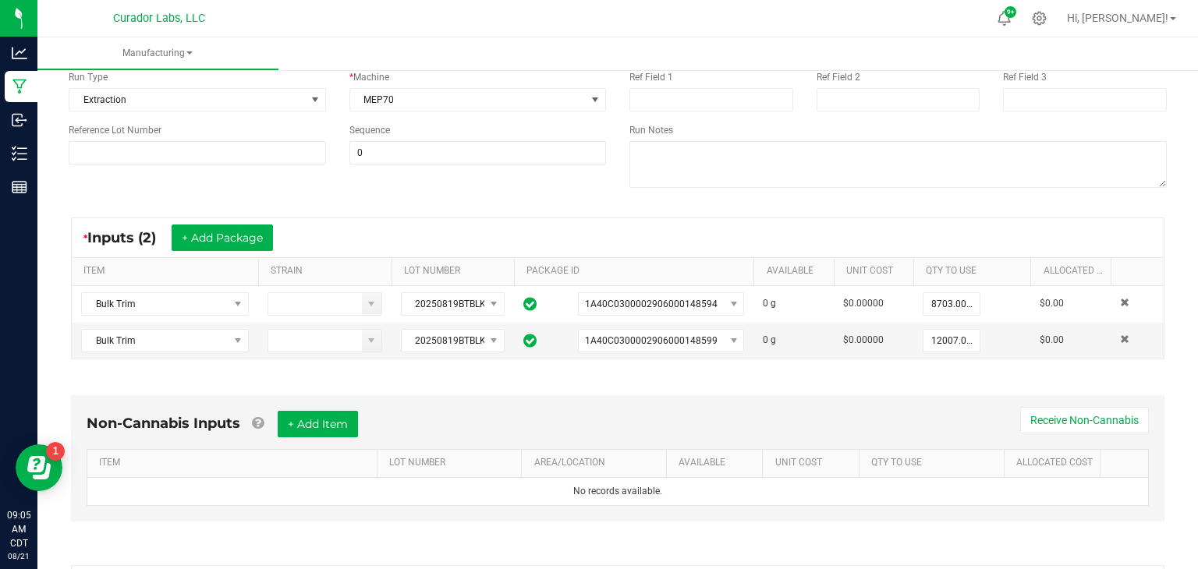
scroll to position [0, 0]
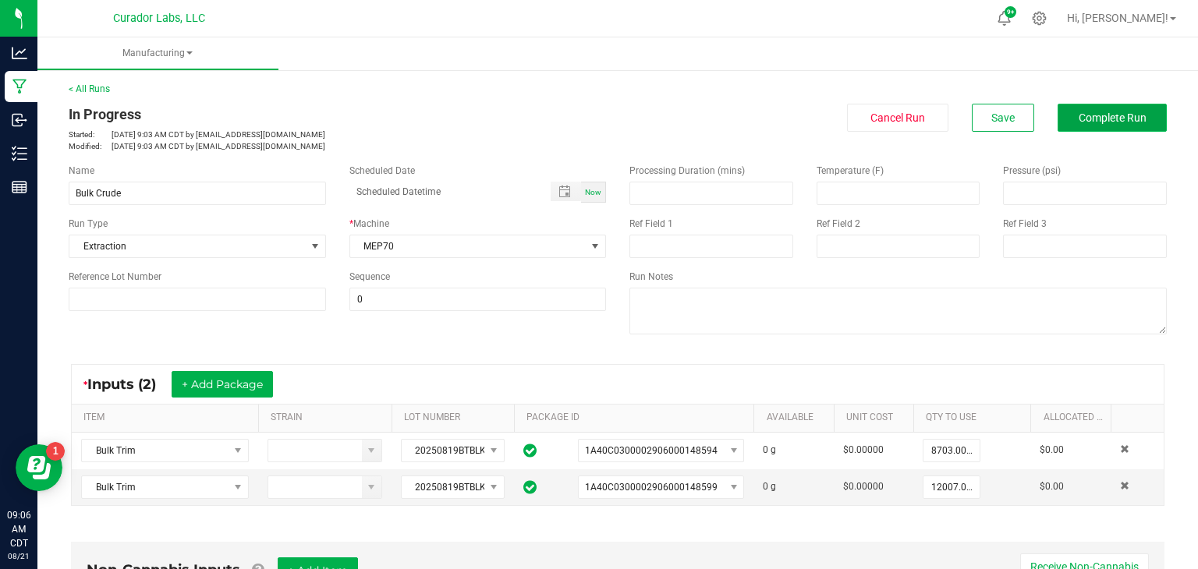
click at [1091, 126] on button "Complete Run" at bounding box center [1112, 118] width 109 height 28
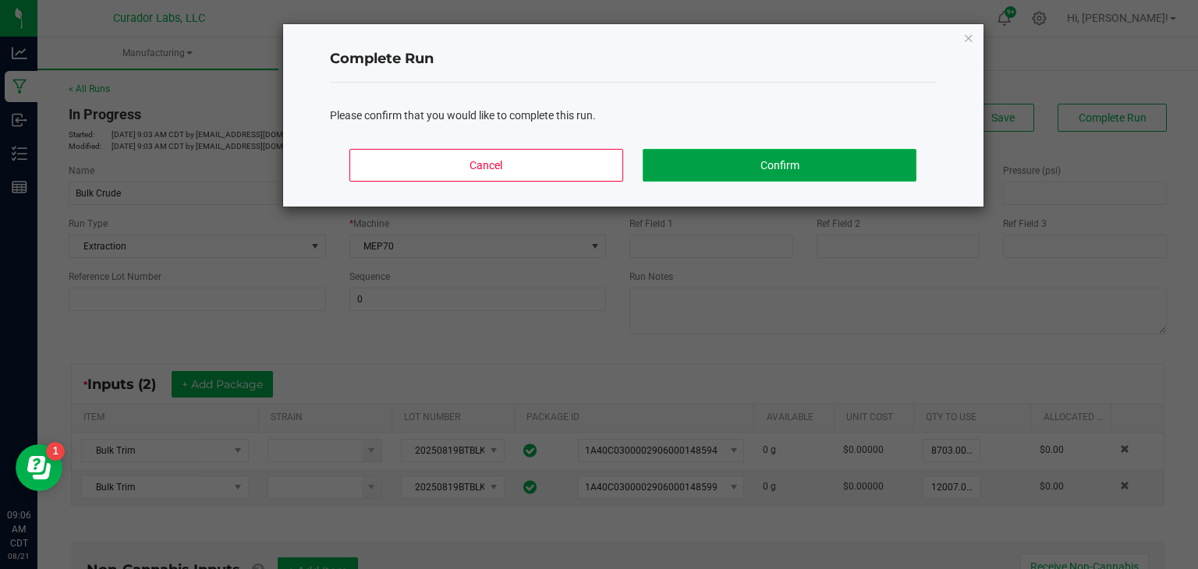
click at [829, 167] on button "Confirm" at bounding box center [779, 165] width 273 height 33
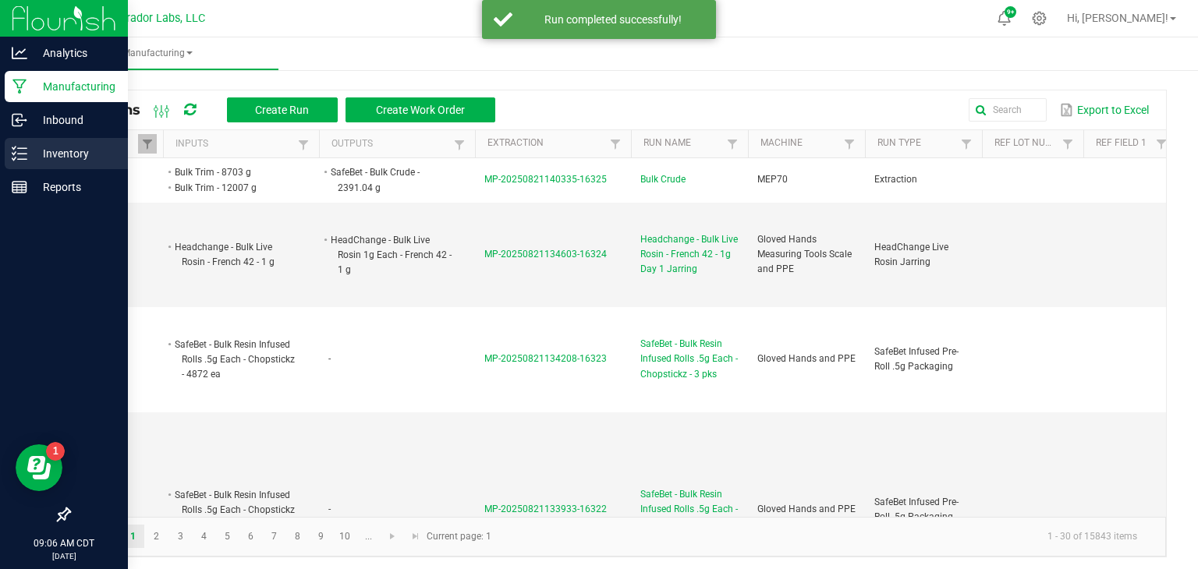
click at [16, 153] on icon at bounding box center [20, 154] width 16 height 16
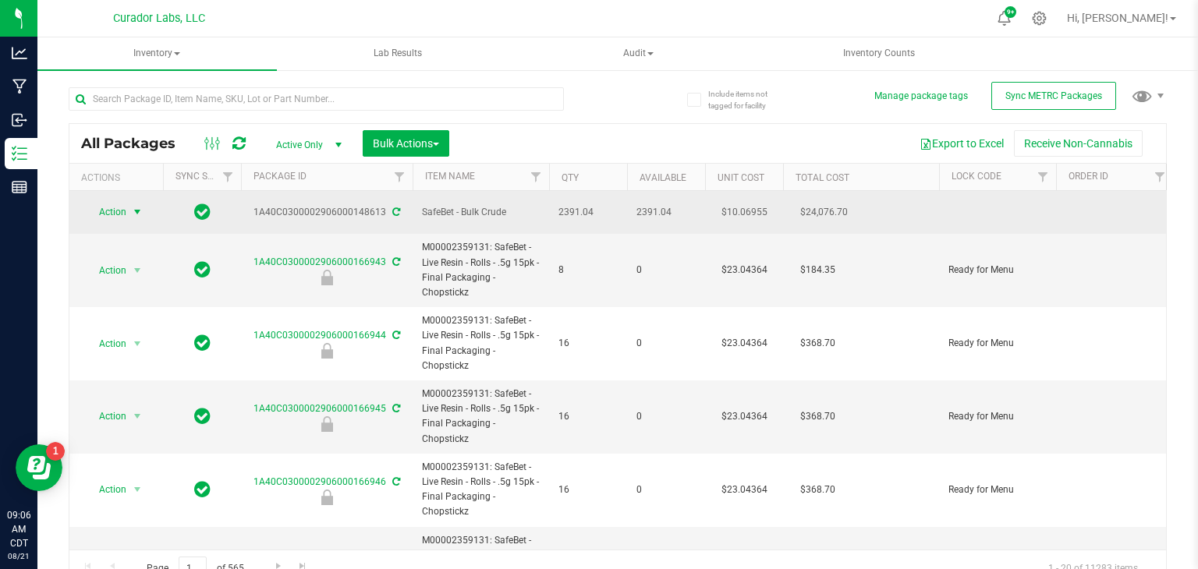
click at [135, 211] on span "select" at bounding box center [137, 212] width 12 height 12
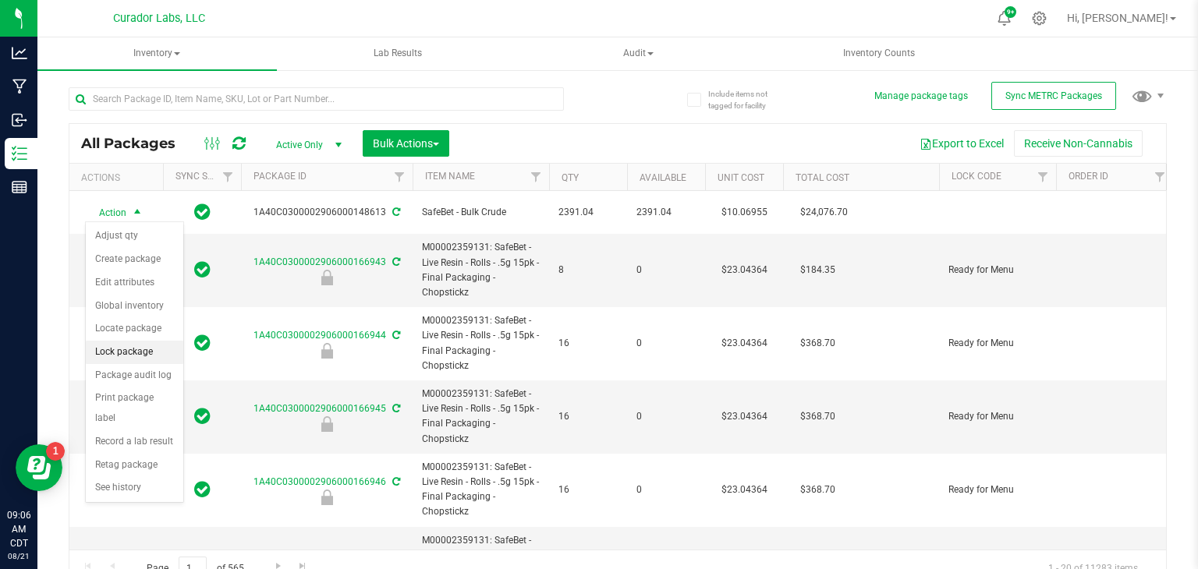
click at [140, 357] on li "Lock package" at bounding box center [134, 352] width 97 height 23
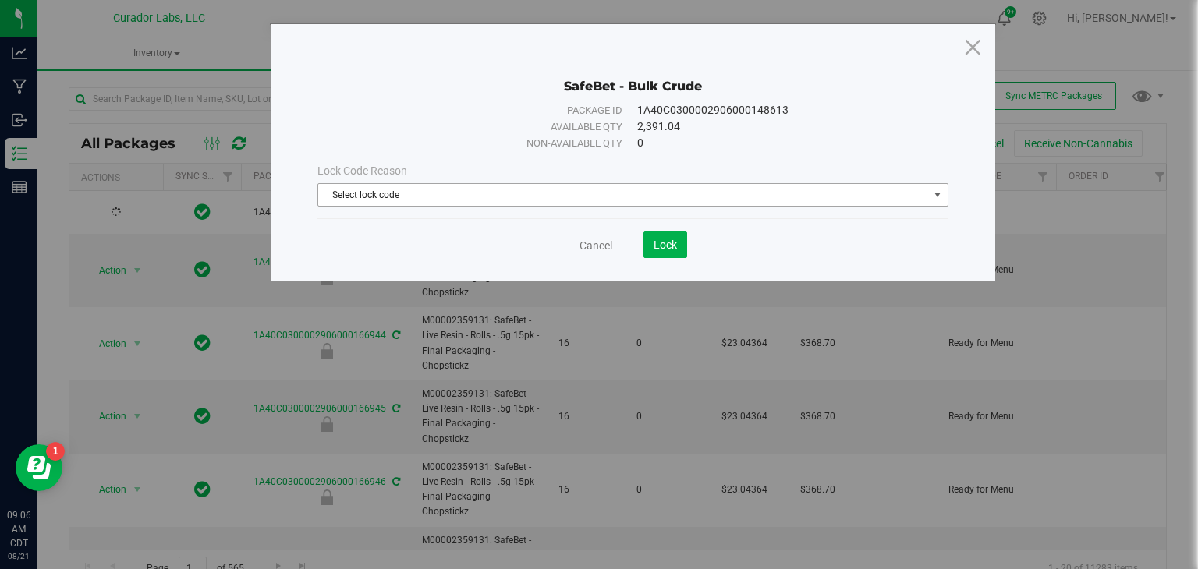
click at [486, 199] on span "Select lock code" at bounding box center [623, 195] width 610 height 22
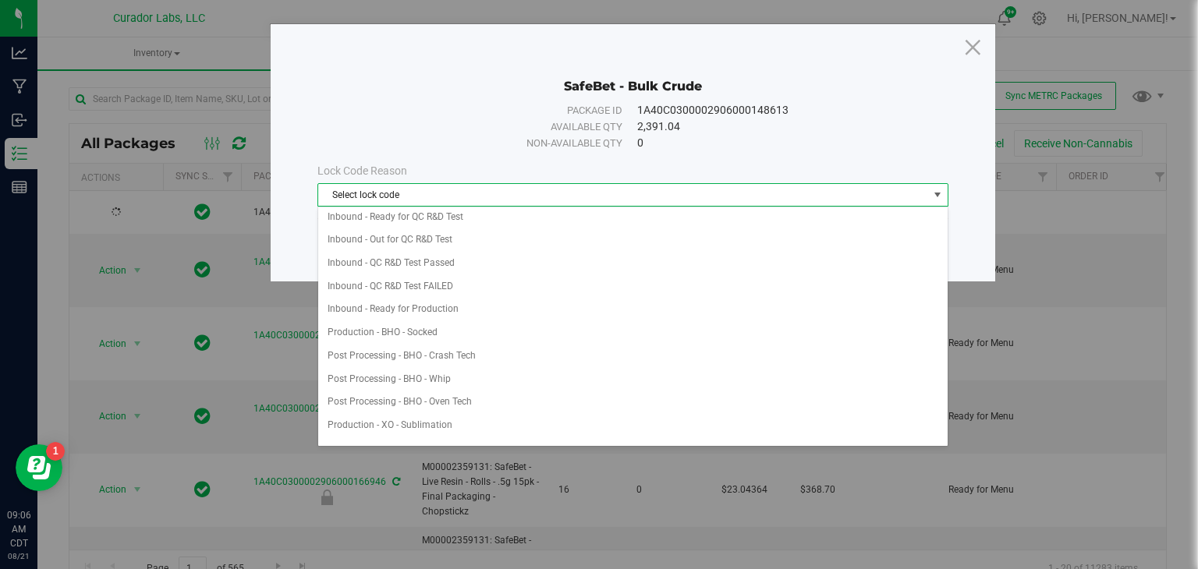
scroll to position [160, 0]
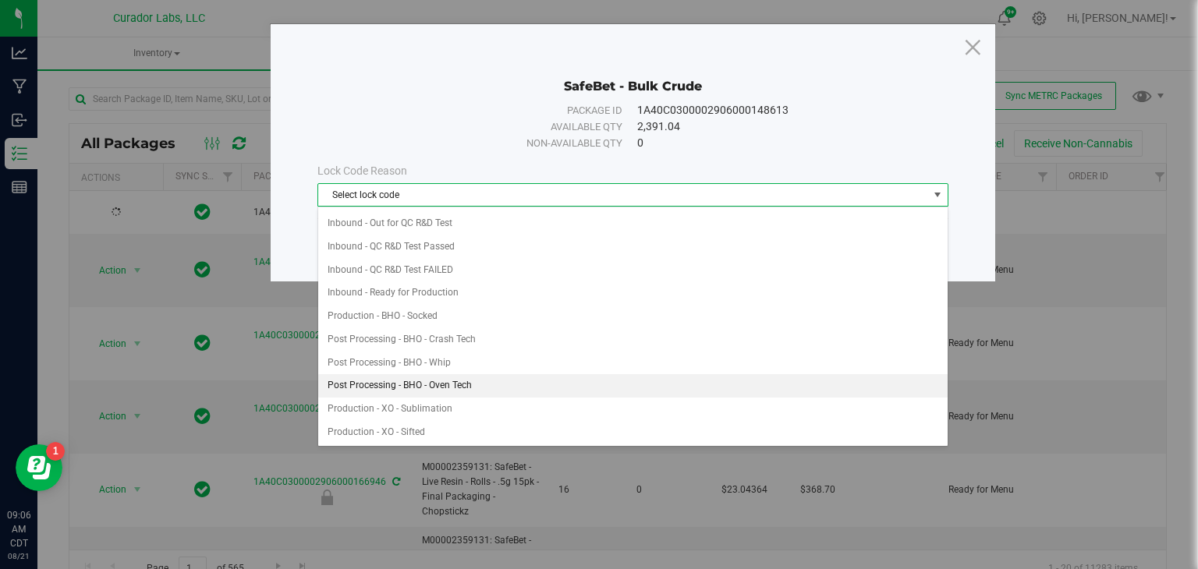
click at [487, 379] on li "Post Processing - BHO - Oven Tech" at bounding box center [632, 385] width 629 height 23
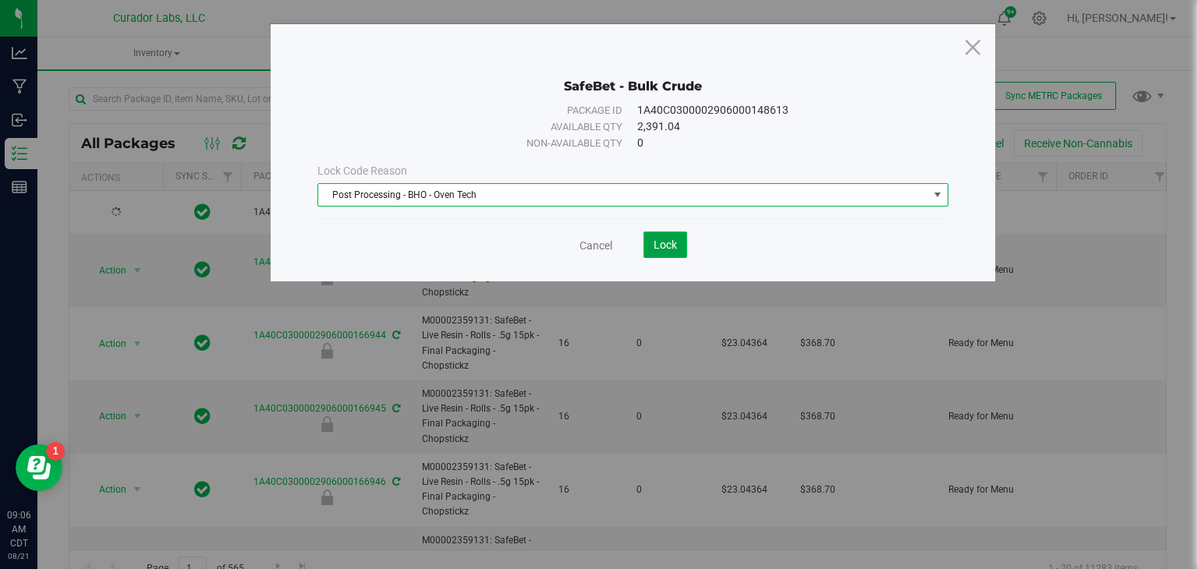
click at [674, 246] on span "Lock" at bounding box center [665, 245] width 23 height 12
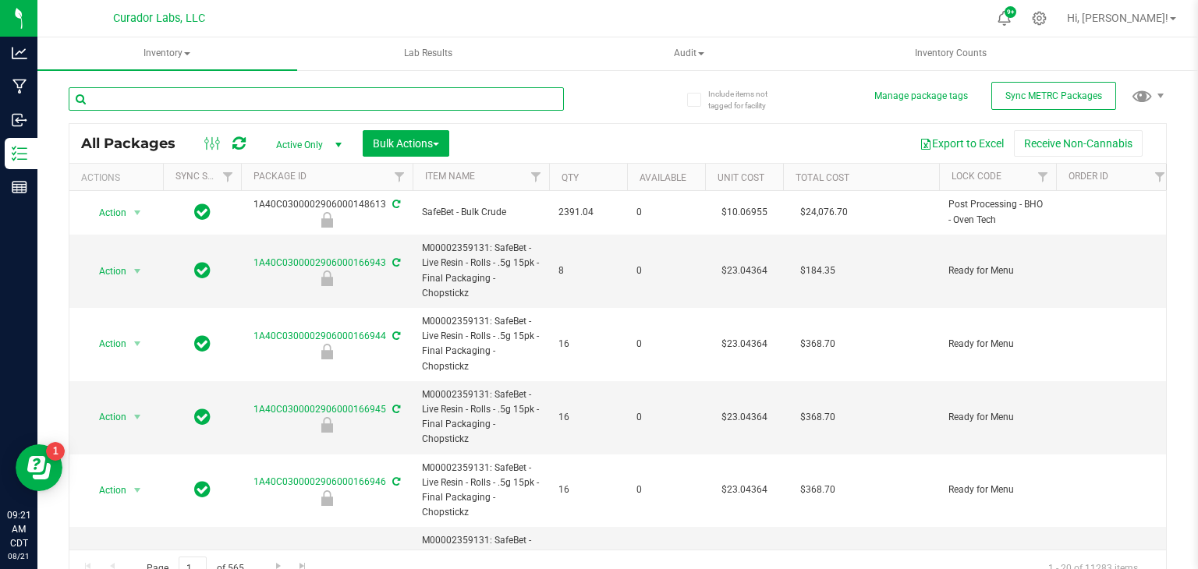
click at [515, 105] on input "text" at bounding box center [316, 98] width 495 height 23
type input "super sugar"
